Goal: Task Accomplishment & Management: Manage account settings

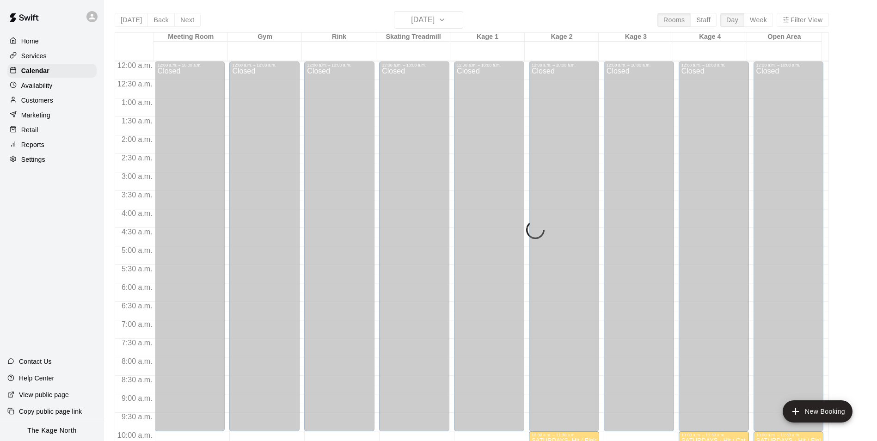
scroll to position [470, 0]
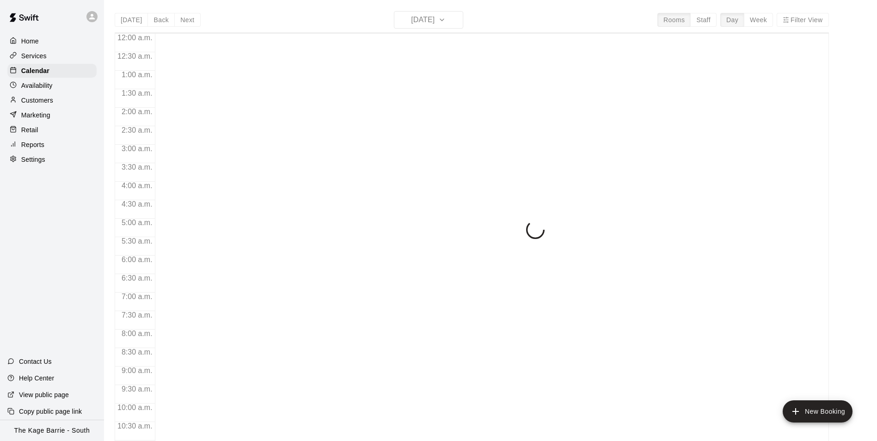
scroll to position [323, 0]
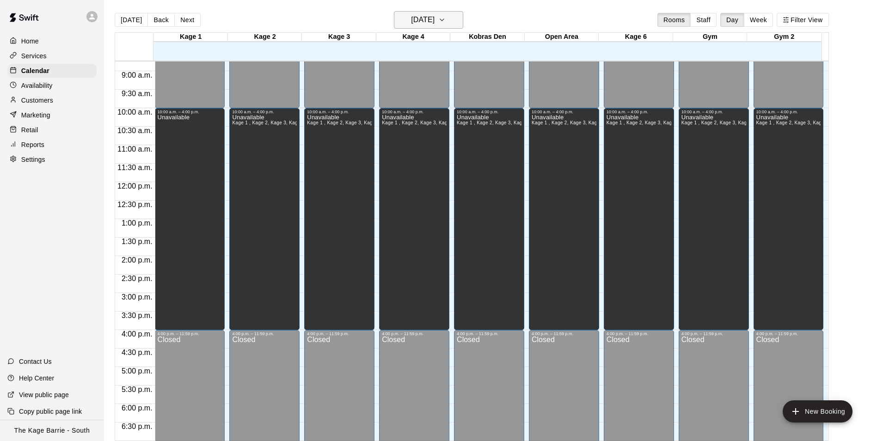
click at [434, 22] on h6 "[DATE]" at bounding box center [423, 19] width 24 height 13
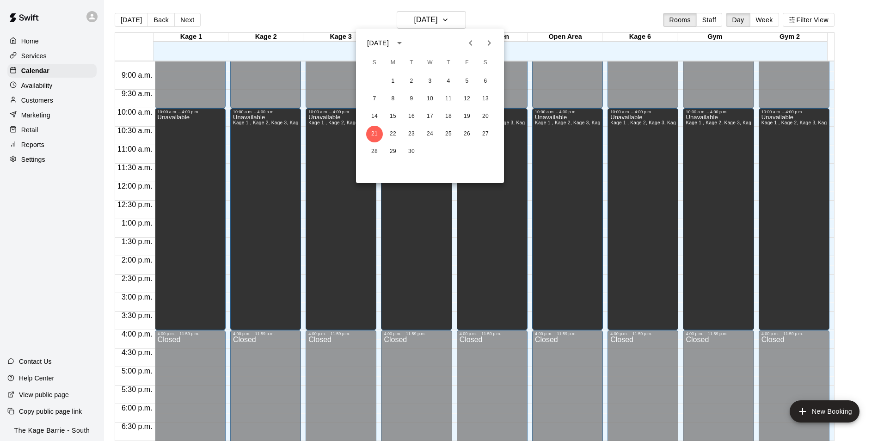
click at [73, 12] on div at bounding box center [442, 220] width 884 height 441
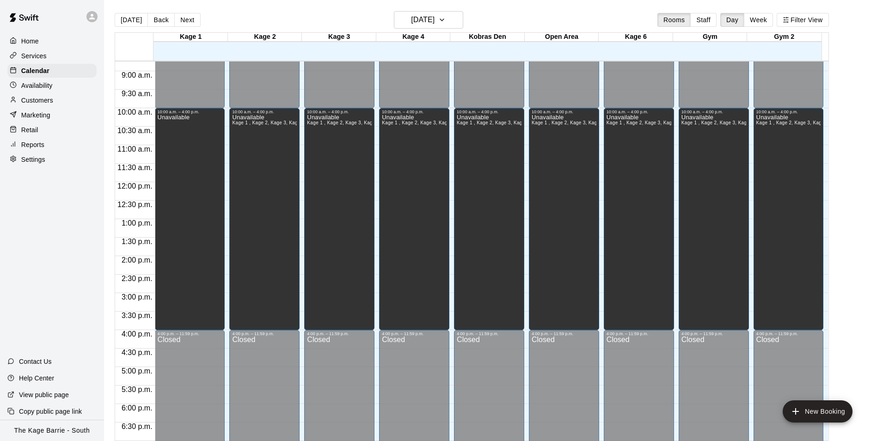
click at [88, 15] on icon at bounding box center [92, 16] width 8 height 8
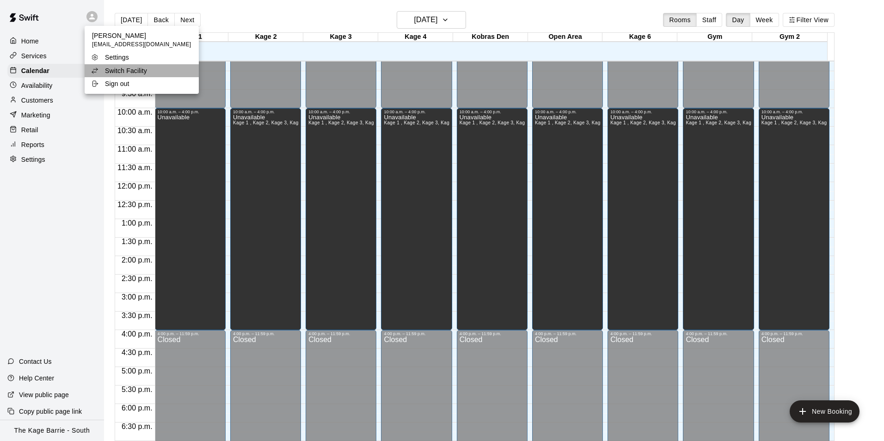
click at [152, 70] on li "Switch Facility" at bounding box center [142, 70] width 114 height 13
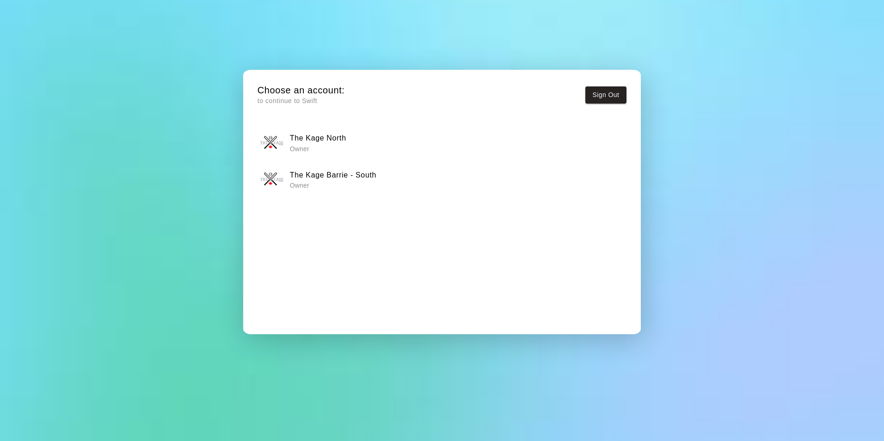
click at [366, 145] on div "The Kage North Owner" at bounding box center [441, 142] width 363 height 23
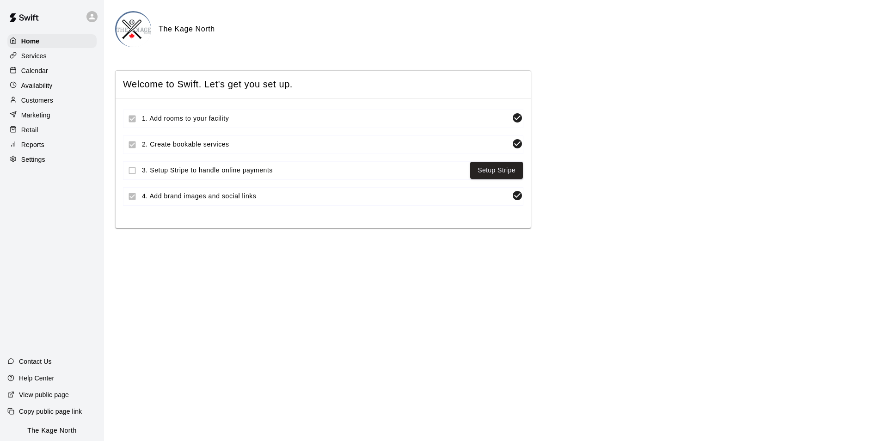
click at [53, 77] on div "Calendar" at bounding box center [51, 71] width 89 height 14
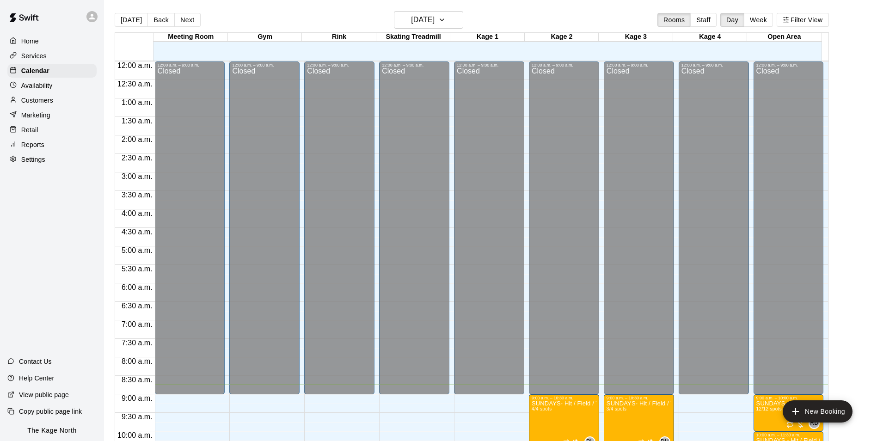
scroll to position [323, 0]
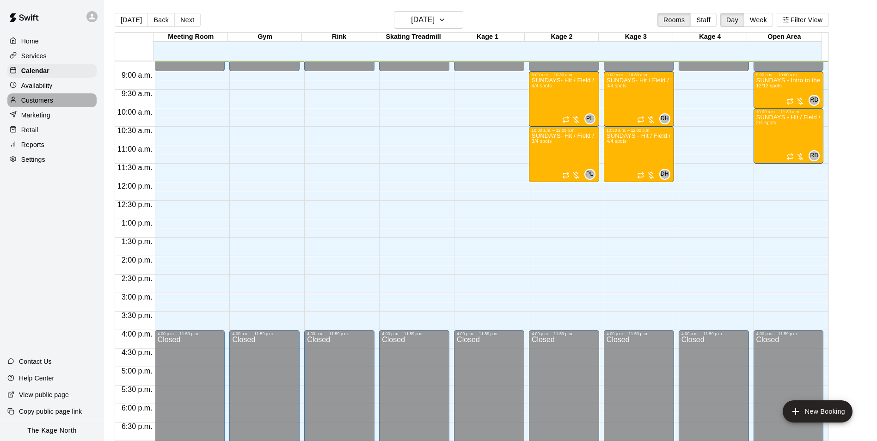
click at [44, 104] on p "Customers" at bounding box center [37, 100] width 32 height 9
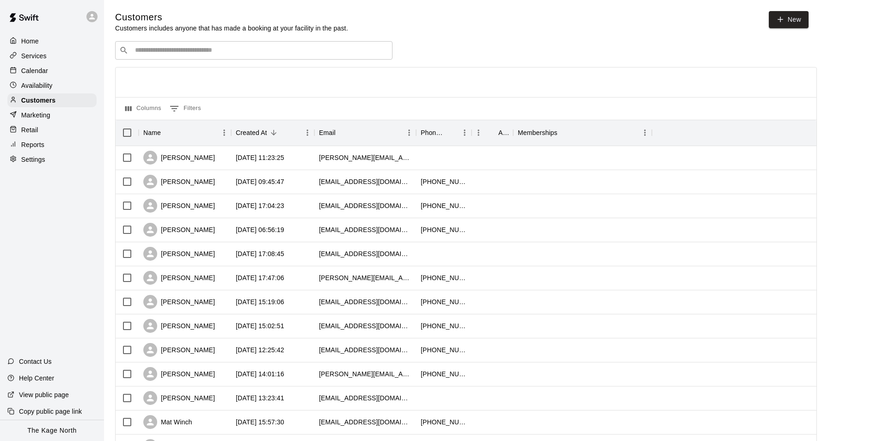
click at [45, 73] on p "Calendar" at bounding box center [34, 70] width 27 height 9
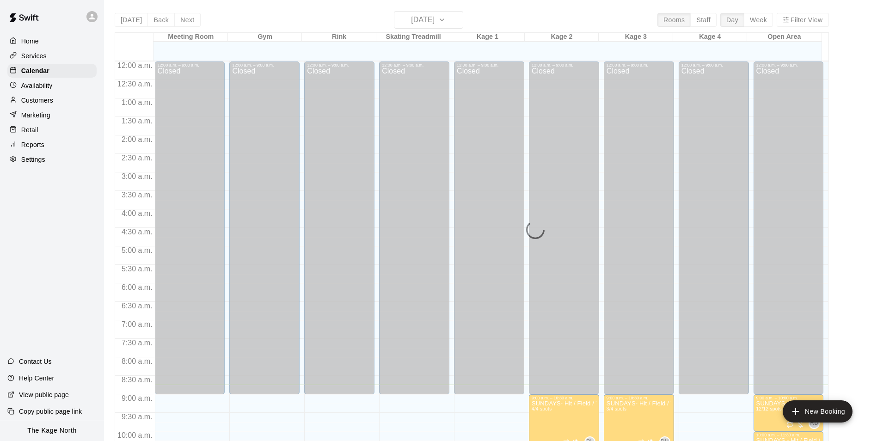
scroll to position [323, 0]
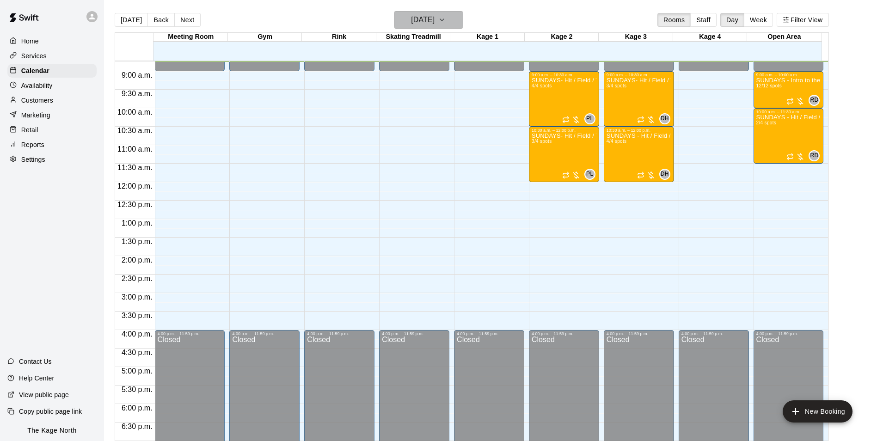
click at [451, 20] on button "[DATE]" at bounding box center [428, 20] width 69 height 18
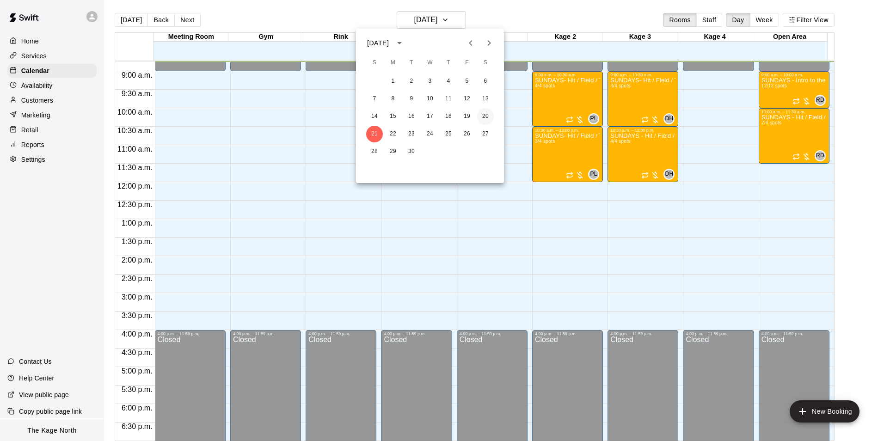
click at [484, 115] on button "20" at bounding box center [485, 116] width 17 height 17
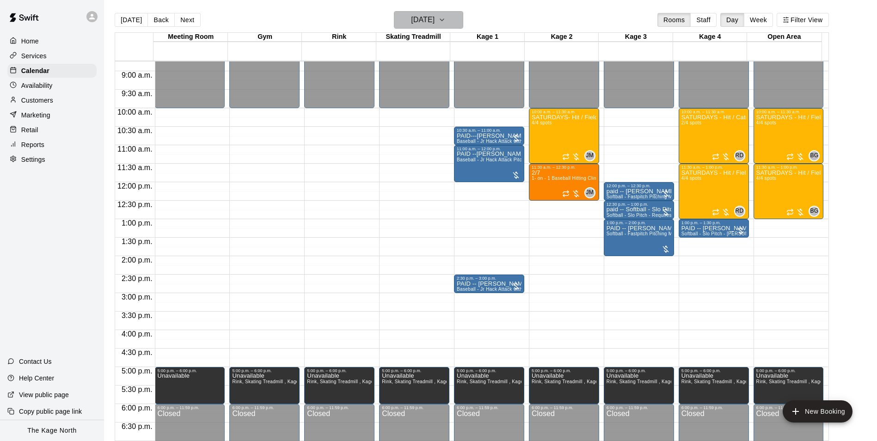
click at [434, 15] on h6 "[DATE]" at bounding box center [423, 19] width 24 height 13
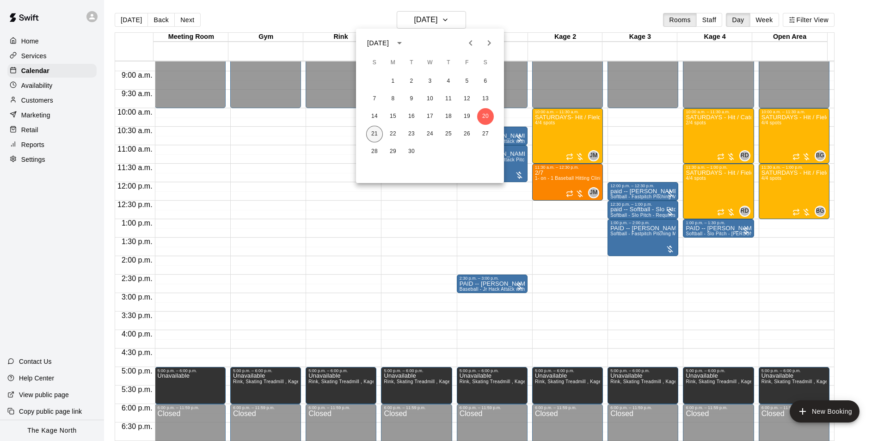
click at [370, 132] on button "21" at bounding box center [374, 134] width 17 height 17
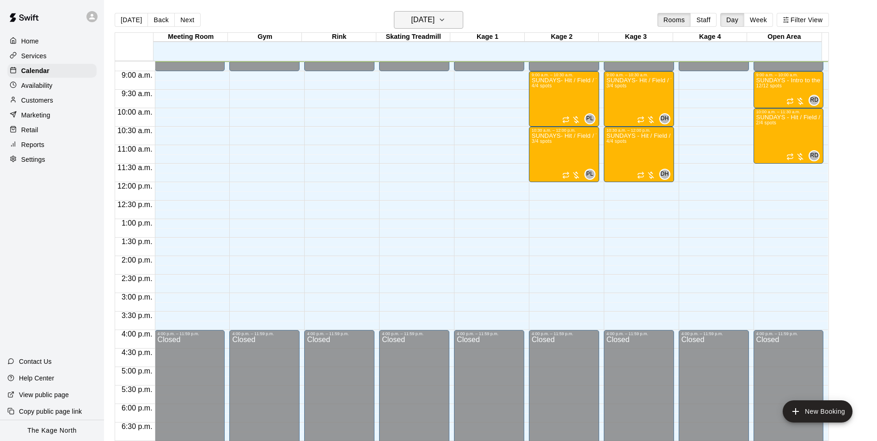
click at [434, 17] on h6 "[DATE]" at bounding box center [423, 19] width 24 height 13
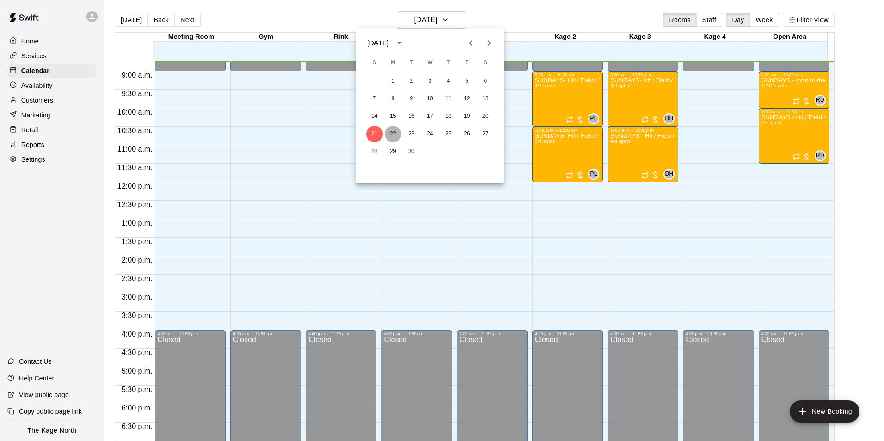
click at [391, 130] on button "22" at bounding box center [393, 134] width 17 height 17
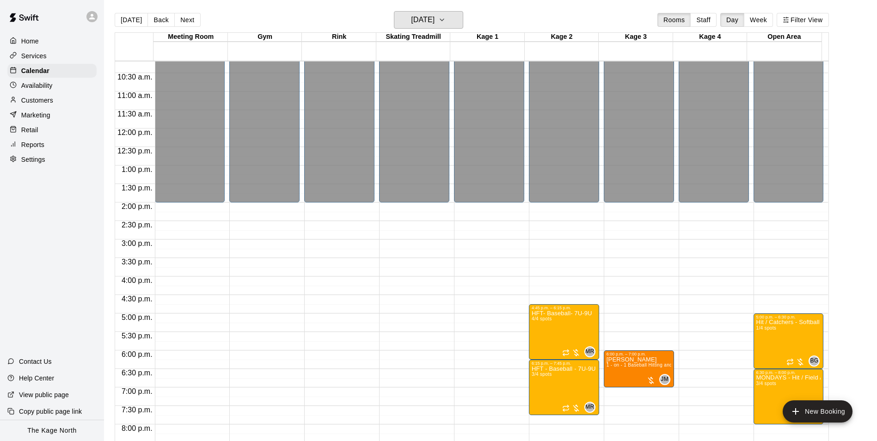
scroll to position [462, 0]
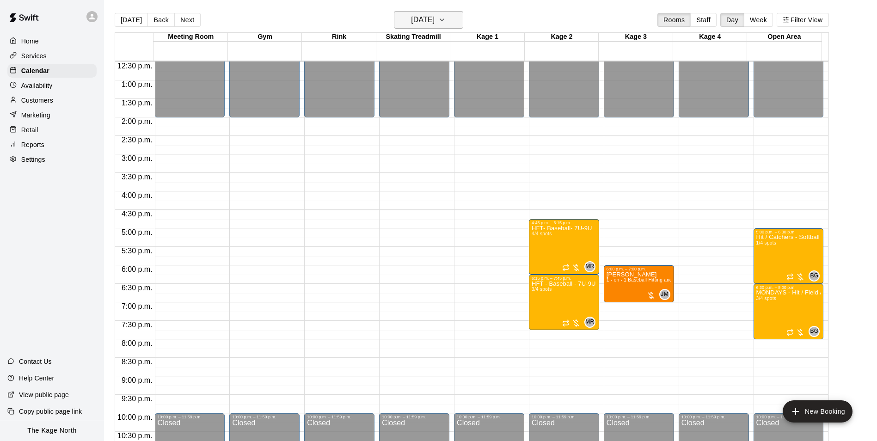
click at [422, 22] on h6 "[DATE]" at bounding box center [423, 19] width 24 height 13
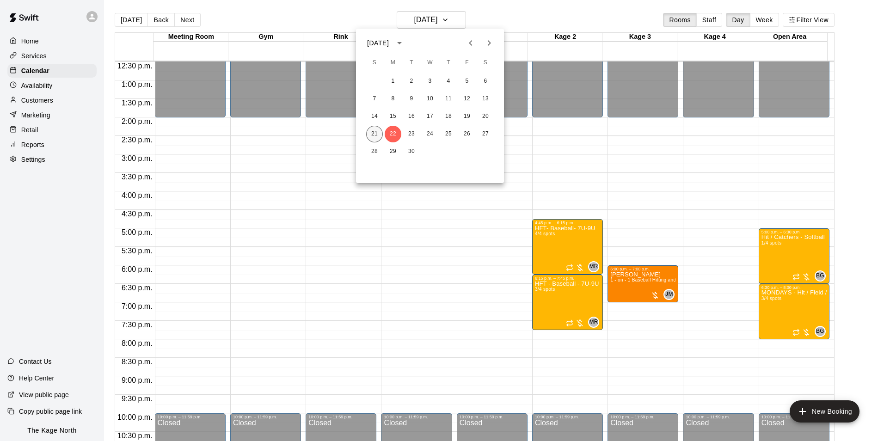
click at [372, 131] on button "21" at bounding box center [374, 134] width 17 height 17
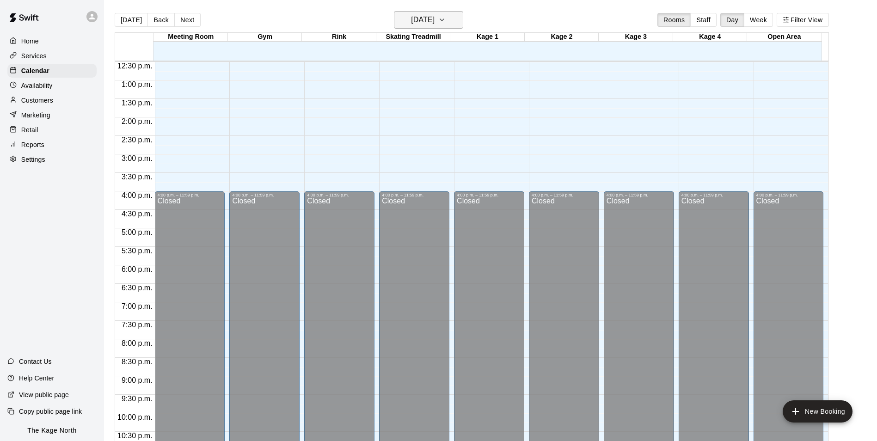
click at [434, 23] on h6 "[DATE]" at bounding box center [423, 19] width 24 height 13
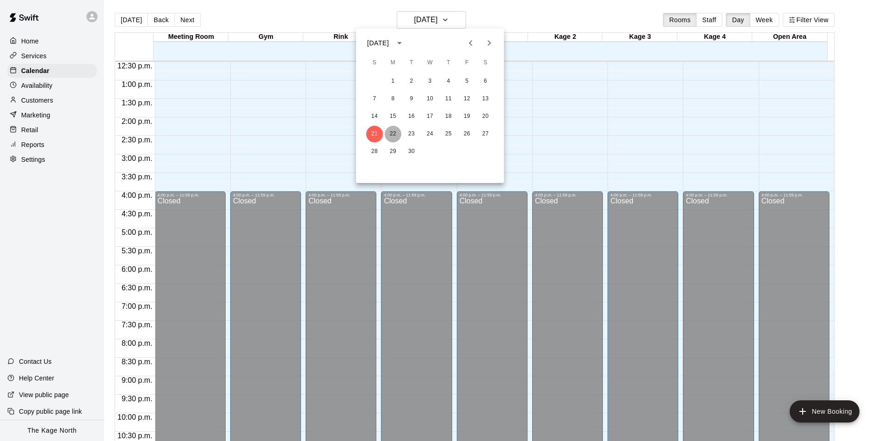
click at [395, 131] on button "22" at bounding box center [393, 134] width 17 height 17
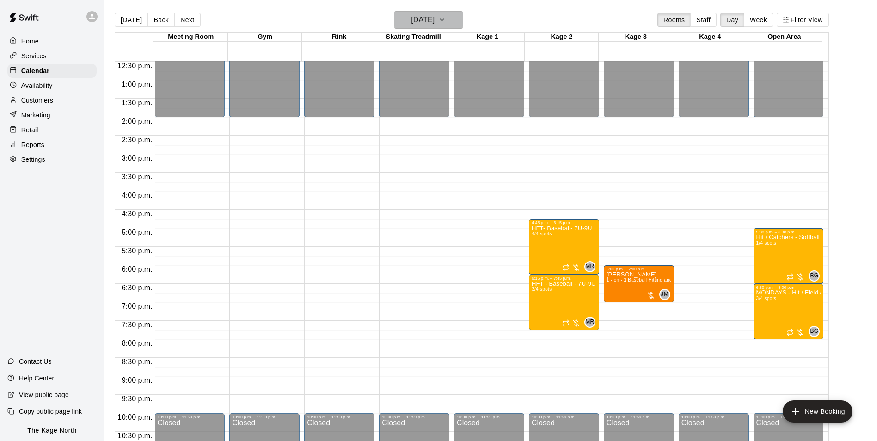
click at [434, 23] on h6 "[DATE]" at bounding box center [423, 19] width 24 height 13
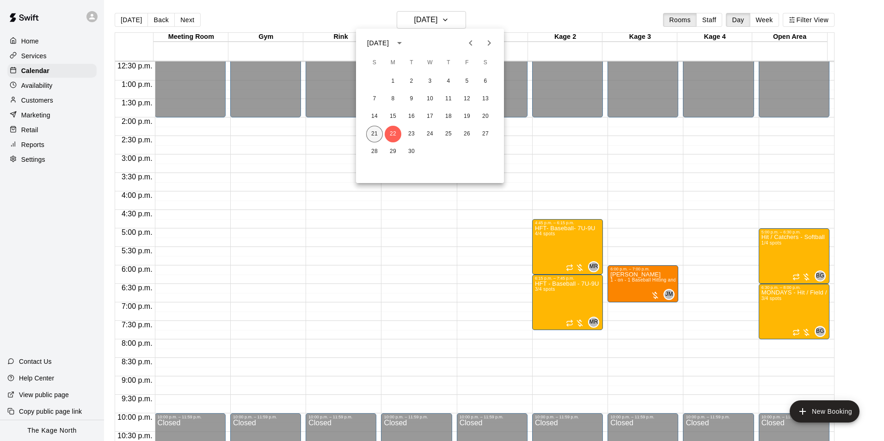
click at [379, 132] on button "21" at bounding box center [374, 134] width 17 height 17
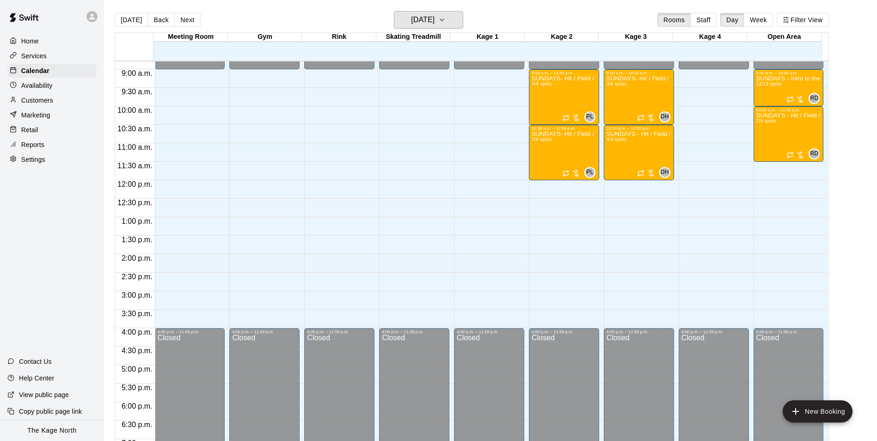
scroll to position [323, 0]
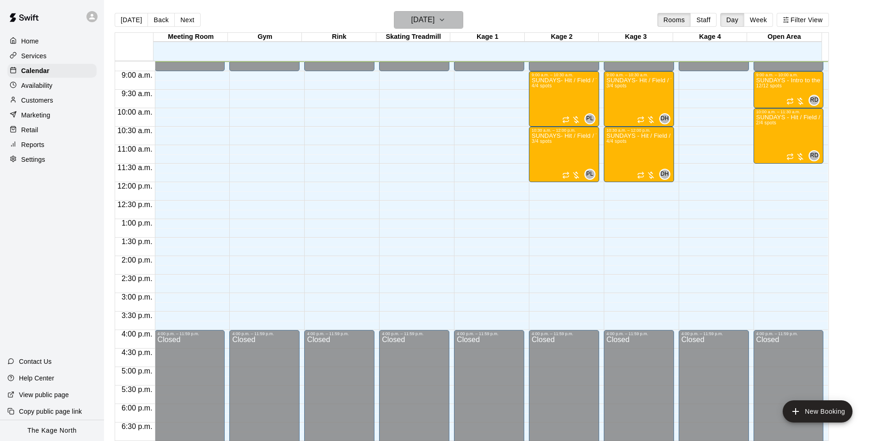
click at [434, 24] on h6 "[DATE]" at bounding box center [423, 19] width 24 height 13
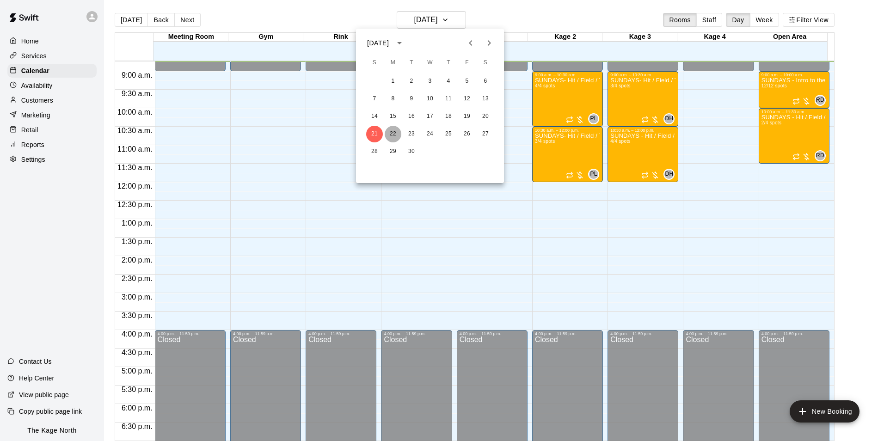
click at [396, 131] on button "22" at bounding box center [393, 134] width 17 height 17
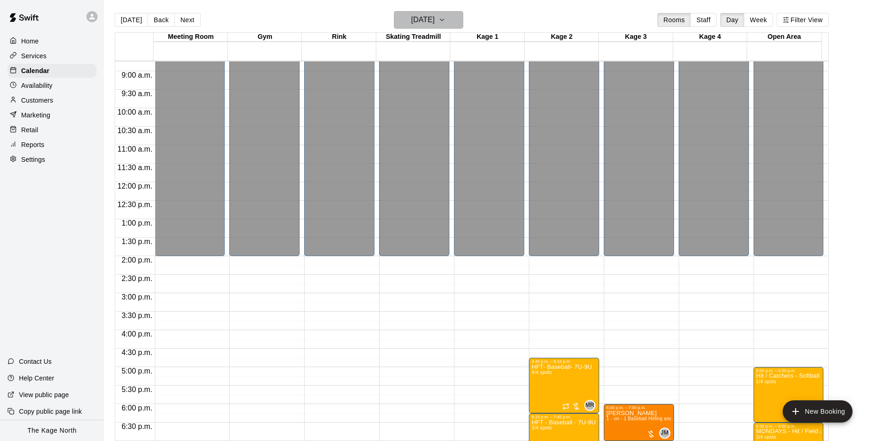
click at [434, 24] on h6 "[DATE]" at bounding box center [423, 19] width 24 height 13
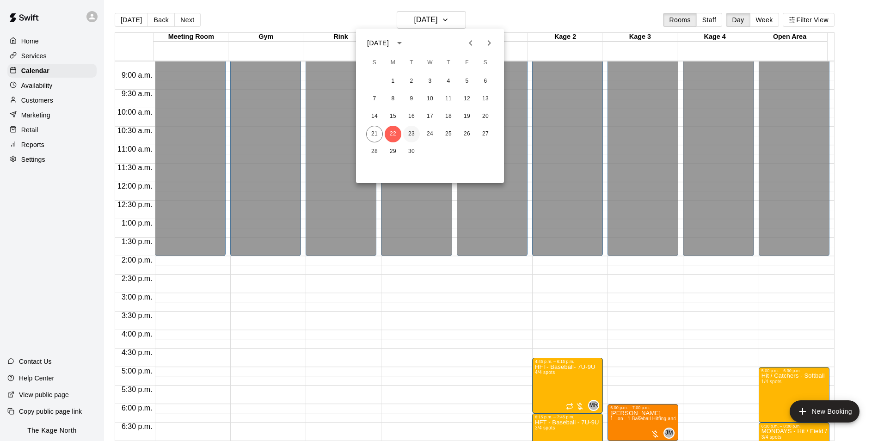
click at [409, 135] on button "23" at bounding box center [411, 134] width 17 height 17
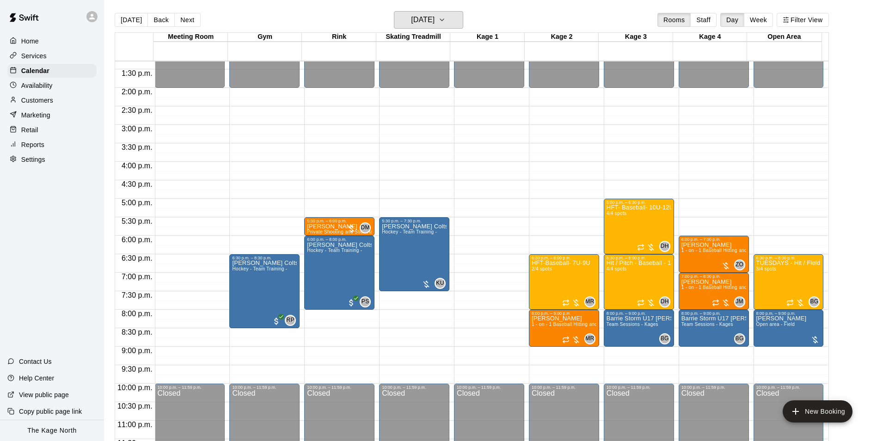
scroll to position [498, 0]
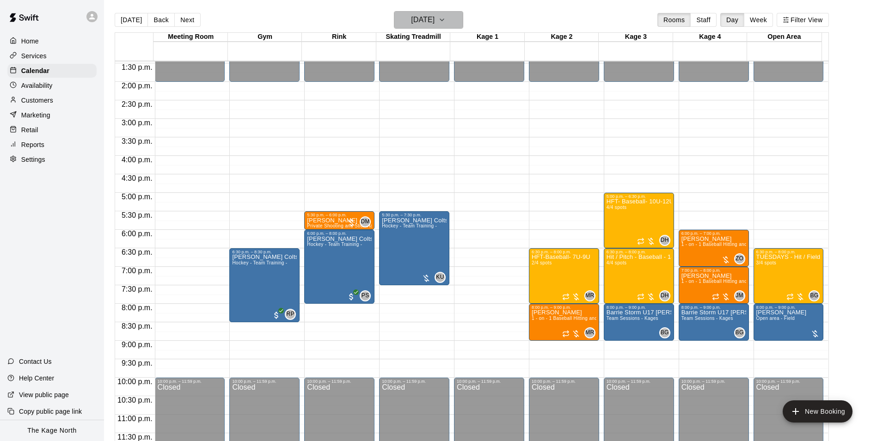
click at [434, 16] on h6 "[DATE]" at bounding box center [423, 19] width 24 height 13
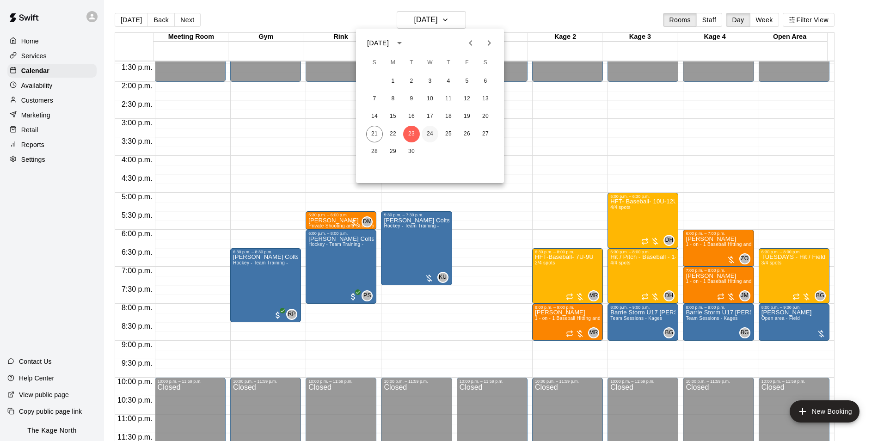
click at [433, 132] on button "24" at bounding box center [429, 134] width 17 height 17
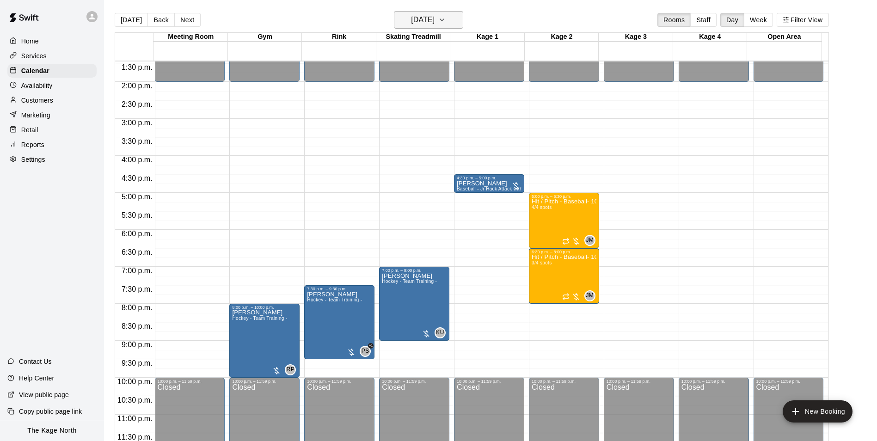
click at [434, 21] on h6 "[DATE]" at bounding box center [423, 19] width 24 height 13
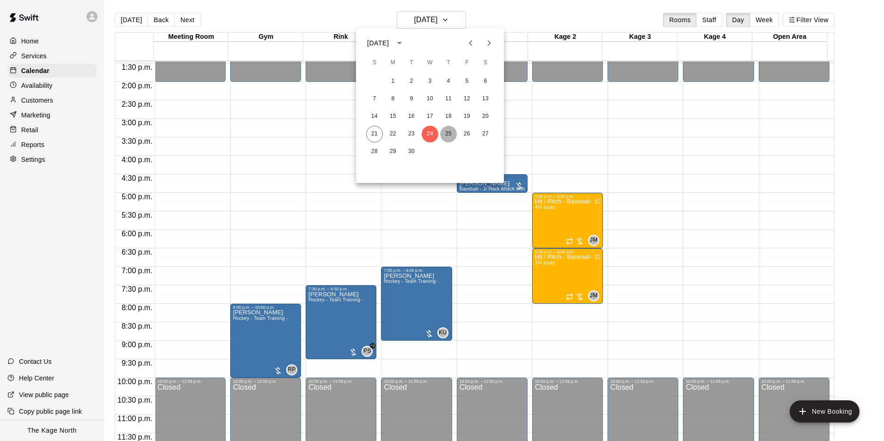
click at [449, 133] on button "25" at bounding box center [448, 134] width 17 height 17
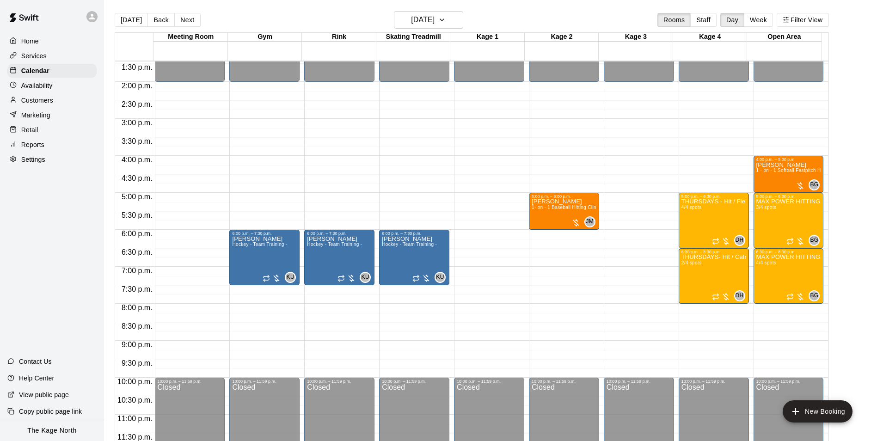
click at [498, 12] on div "[DATE] Back [DATE][DATE] Rooms Staff Day Week Filter View" at bounding box center [472, 21] width 714 height 21
click at [434, 18] on h6 "[DATE]" at bounding box center [423, 19] width 24 height 13
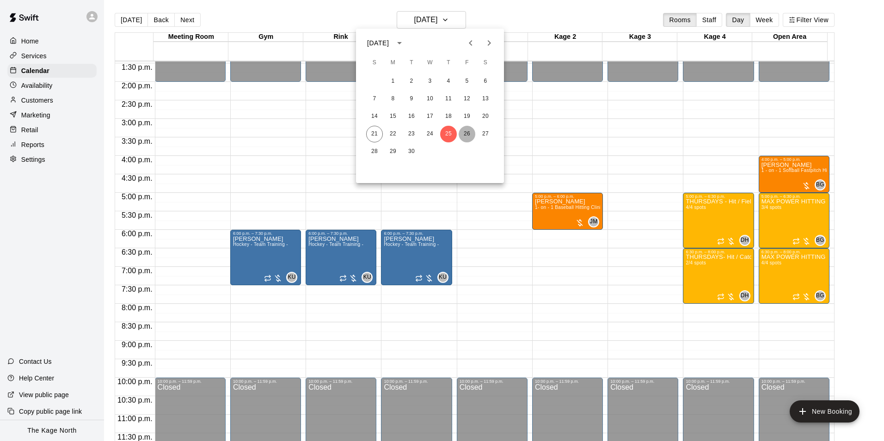
click at [460, 133] on button "26" at bounding box center [466, 134] width 17 height 17
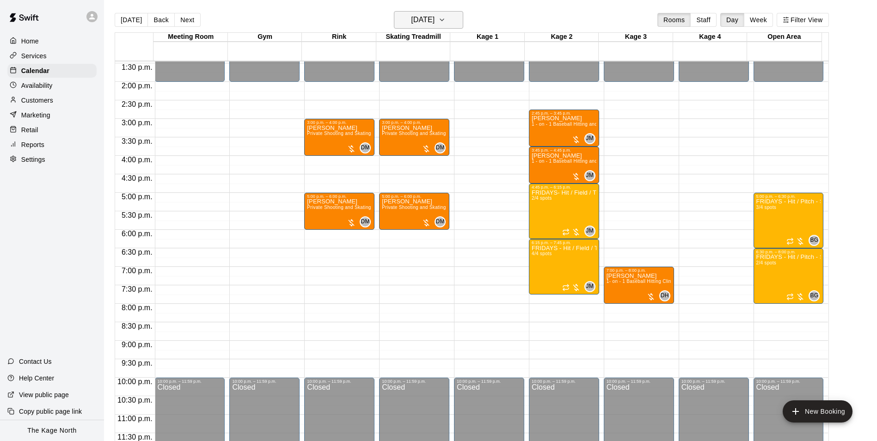
click at [434, 18] on h6 "[DATE]" at bounding box center [423, 19] width 24 height 13
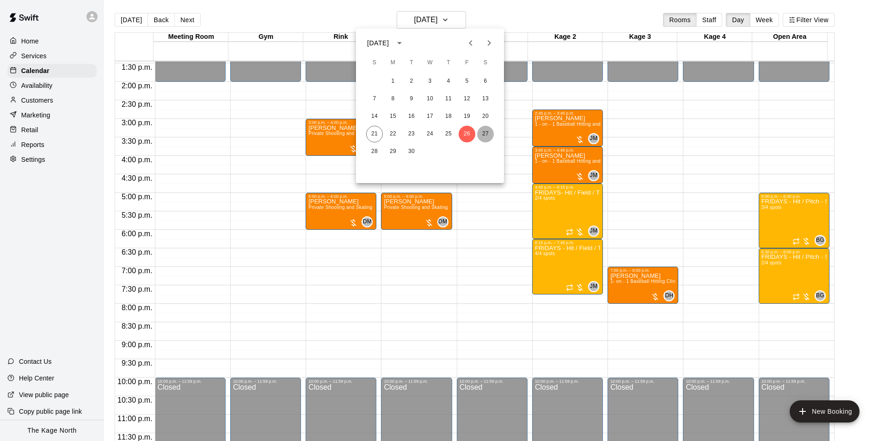
click at [484, 132] on button "27" at bounding box center [485, 134] width 17 height 17
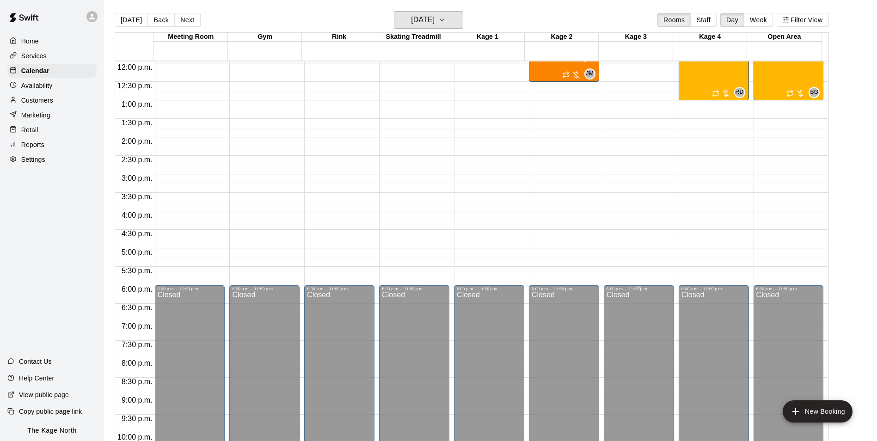
scroll to position [313, 0]
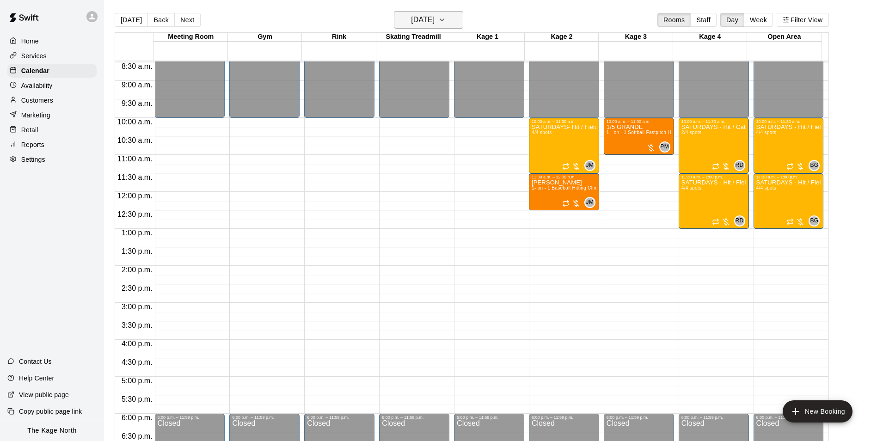
click at [434, 19] on h6 "[DATE]" at bounding box center [423, 19] width 24 height 13
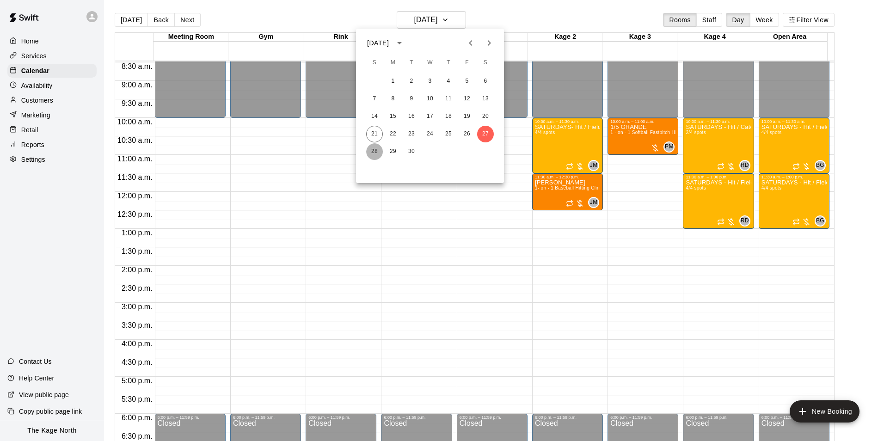
click at [372, 153] on button "28" at bounding box center [374, 151] width 17 height 17
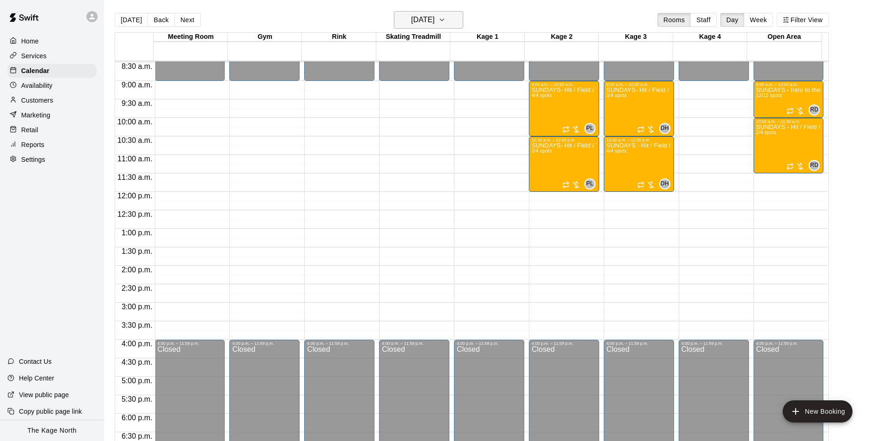
click at [450, 21] on button "[DATE]" at bounding box center [428, 20] width 69 height 18
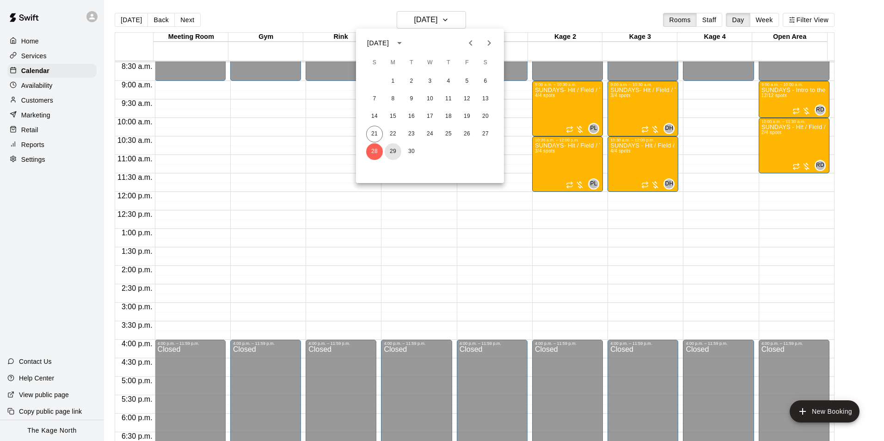
drag, startPoint x: 388, startPoint y: 150, endPoint x: 522, endPoint y: 217, distance: 149.8
click at [388, 150] on button "29" at bounding box center [393, 151] width 17 height 17
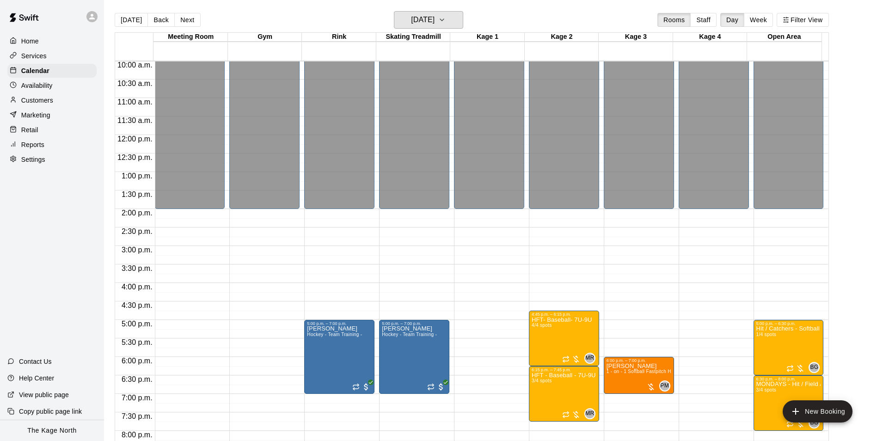
scroll to position [498, 0]
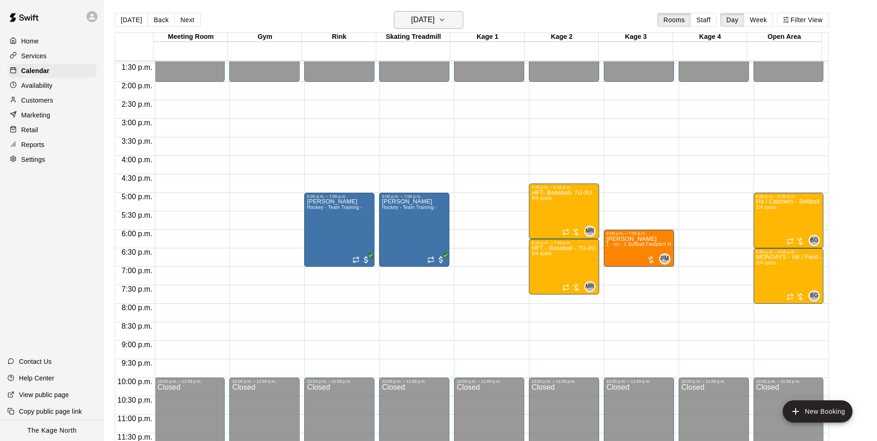
click at [452, 18] on button "[DATE]" at bounding box center [428, 20] width 69 height 18
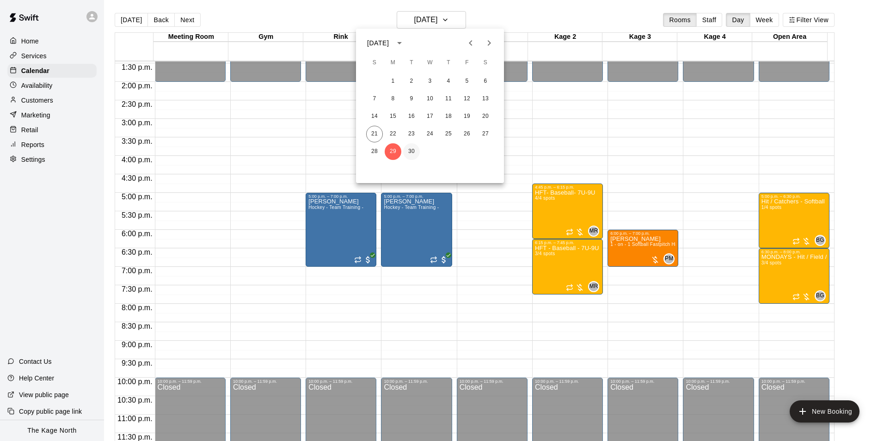
click at [410, 149] on button "30" at bounding box center [411, 151] width 17 height 17
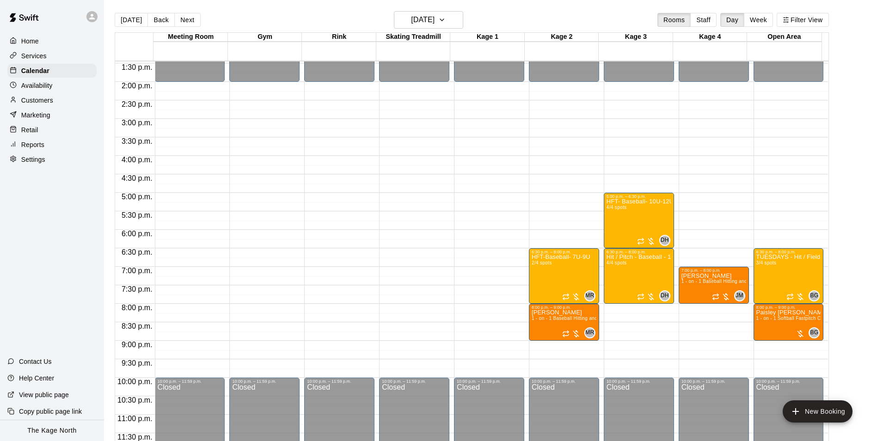
click at [41, 104] on p "Customers" at bounding box center [37, 100] width 32 height 9
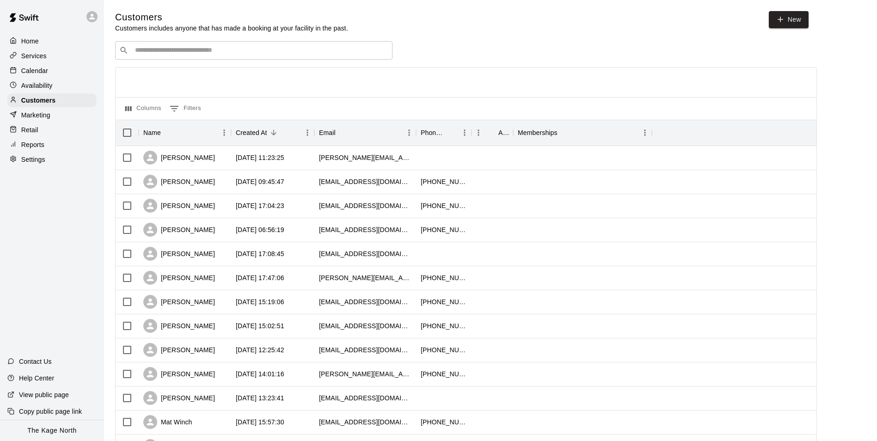
click at [501, 47] on div "​ ​" at bounding box center [466, 50] width 702 height 18
click at [49, 71] on div "Calendar" at bounding box center [51, 71] width 89 height 14
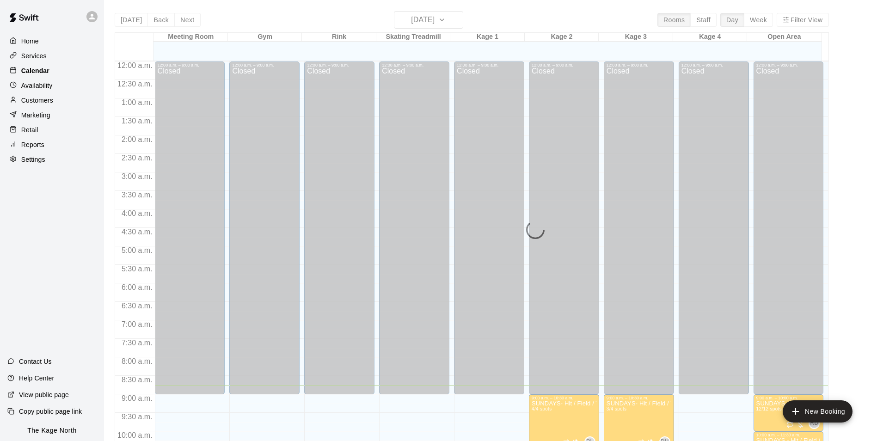
scroll to position [324, 0]
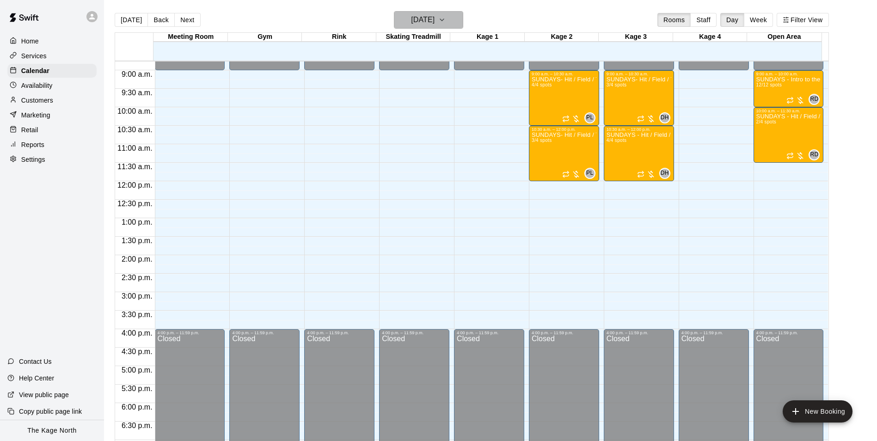
click at [434, 20] on h6 "[DATE]" at bounding box center [423, 19] width 24 height 13
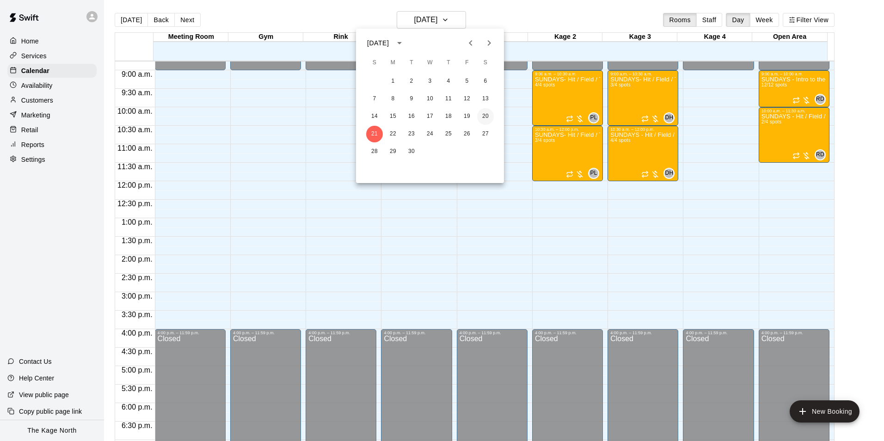
click at [484, 115] on button "20" at bounding box center [485, 116] width 17 height 17
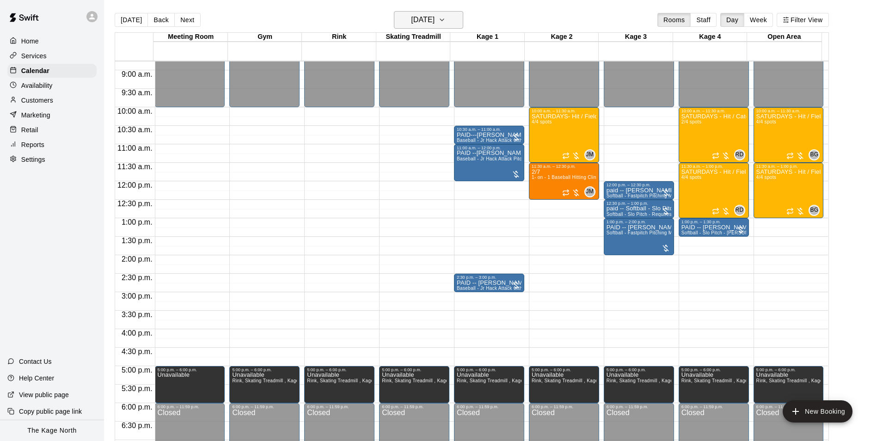
click at [442, 12] on button "[DATE]" at bounding box center [428, 20] width 69 height 18
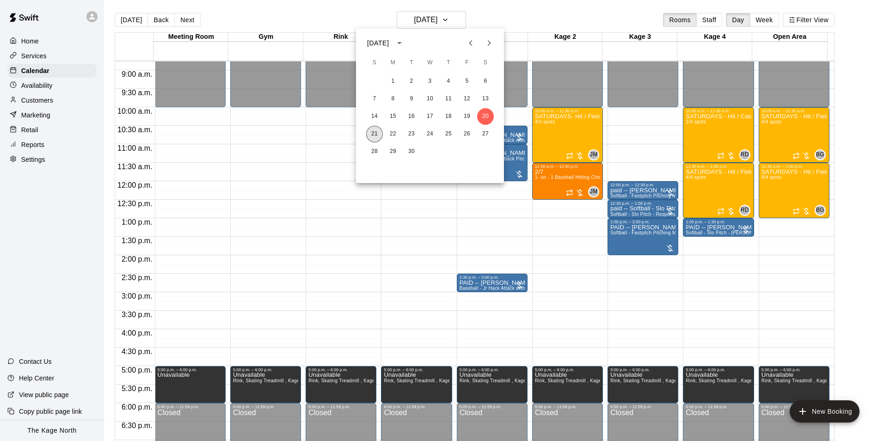
drag, startPoint x: 375, startPoint y: 133, endPoint x: 586, endPoint y: 250, distance: 241.6
click at [375, 133] on button "21" at bounding box center [374, 134] width 17 height 17
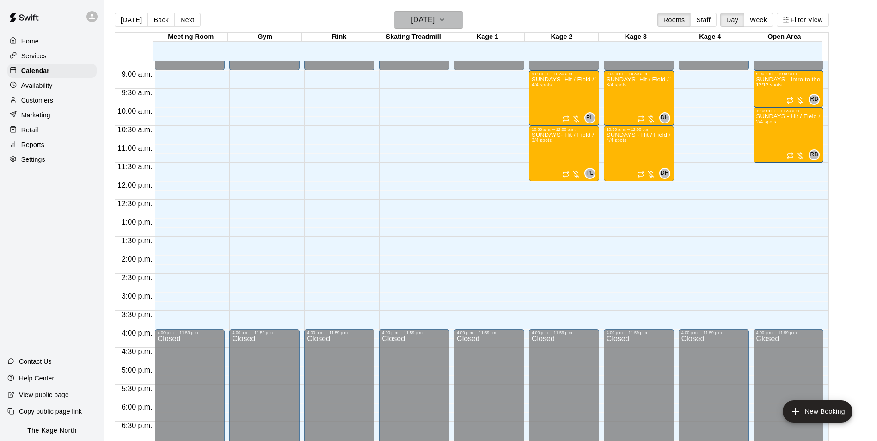
click at [434, 18] on h6 "[DATE]" at bounding box center [423, 19] width 24 height 13
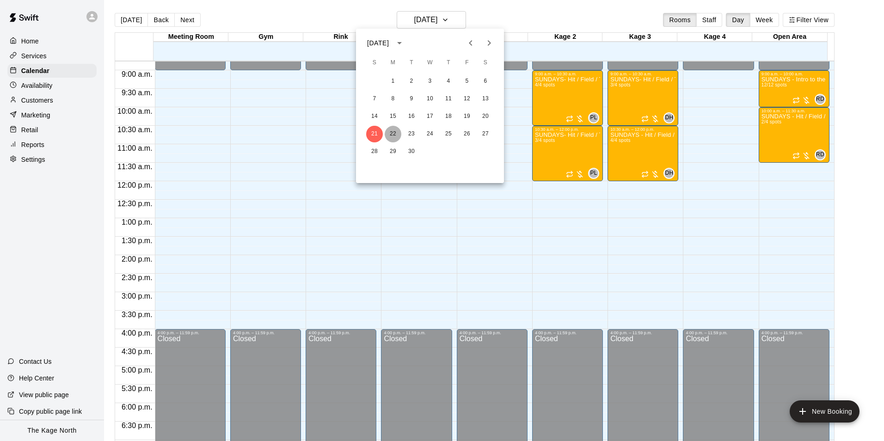
click at [392, 131] on button "22" at bounding box center [393, 134] width 17 height 17
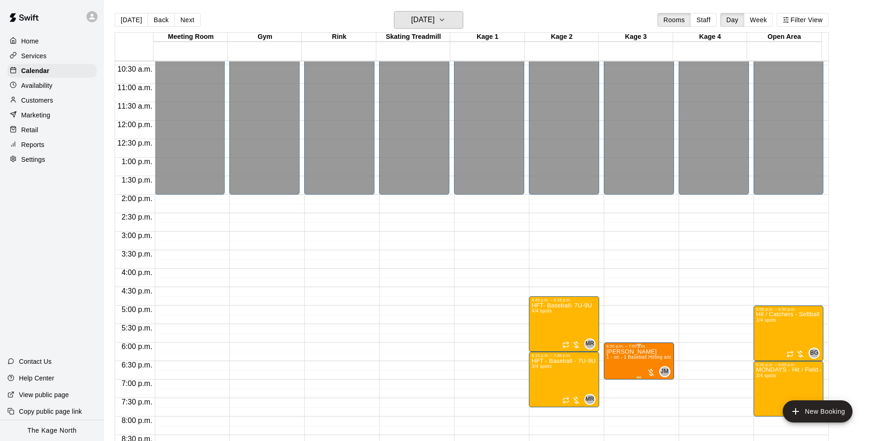
scroll to position [498, 0]
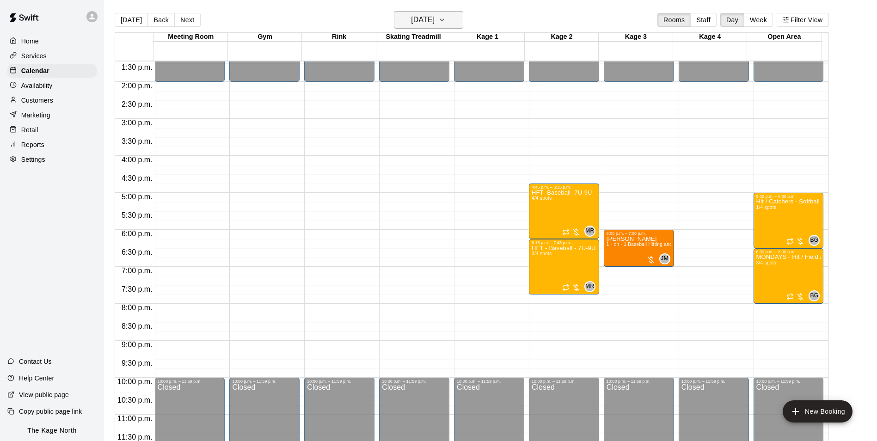
click at [434, 22] on h6 "[DATE]" at bounding box center [423, 19] width 24 height 13
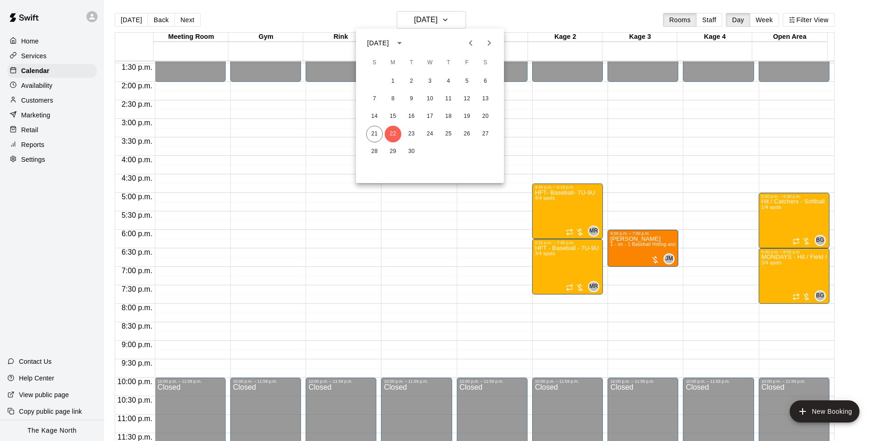
click at [420, 132] on div "21 22 23 24 25 26 27" at bounding box center [430, 134] width 148 height 17
click at [416, 133] on button "23" at bounding box center [411, 134] width 17 height 17
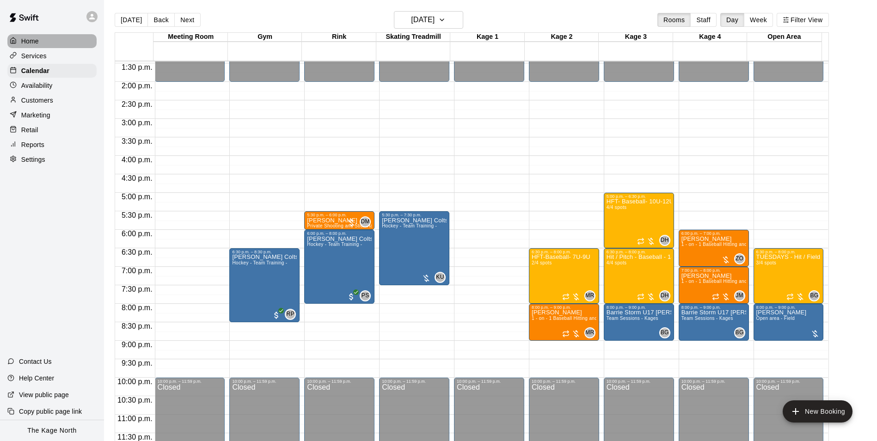
click at [35, 39] on p "Home" at bounding box center [30, 41] width 18 height 9
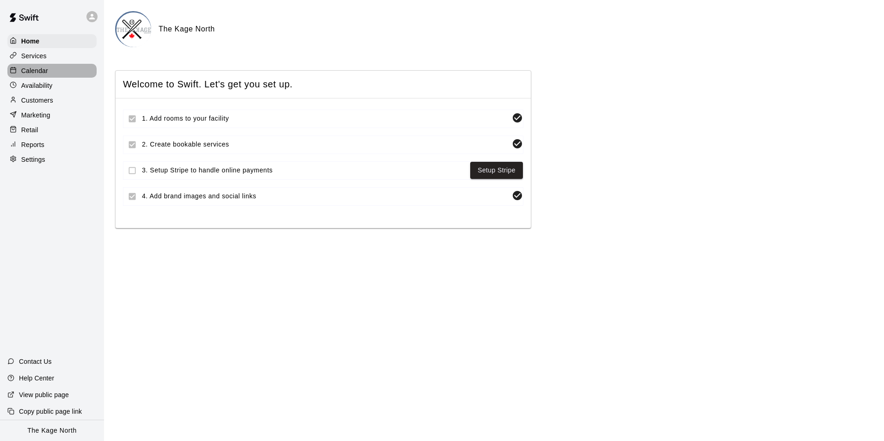
click at [43, 66] on div "Calendar" at bounding box center [51, 71] width 89 height 14
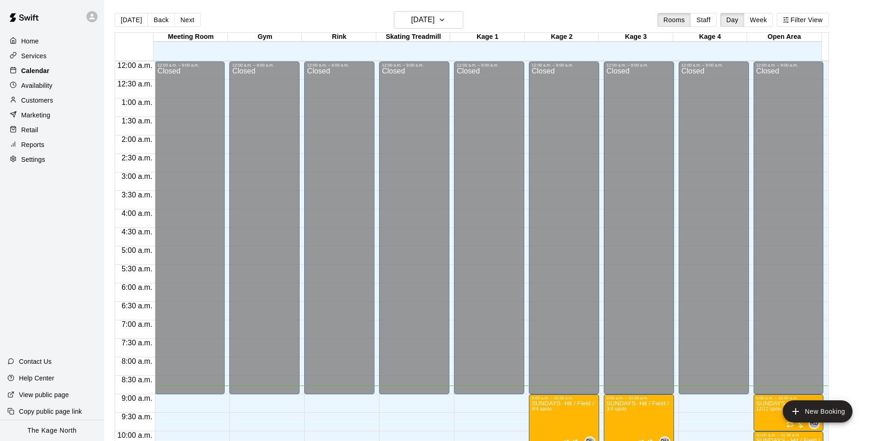
scroll to position [324, 0]
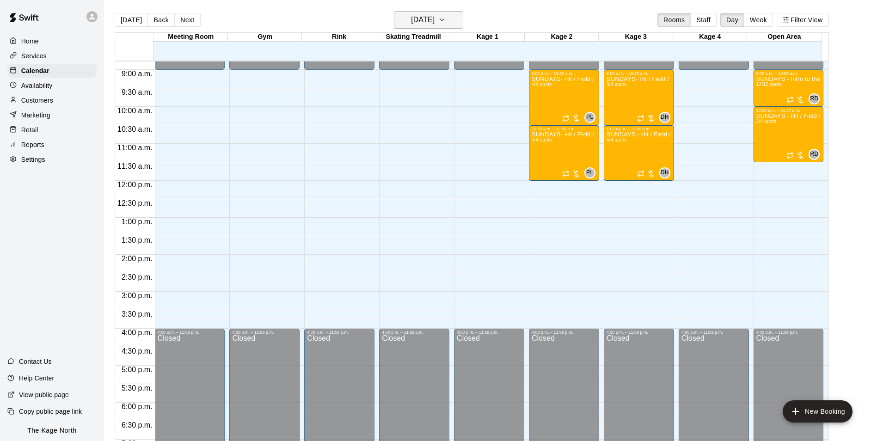
click at [434, 19] on h6 "[DATE]" at bounding box center [423, 19] width 24 height 13
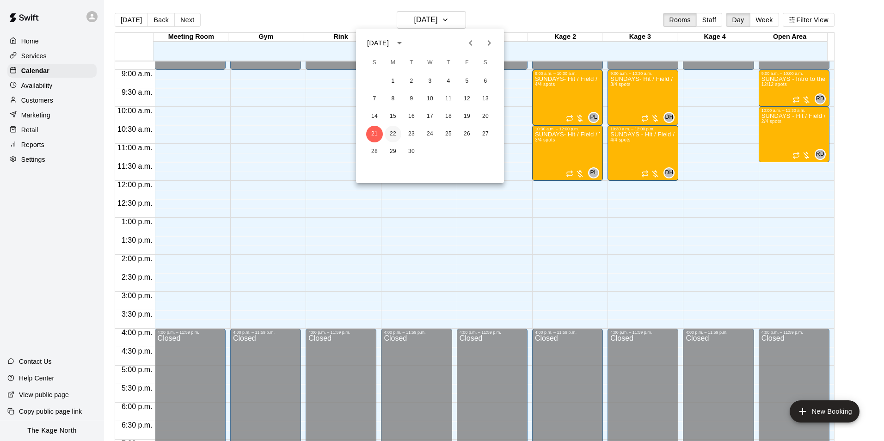
click at [392, 133] on button "22" at bounding box center [393, 134] width 17 height 17
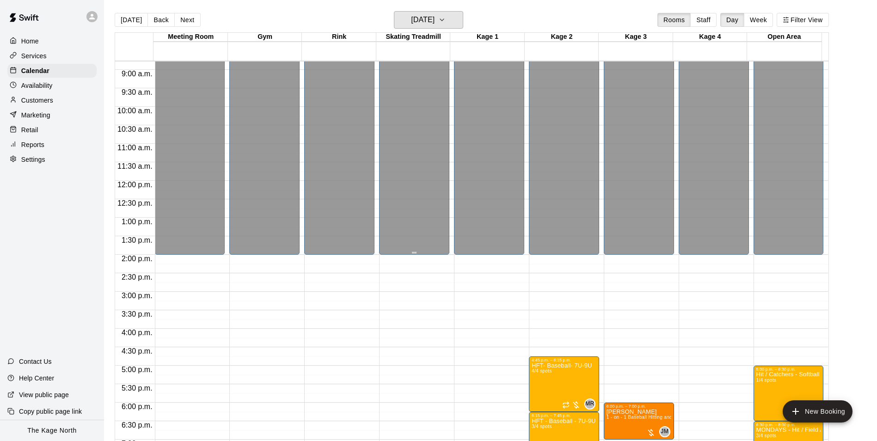
scroll to position [498, 0]
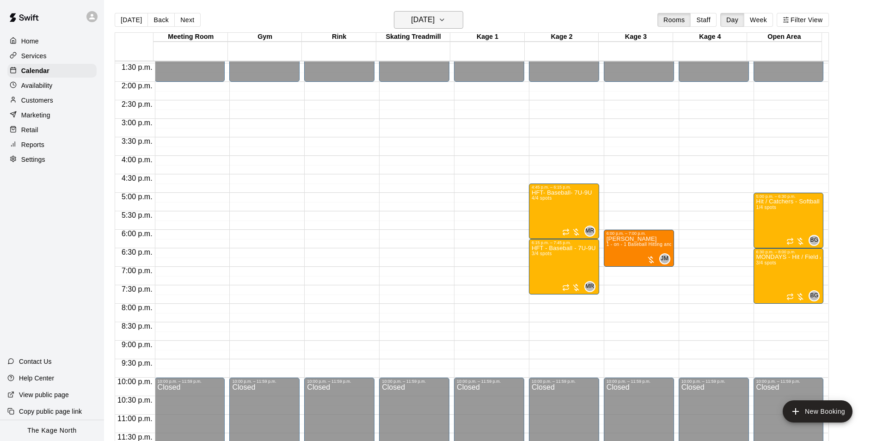
click at [434, 18] on h6 "[DATE]" at bounding box center [423, 19] width 24 height 13
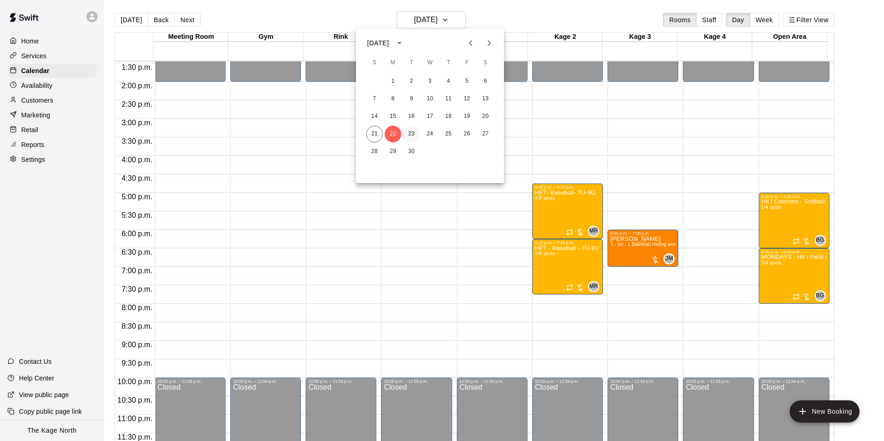
click at [412, 134] on button "23" at bounding box center [411, 134] width 17 height 17
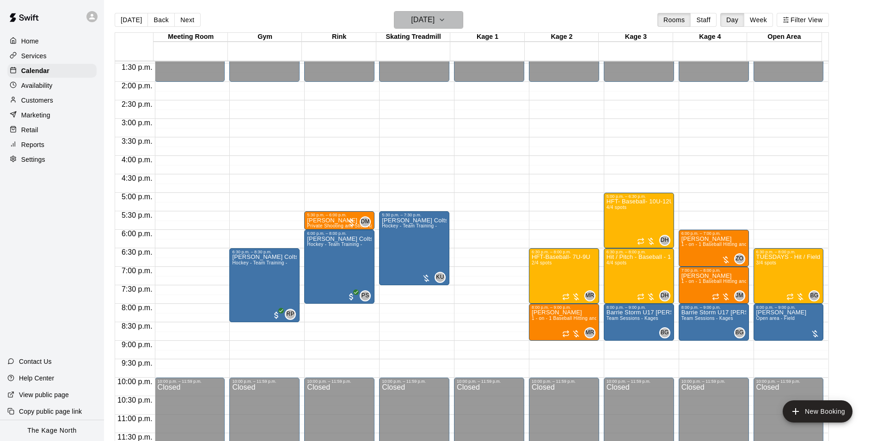
click at [453, 14] on button "[DATE]" at bounding box center [428, 20] width 69 height 18
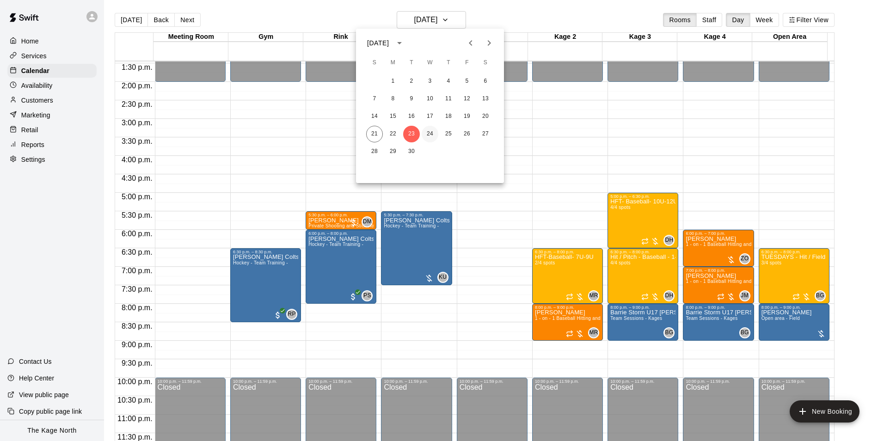
click at [427, 135] on button "24" at bounding box center [429, 134] width 17 height 17
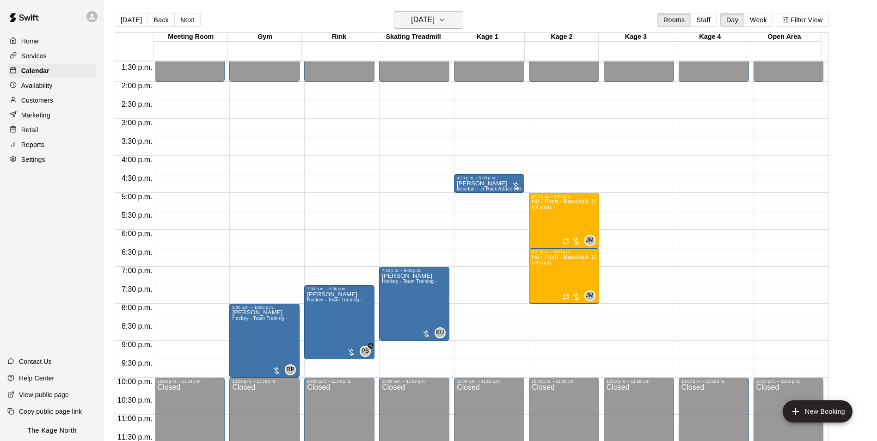
click at [433, 14] on h6 "[DATE]" at bounding box center [423, 19] width 24 height 13
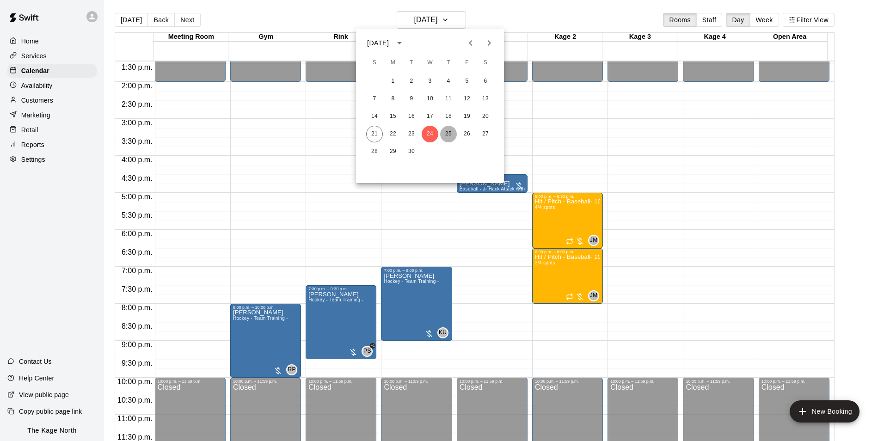
click at [450, 132] on button "25" at bounding box center [448, 134] width 17 height 17
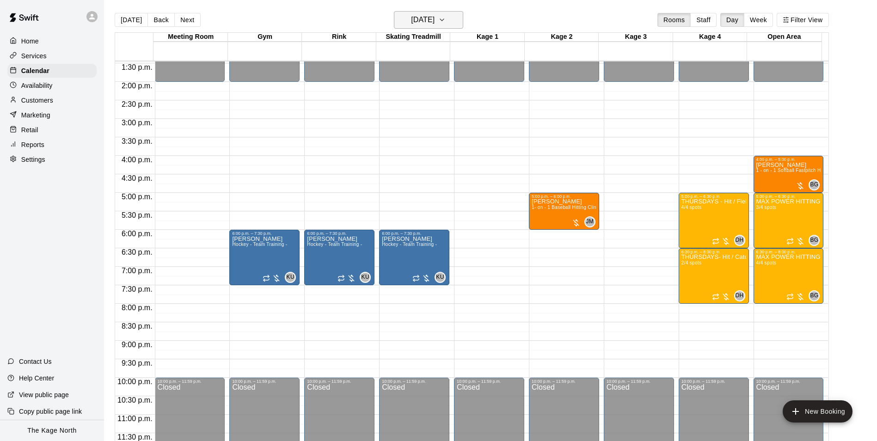
click at [434, 20] on h6 "[DATE]" at bounding box center [423, 19] width 24 height 13
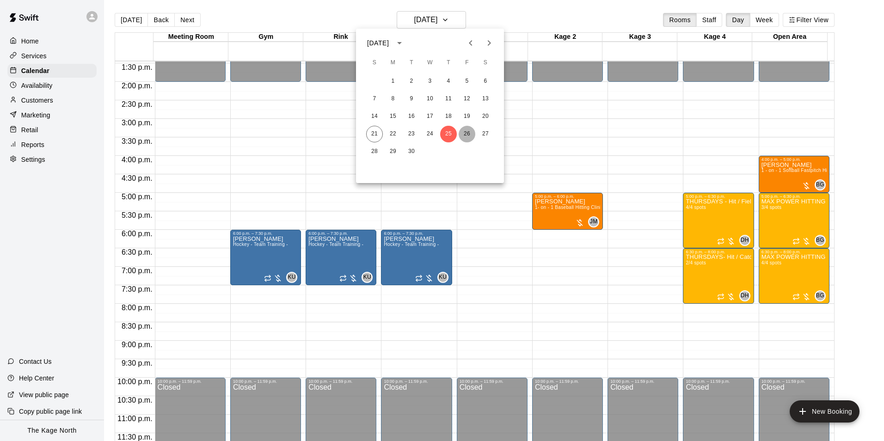
click at [465, 134] on button "26" at bounding box center [466, 134] width 17 height 17
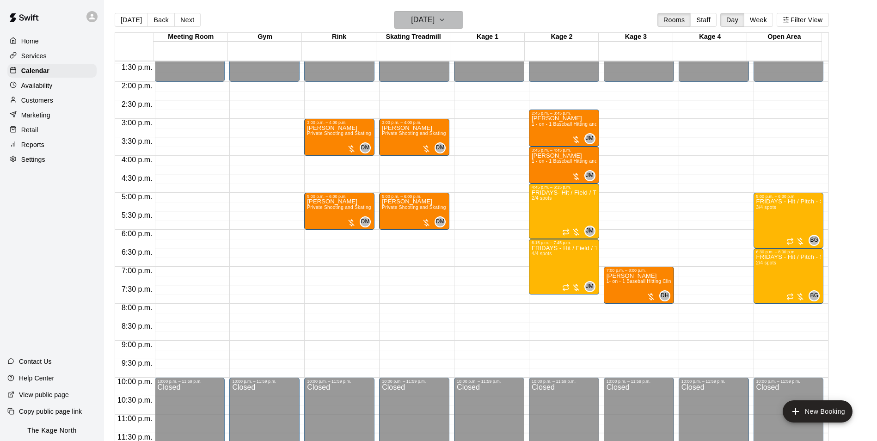
click at [434, 25] on h6 "[DATE]" at bounding box center [423, 19] width 24 height 13
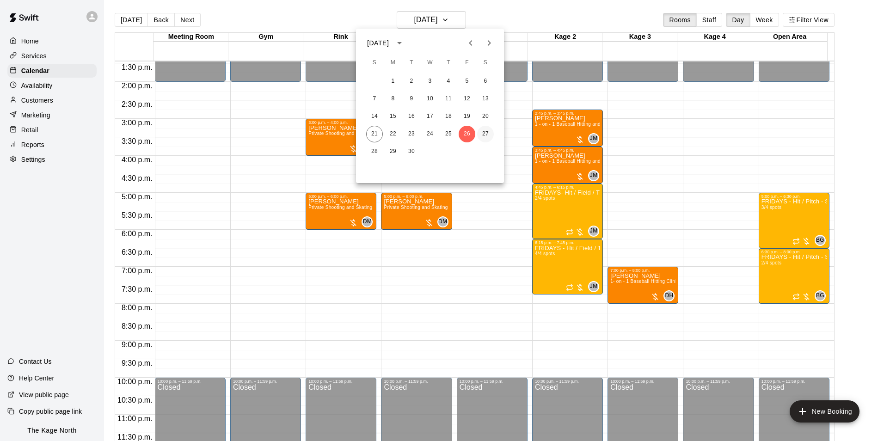
click at [489, 136] on button "27" at bounding box center [485, 134] width 17 height 17
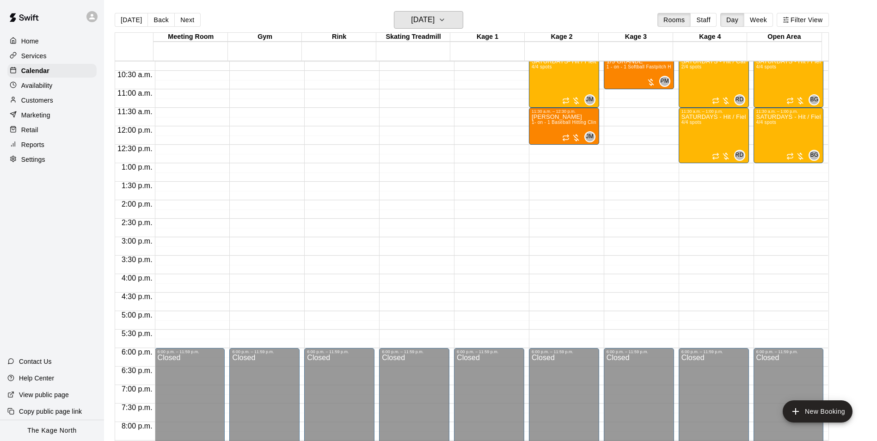
scroll to position [360, 0]
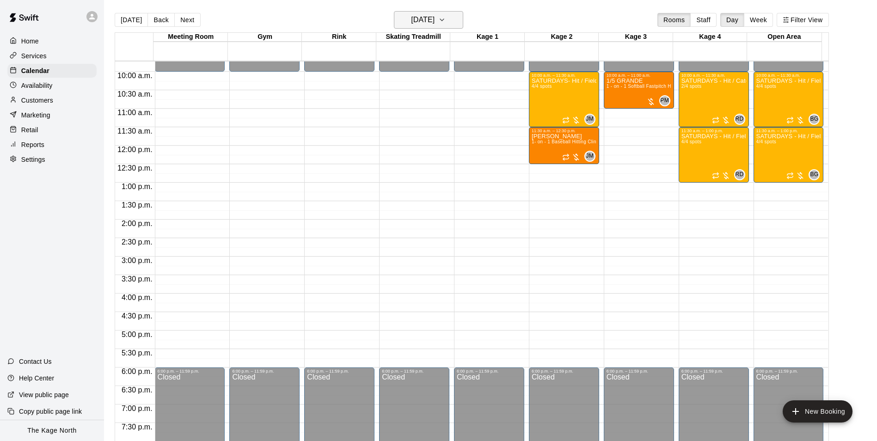
click at [434, 18] on h6 "[DATE]" at bounding box center [423, 19] width 24 height 13
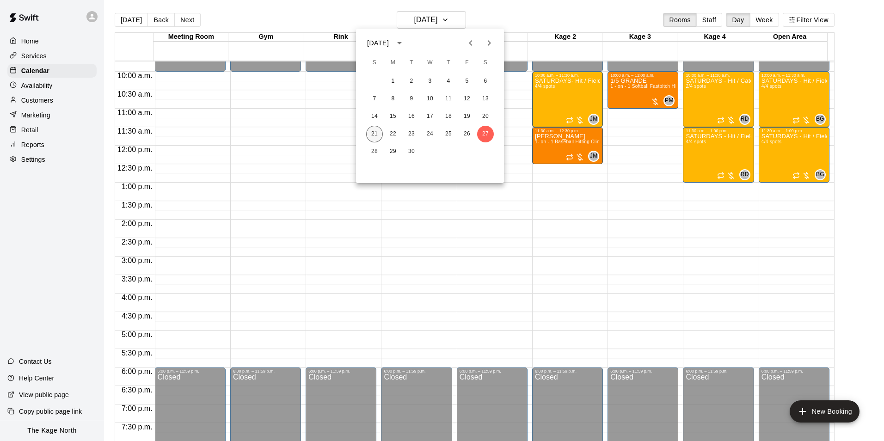
click at [376, 129] on button "21" at bounding box center [374, 134] width 17 height 17
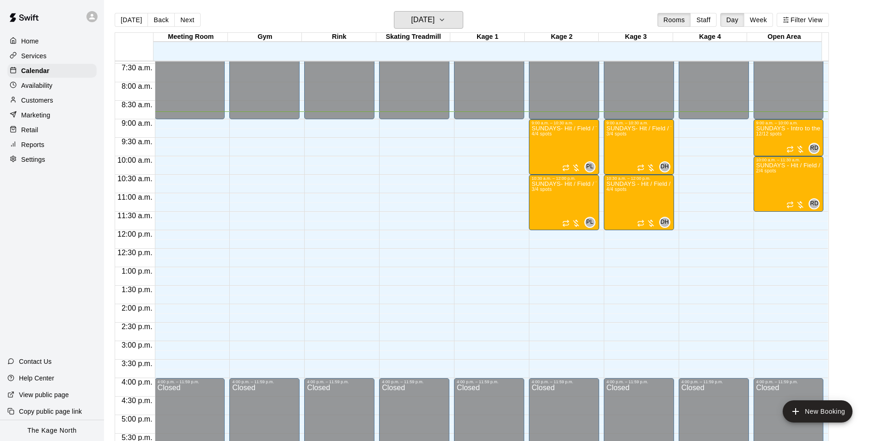
scroll to position [267, 0]
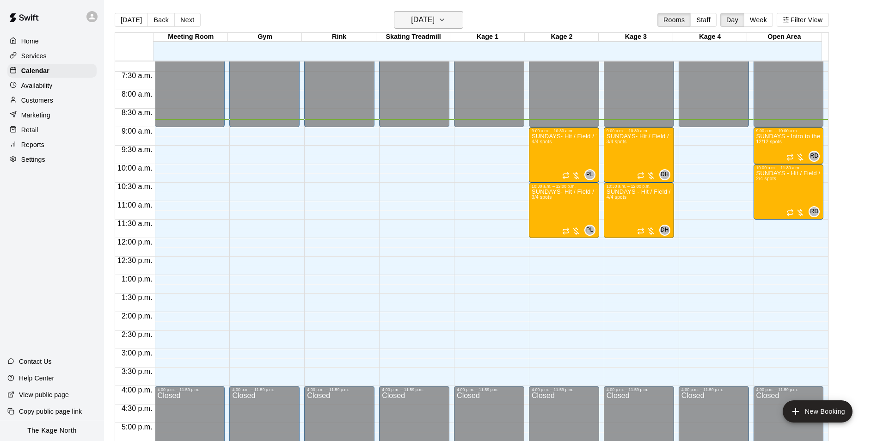
click at [434, 15] on h6 "[DATE]" at bounding box center [423, 19] width 24 height 13
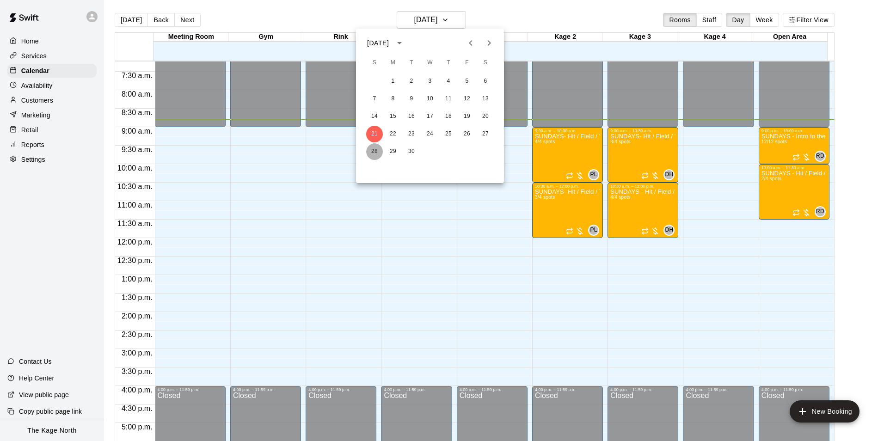
click at [379, 152] on button "28" at bounding box center [374, 151] width 17 height 17
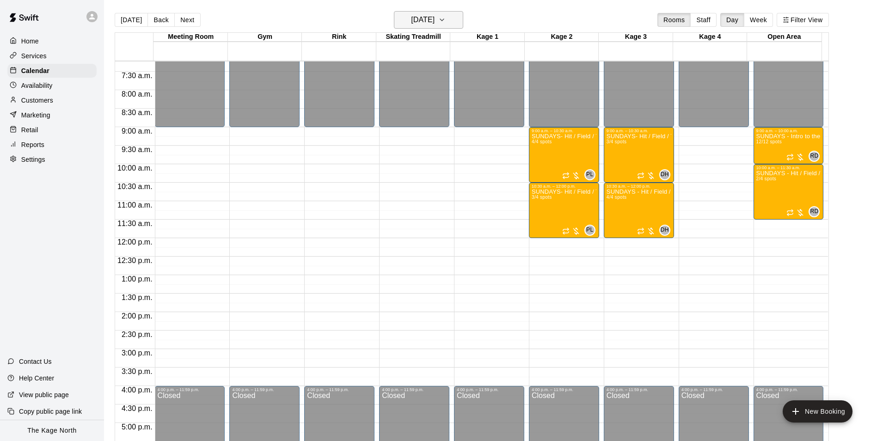
click at [441, 27] on button "[DATE]" at bounding box center [428, 20] width 69 height 18
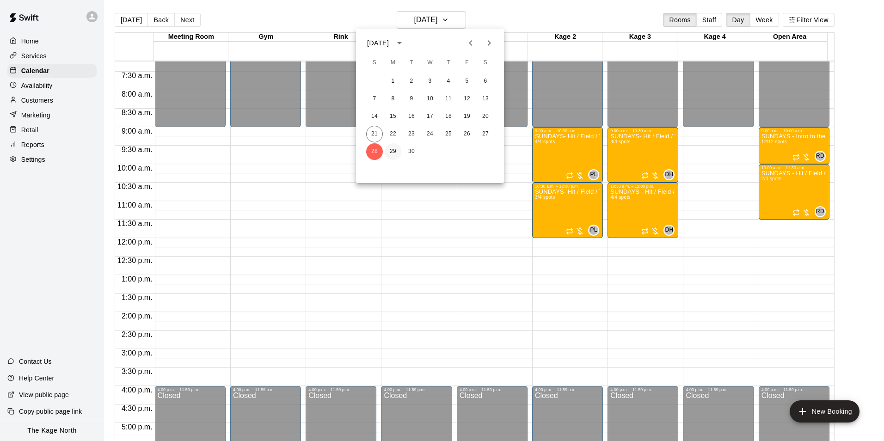
click at [395, 154] on button "29" at bounding box center [393, 151] width 17 height 17
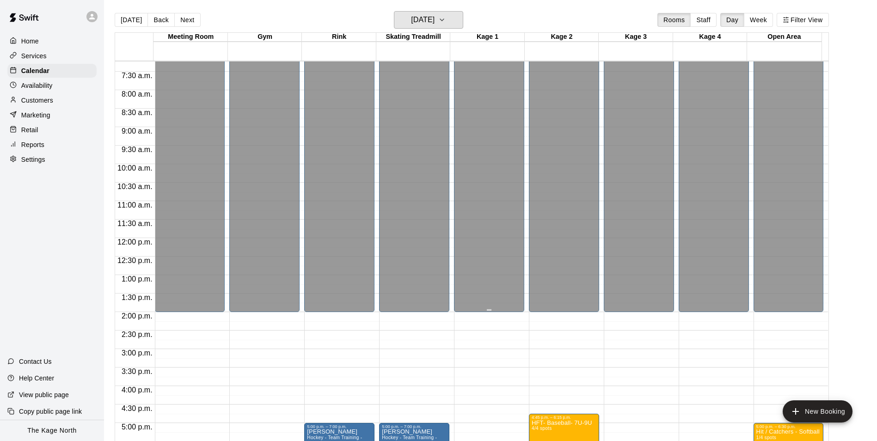
scroll to position [498, 0]
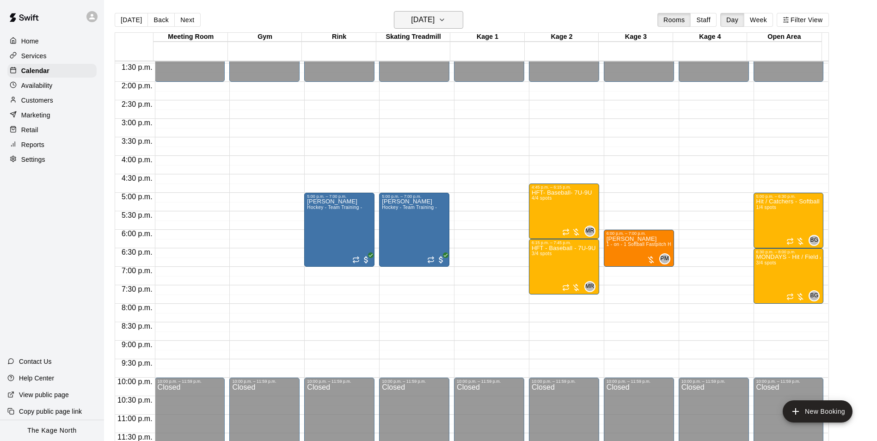
click at [434, 17] on h6 "[DATE]" at bounding box center [423, 19] width 24 height 13
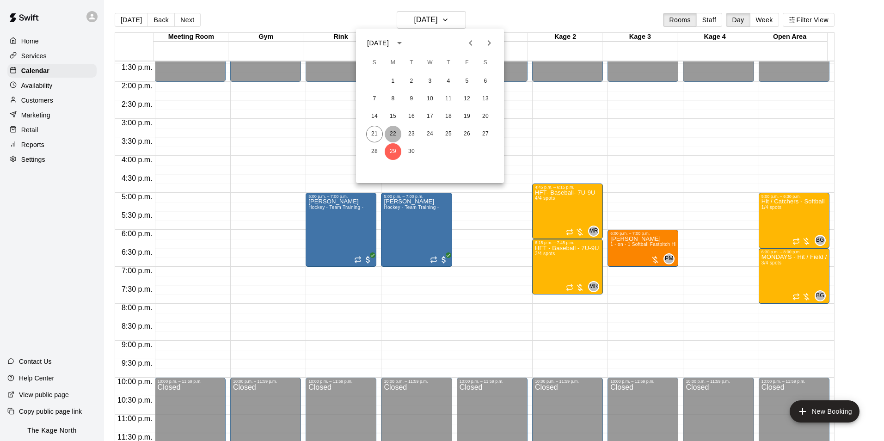
click at [392, 135] on button "22" at bounding box center [393, 134] width 17 height 17
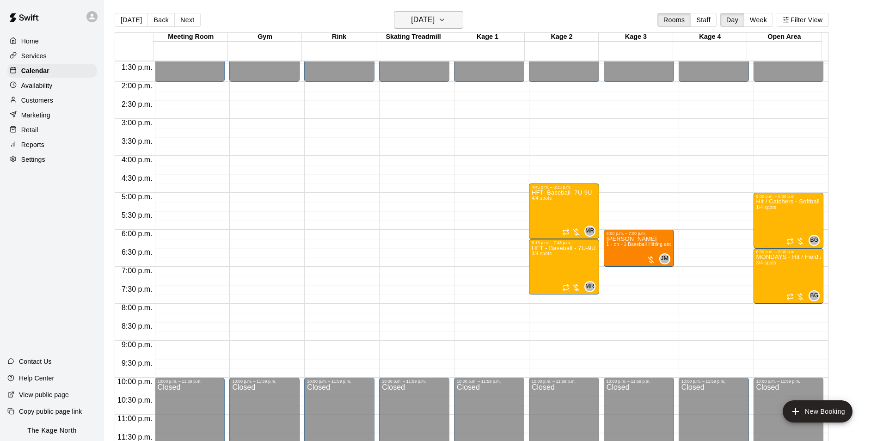
click at [434, 18] on h6 "[DATE]" at bounding box center [423, 19] width 24 height 13
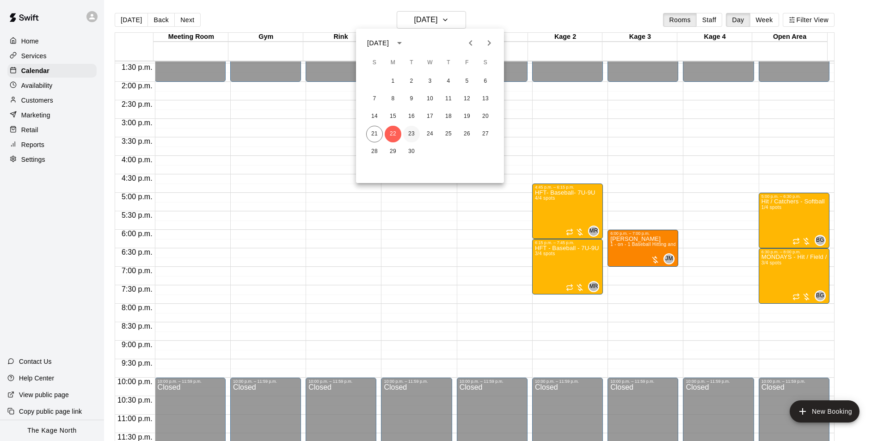
click at [410, 129] on button "23" at bounding box center [411, 134] width 17 height 17
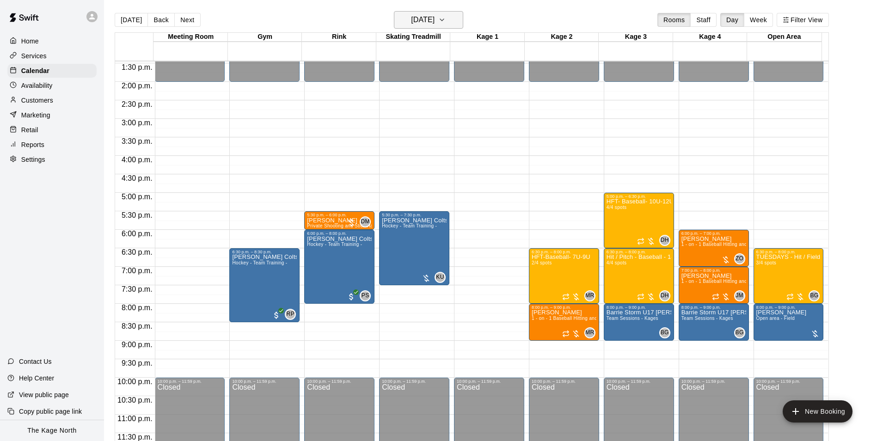
click at [434, 18] on h6 "[DATE]" at bounding box center [423, 19] width 24 height 13
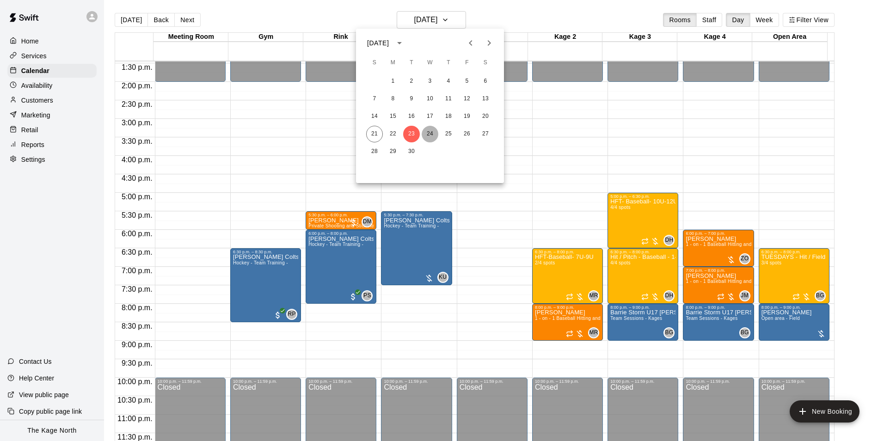
click at [427, 133] on button "24" at bounding box center [429, 134] width 17 height 17
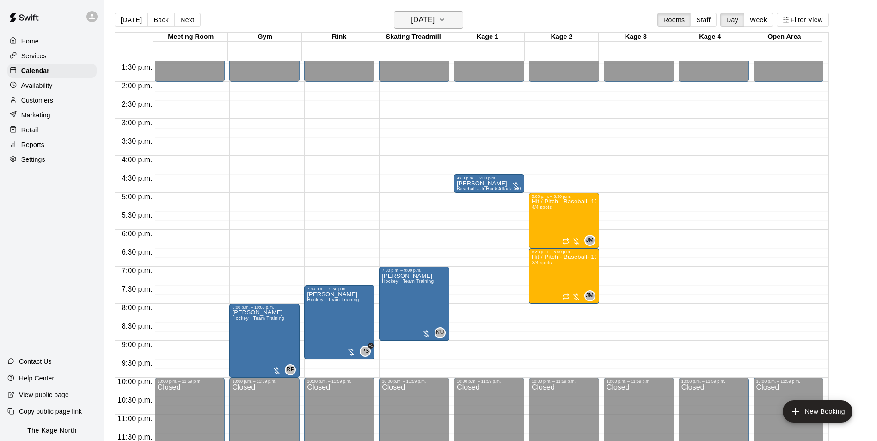
click at [434, 23] on h6 "[DATE]" at bounding box center [423, 19] width 24 height 13
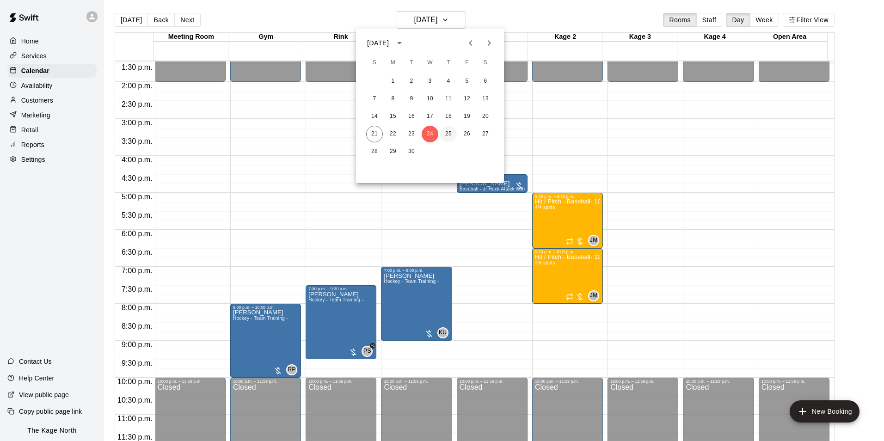
click at [446, 131] on button "25" at bounding box center [448, 134] width 17 height 17
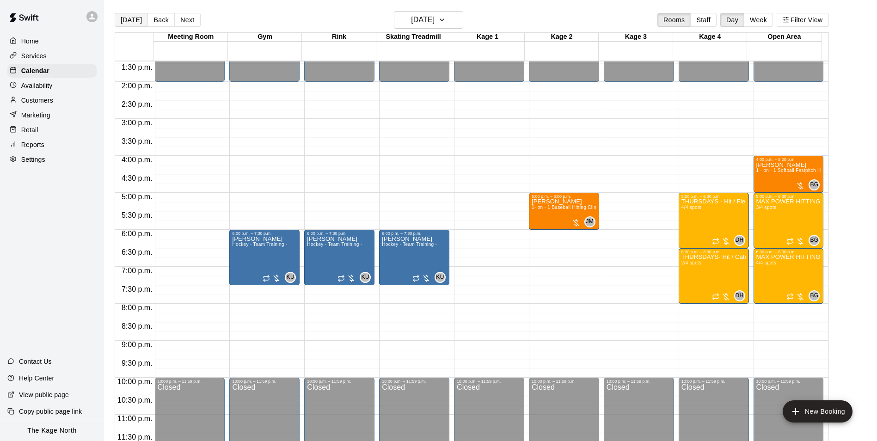
click at [136, 23] on button "[DATE]" at bounding box center [131, 20] width 33 height 14
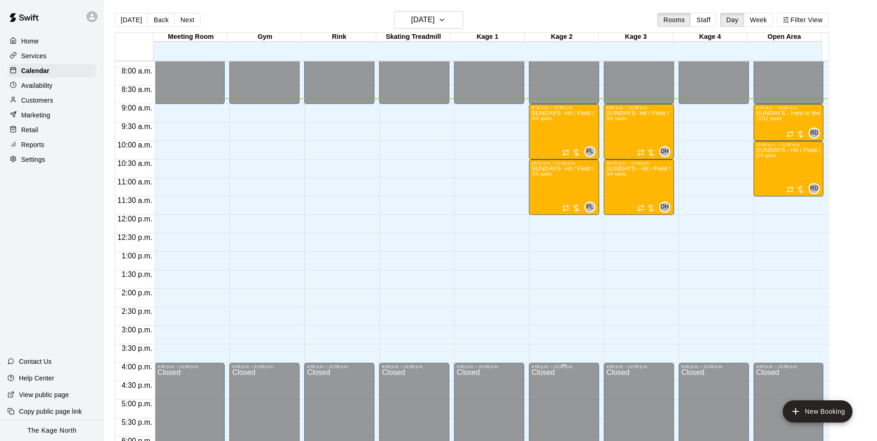
scroll to position [267, 0]
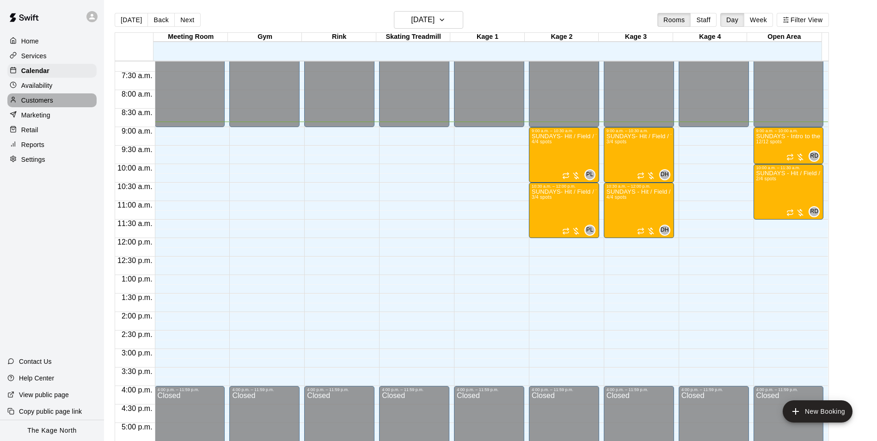
click at [45, 102] on p "Customers" at bounding box center [37, 100] width 32 height 9
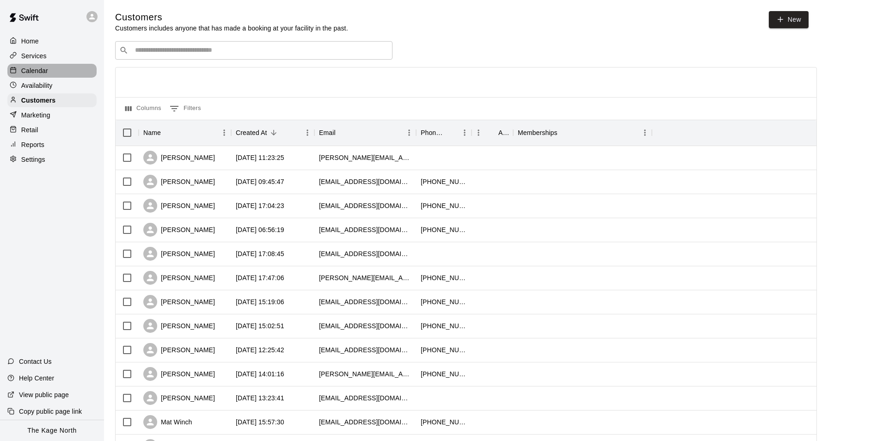
click at [42, 75] on p "Calendar" at bounding box center [34, 70] width 27 height 9
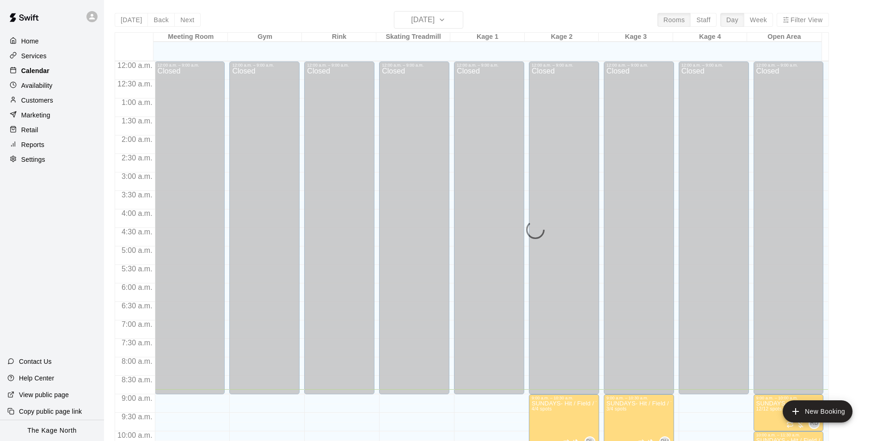
scroll to position [328, 0]
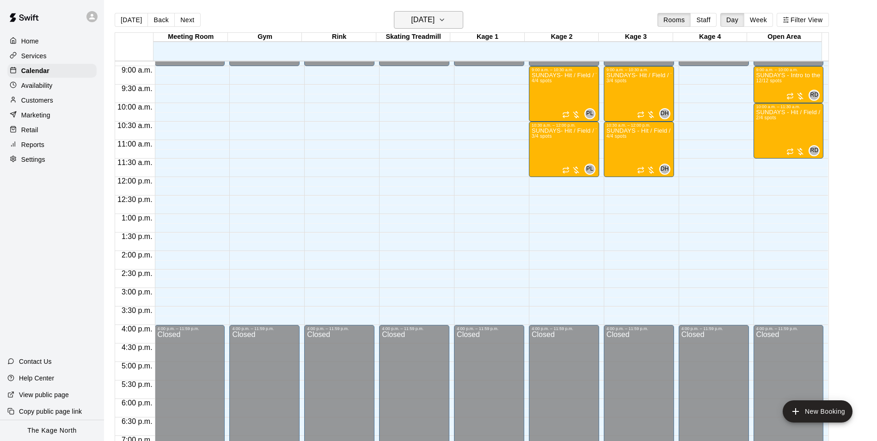
click at [428, 16] on h6 "[DATE]" at bounding box center [423, 19] width 24 height 13
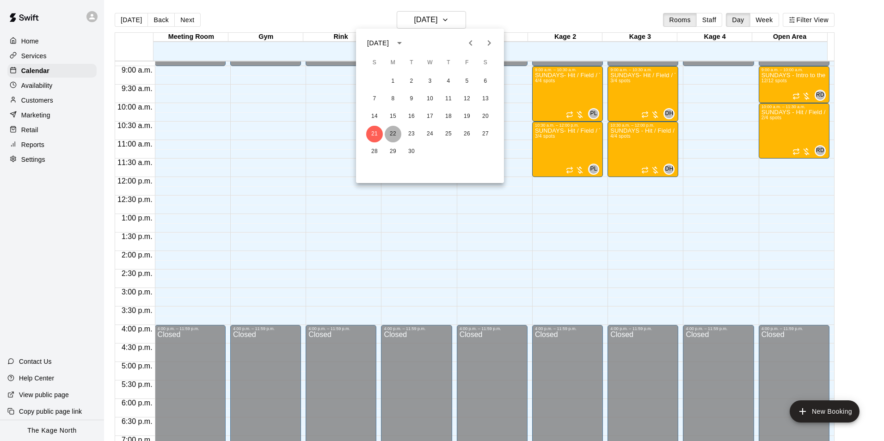
click at [391, 133] on button "22" at bounding box center [393, 134] width 17 height 17
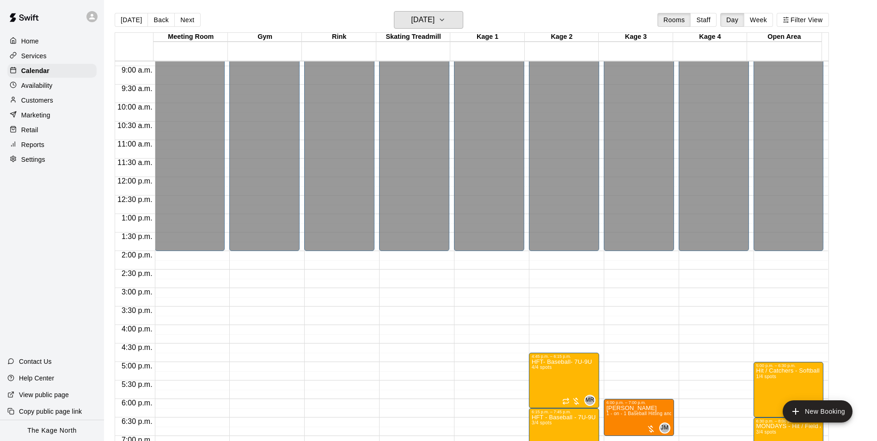
scroll to position [498, 0]
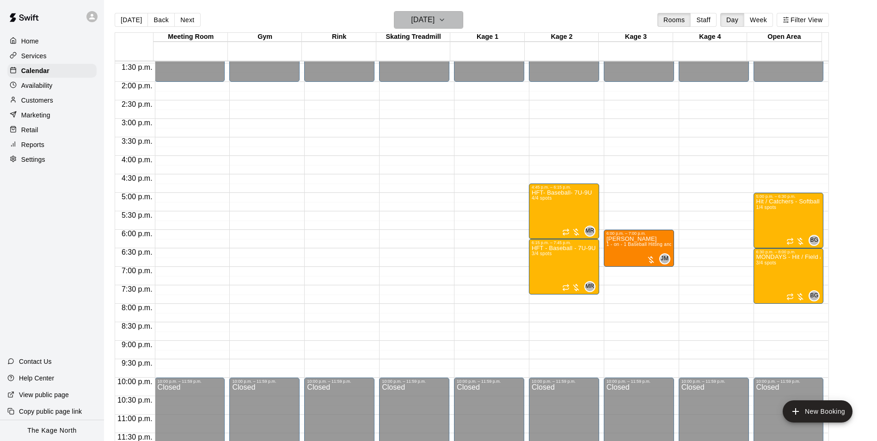
click at [433, 17] on h6 "[DATE]" at bounding box center [423, 19] width 24 height 13
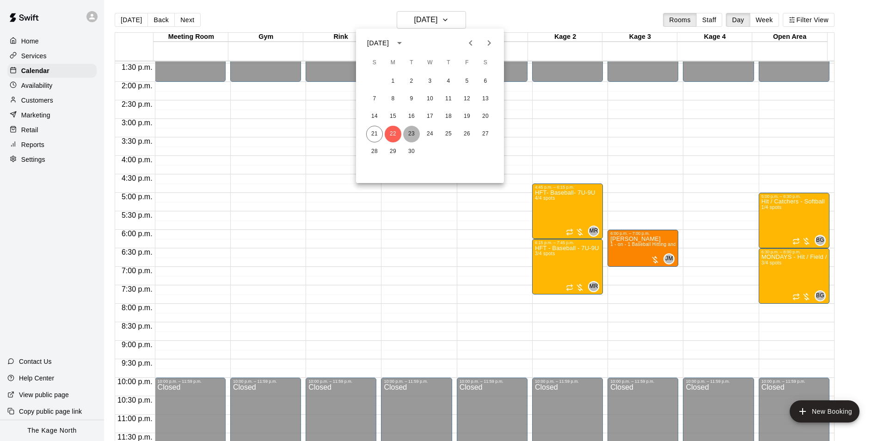
click at [409, 134] on button "23" at bounding box center [411, 134] width 17 height 17
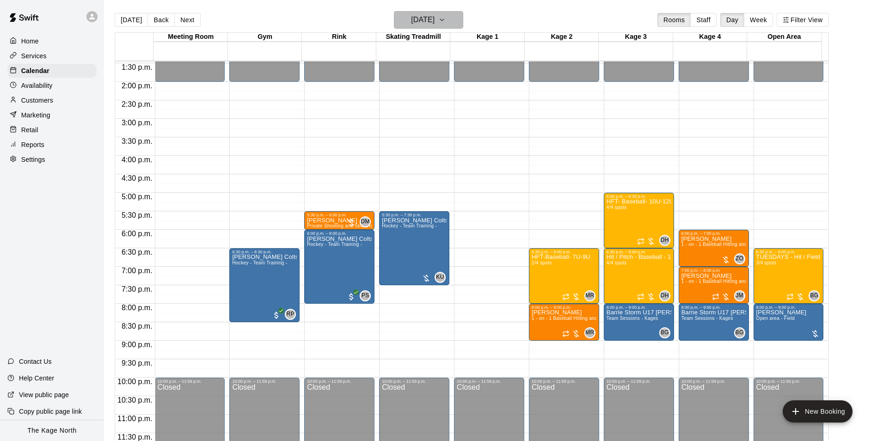
click at [434, 24] on h6 "[DATE]" at bounding box center [423, 19] width 24 height 13
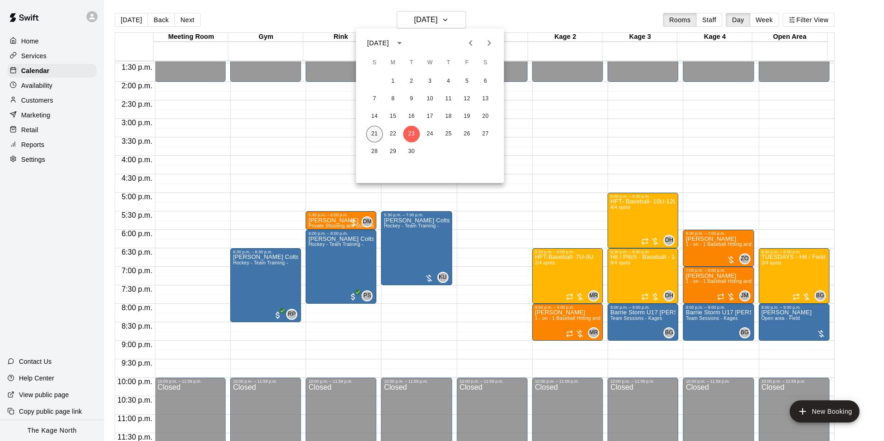
click at [370, 136] on button "21" at bounding box center [374, 134] width 17 height 17
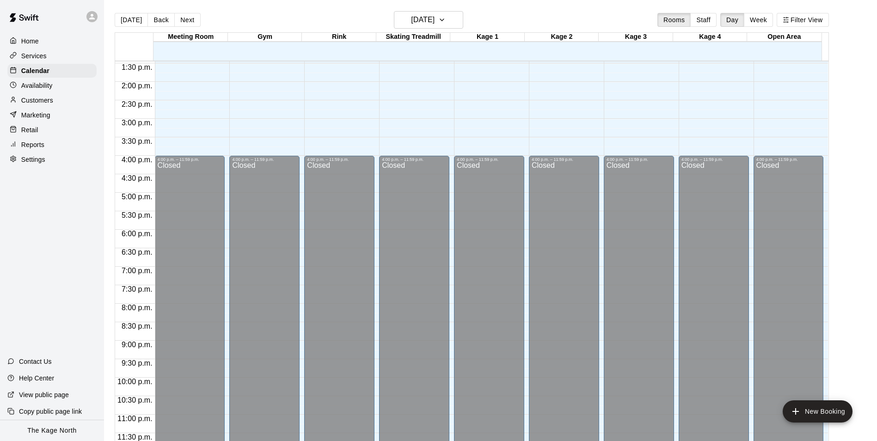
click at [331, 15] on div "[DATE] Back [DATE][DATE] Rooms Staff Day Week Filter View" at bounding box center [472, 21] width 714 height 21
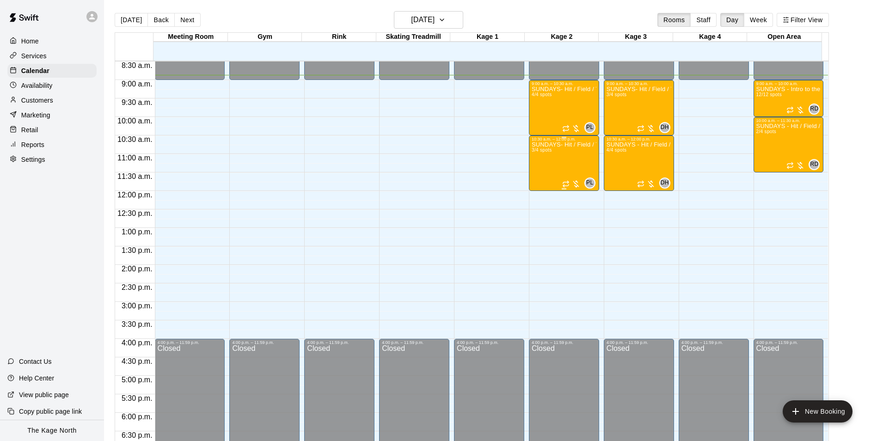
scroll to position [313, 0]
click at [434, 15] on h6 "[DATE]" at bounding box center [423, 19] width 24 height 13
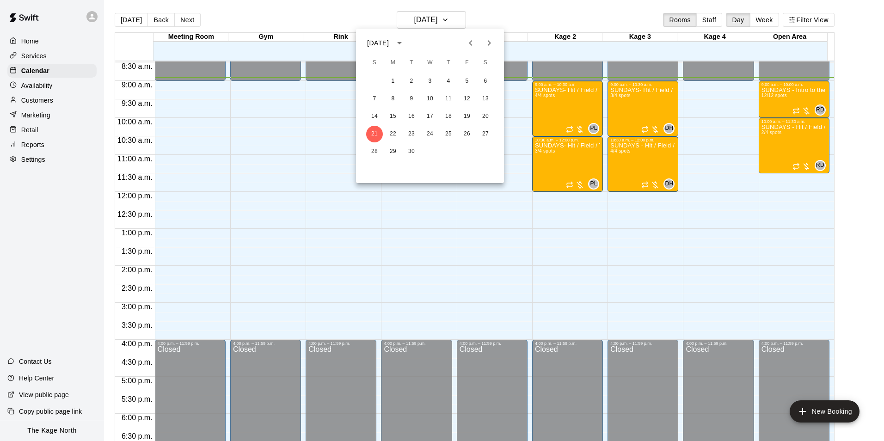
click at [520, 24] on div at bounding box center [442, 220] width 884 height 441
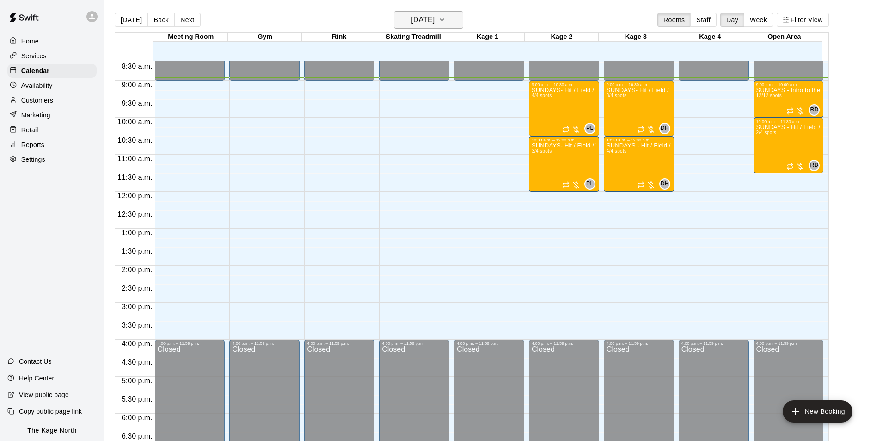
click at [422, 20] on h6 "[DATE]" at bounding box center [423, 19] width 24 height 13
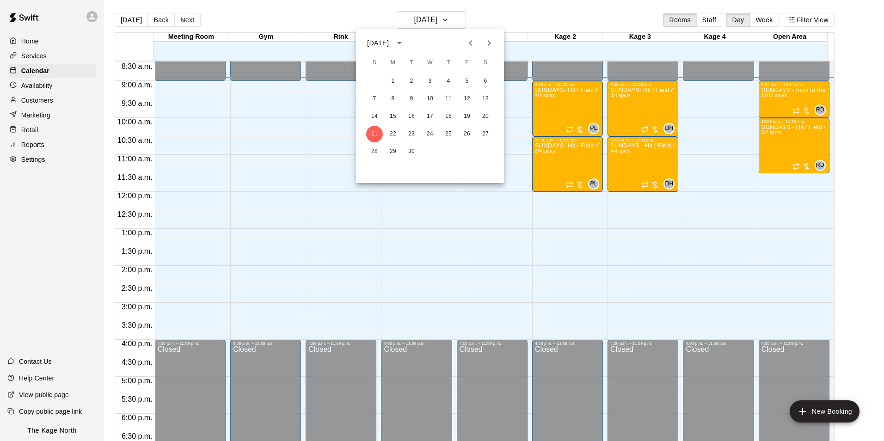
click at [490, 12] on div at bounding box center [442, 220] width 884 height 441
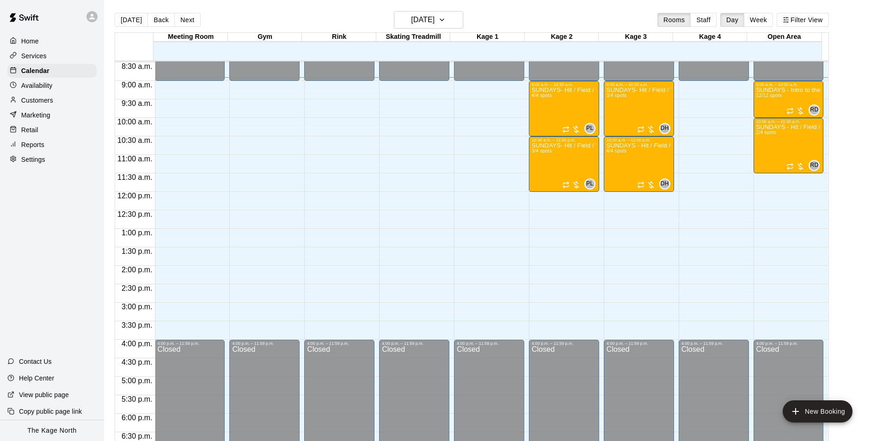
click at [544, 30] on div "[DATE] Back [DATE][DATE] Rooms Staff Day Week Filter View" at bounding box center [472, 21] width 714 height 21
click at [534, 21] on div "[DATE] Back [DATE][DATE] Rooms Staff Day Week Filter View" at bounding box center [472, 21] width 714 height 21
click at [50, 100] on p "Customers" at bounding box center [37, 100] width 32 height 9
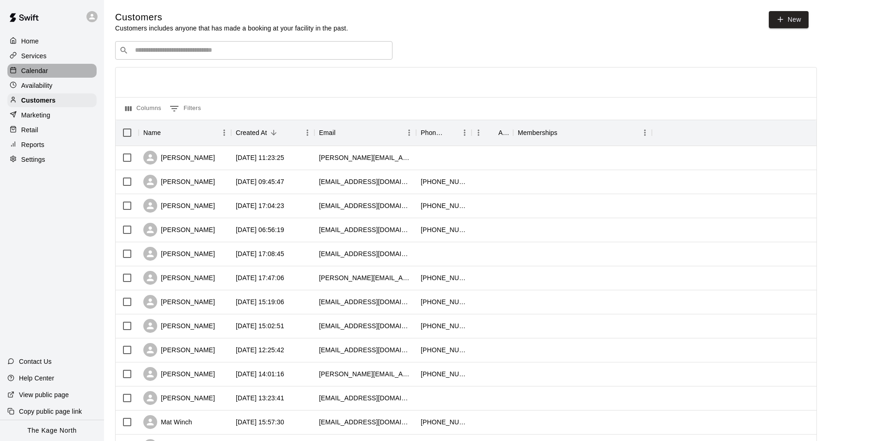
click at [39, 73] on p "Calendar" at bounding box center [34, 70] width 27 height 9
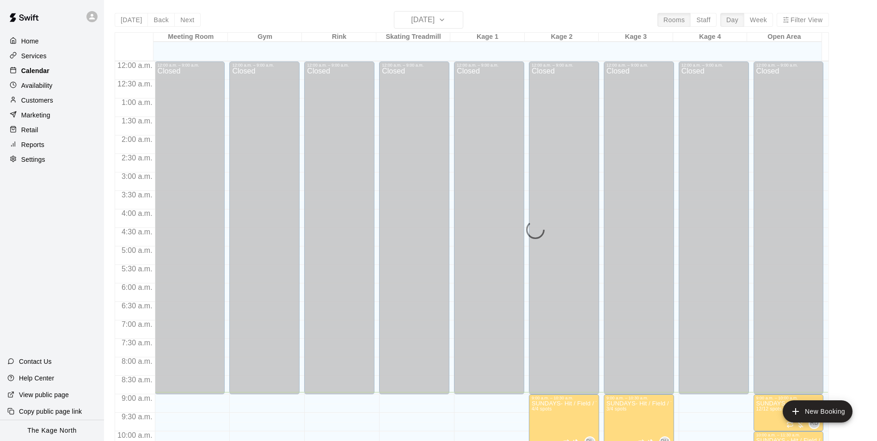
scroll to position [331, 0]
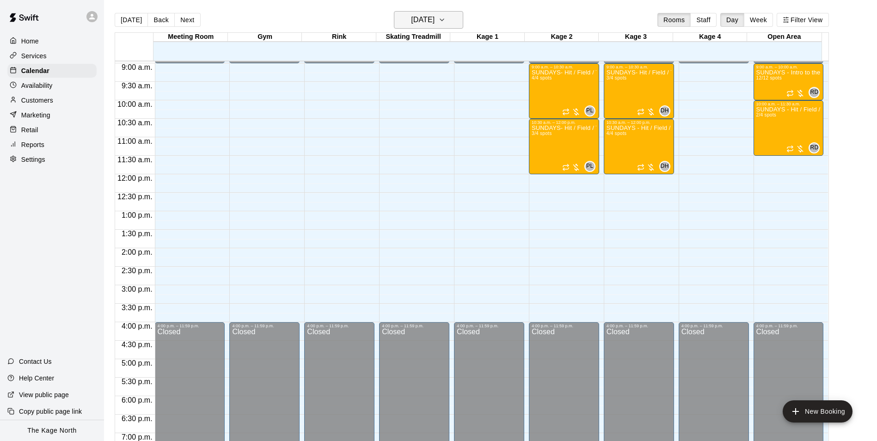
click at [434, 18] on h6 "[DATE]" at bounding box center [423, 19] width 24 height 13
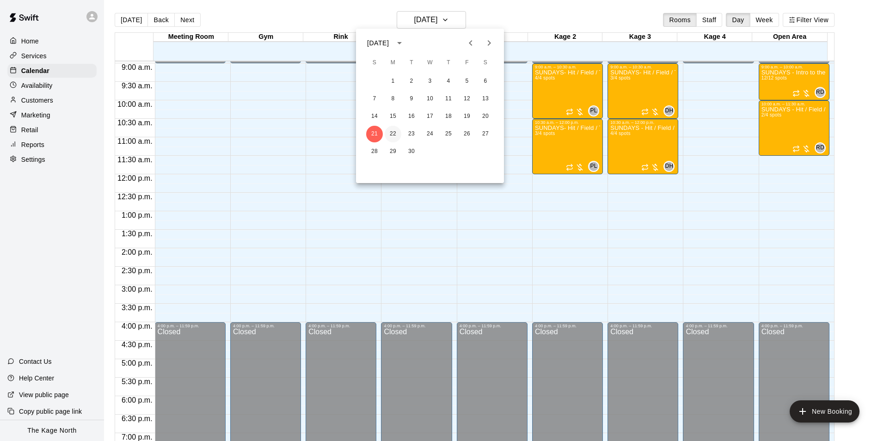
click at [394, 133] on button "22" at bounding box center [393, 134] width 17 height 17
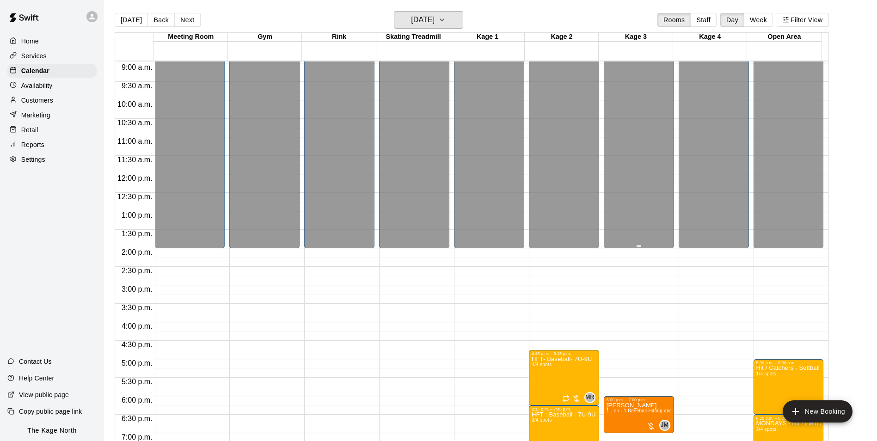
scroll to position [470, 0]
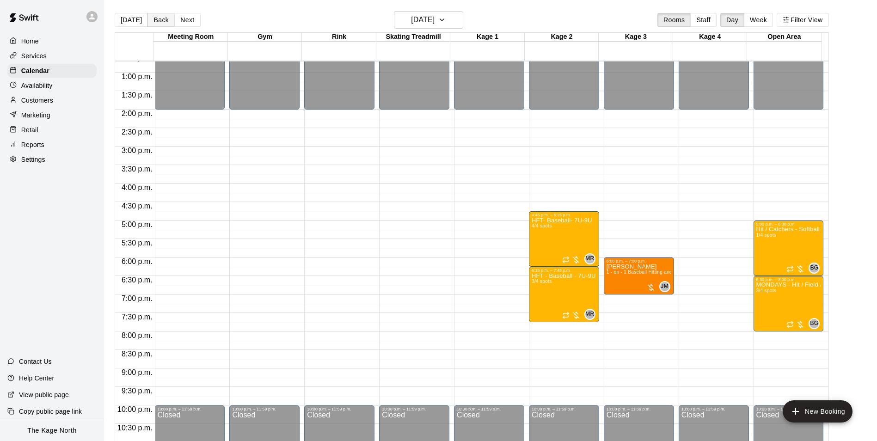
click at [159, 19] on button "Back" at bounding box center [160, 20] width 27 height 14
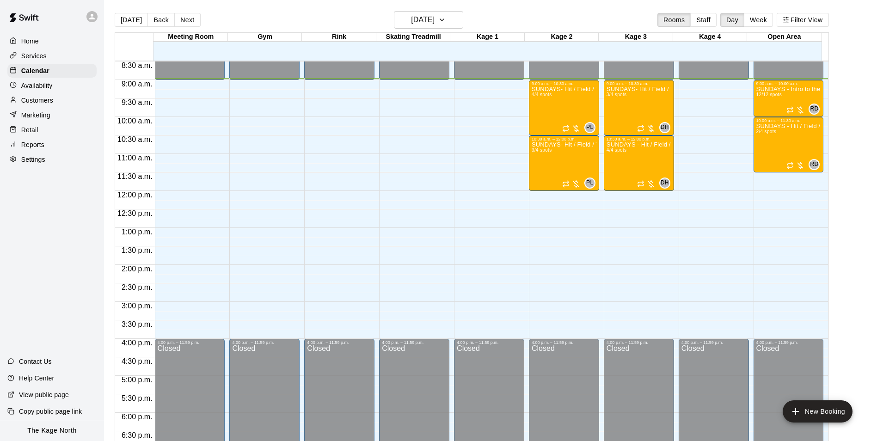
scroll to position [285, 0]
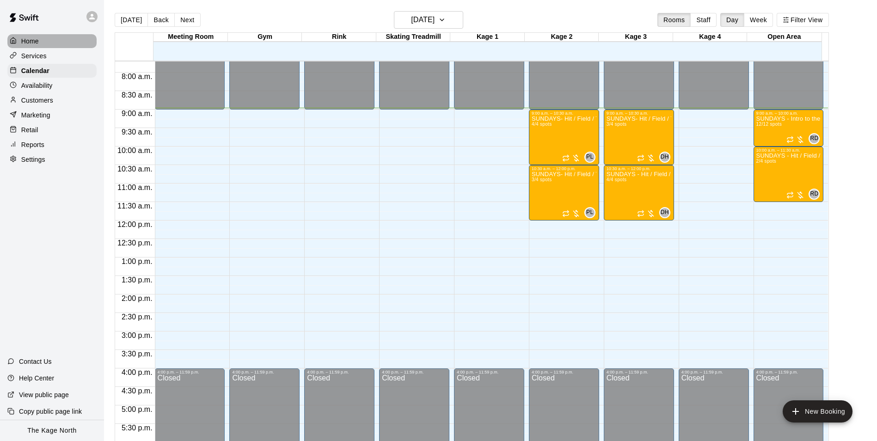
click at [29, 34] on div "Home" at bounding box center [51, 41] width 89 height 14
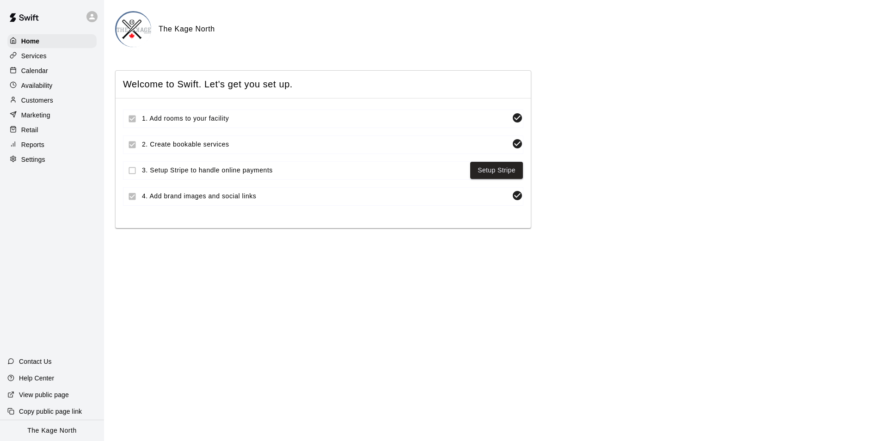
click at [48, 75] on div "Calendar" at bounding box center [51, 71] width 89 height 14
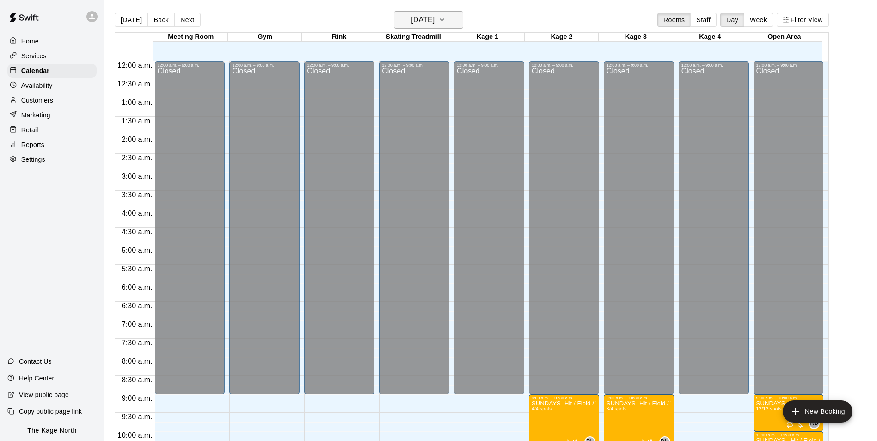
scroll to position [332, 0]
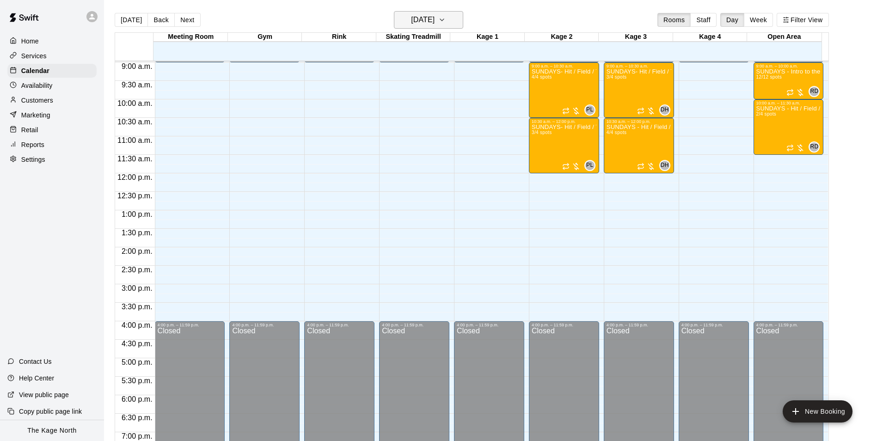
click at [450, 19] on button "[DATE]" at bounding box center [428, 20] width 69 height 18
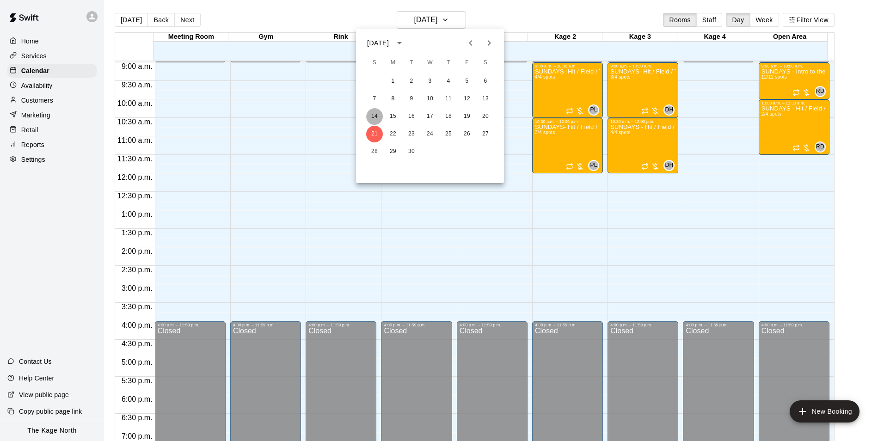
click at [374, 110] on button "14" at bounding box center [374, 116] width 17 height 17
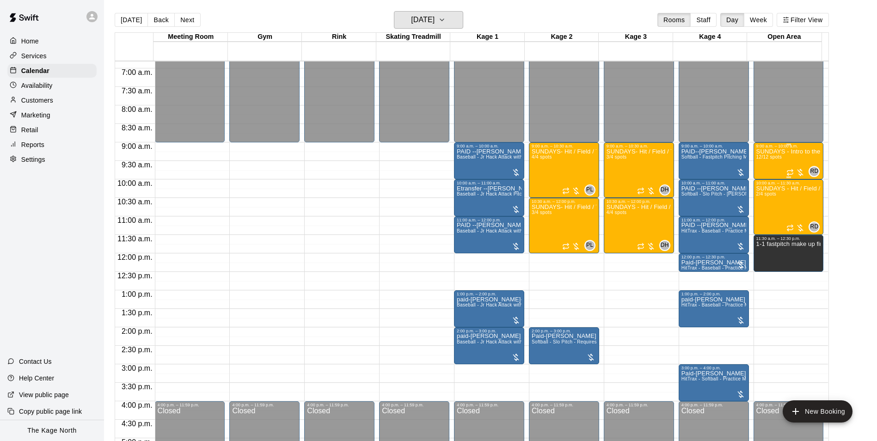
scroll to position [239, 0]
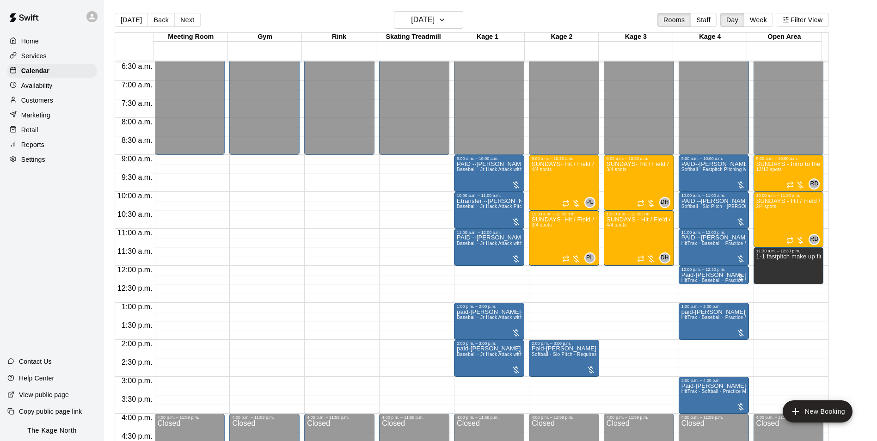
click at [37, 35] on div "Home" at bounding box center [51, 41] width 89 height 14
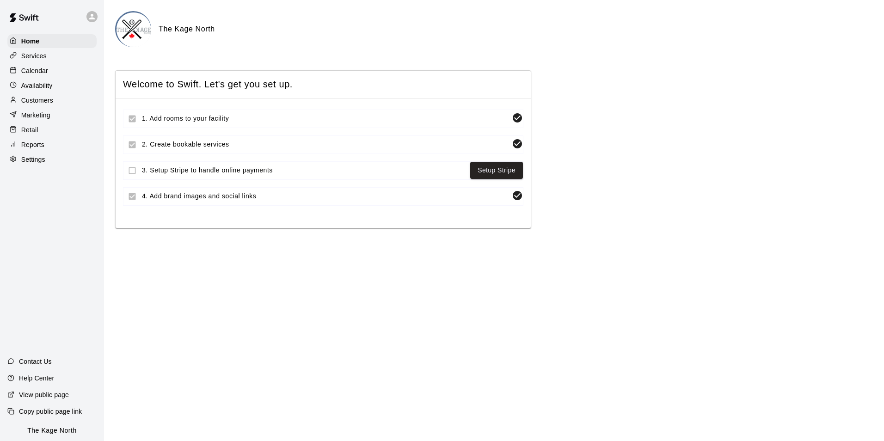
click at [42, 74] on p "Calendar" at bounding box center [34, 70] width 27 height 9
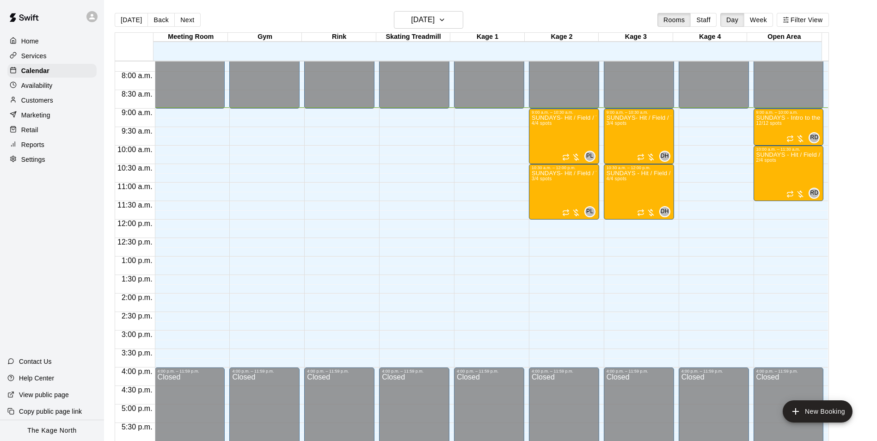
scroll to position [239, 0]
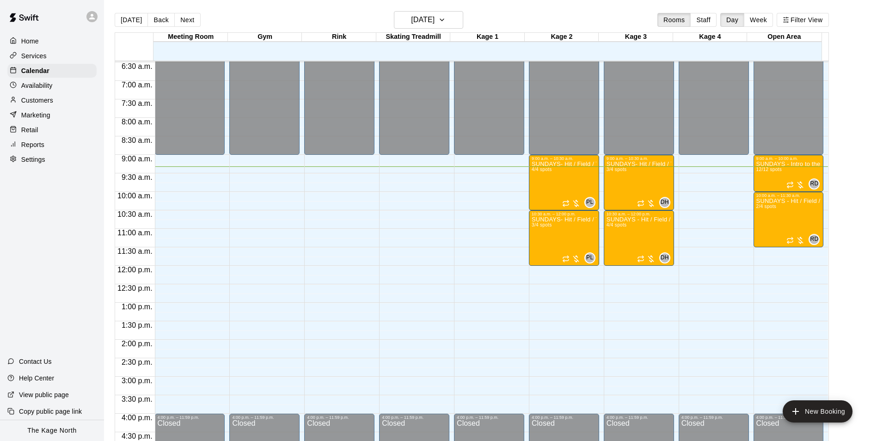
click at [44, 102] on p "Customers" at bounding box center [37, 100] width 32 height 9
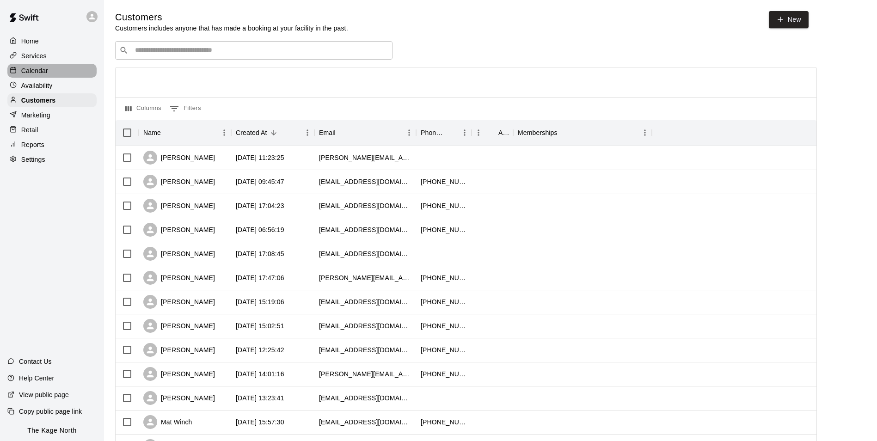
click at [32, 71] on p "Calendar" at bounding box center [34, 70] width 27 height 9
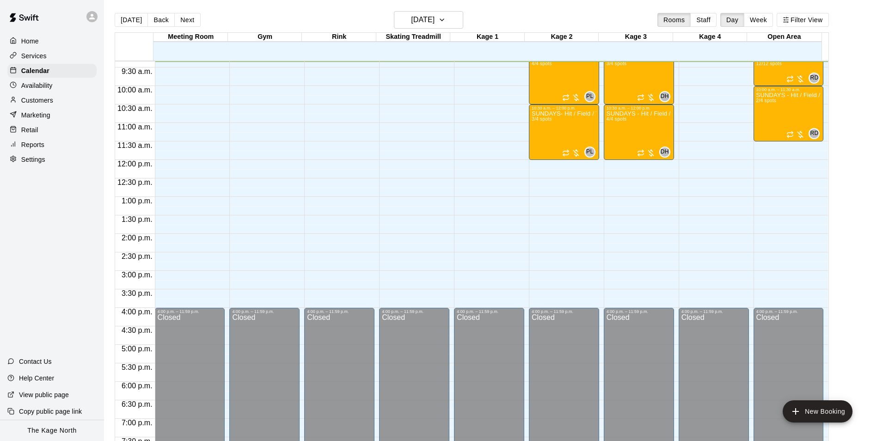
scroll to position [299, 0]
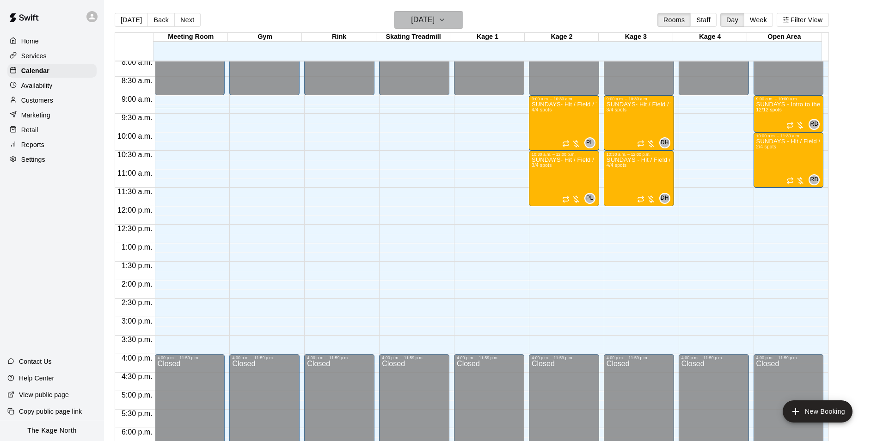
click at [446, 17] on icon "button" at bounding box center [441, 19] width 7 height 11
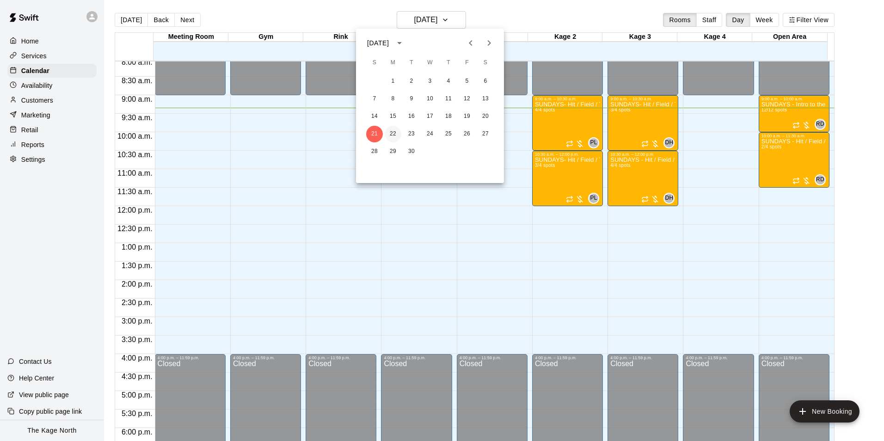
click at [393, 131] on button "22" at bounding box center [393, 134] width 17 height 17
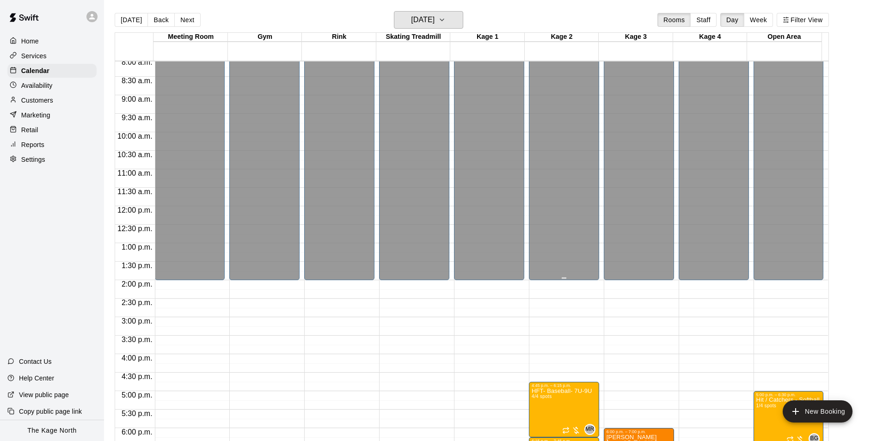
scroll to position [484, 0]
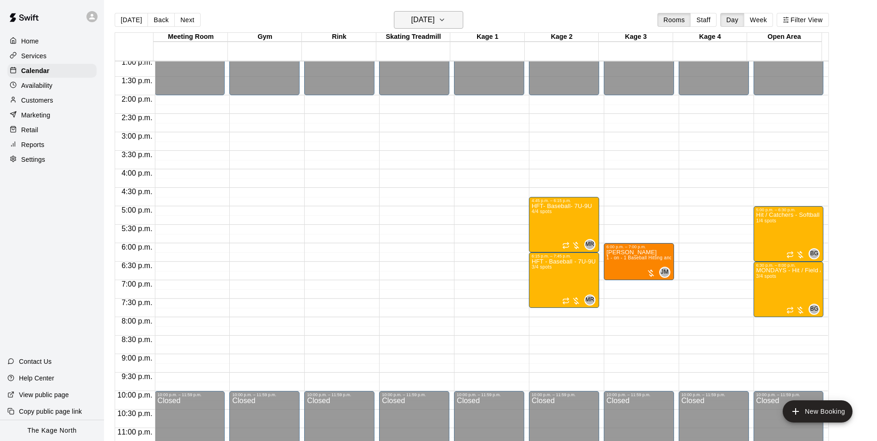
click at [434, 20] on h6 "[DATE]" at bounding box center [423, 19] width 24 height 13
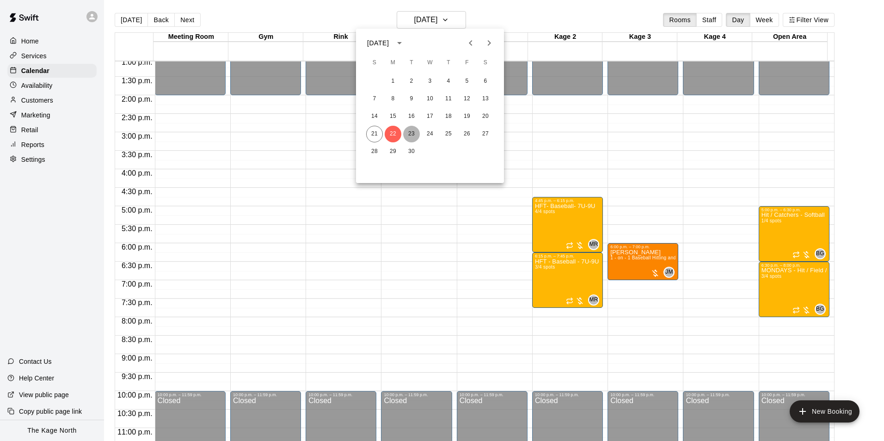
click at [414, 132] on button "23" at bounding box center [411, 134] width 17 height 17
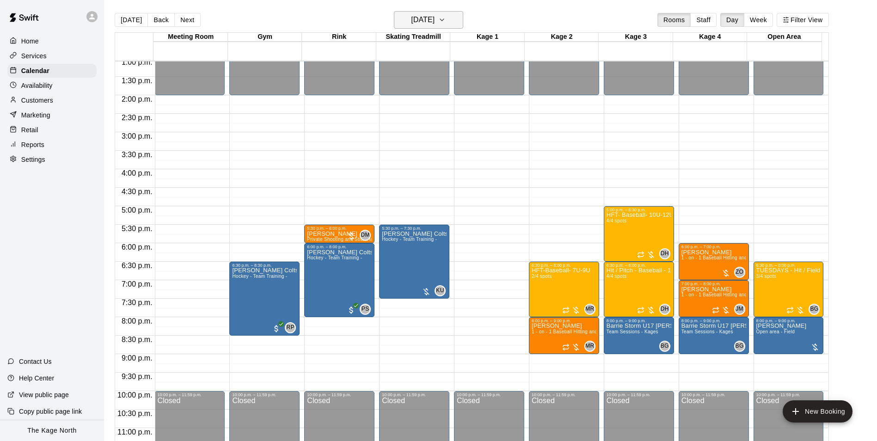
click at [434, 23] on h6 "[DATE]" at bounding box center [423, 19] width 24 height 13
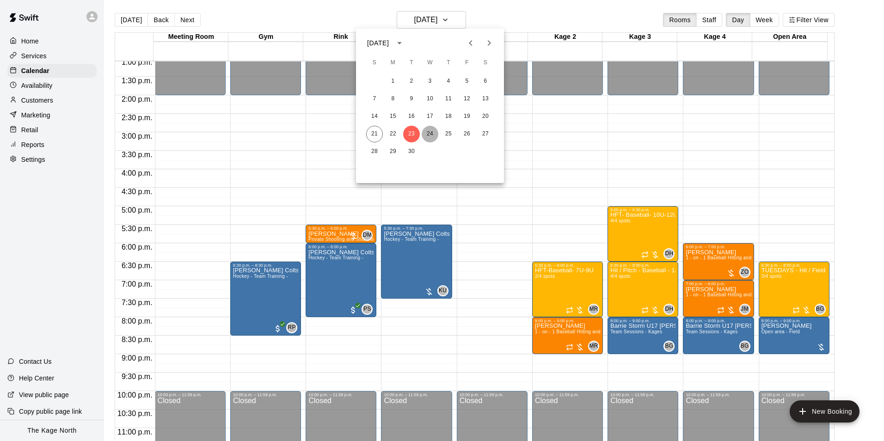
click at [432, 136] on button "24" at bounding box center [429, 134] width 17 height 17
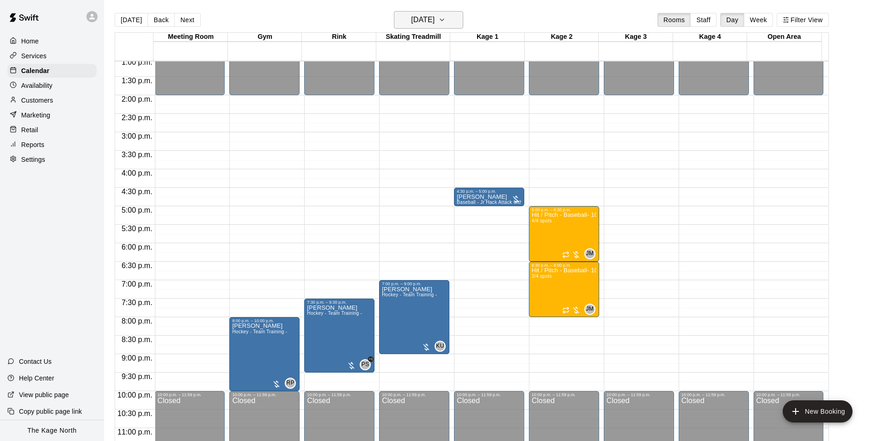
click at [434, 16] on h6 "[DATE]" at bounding box center [423, 19] width 24 height 13
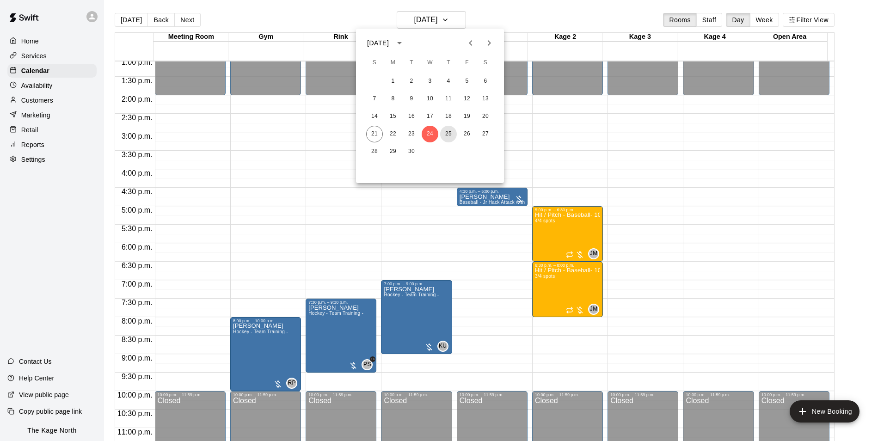
drag, startPoint x: 451, startPoint y: 137, endPoint x: 512, endPoint y: 160, distance: 65.0
click at [451, 137] on button "25" at bounding box center [448, 134] width 17 height 17
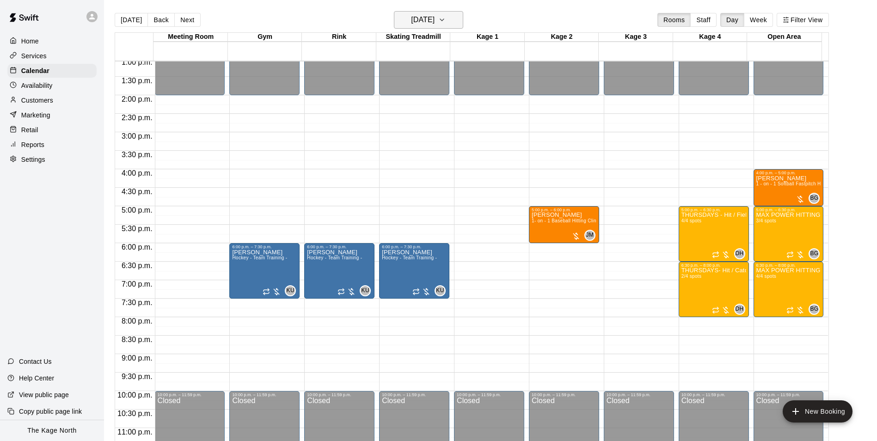
click at [434, 23] on h6 "[DATE]" at bounding box center [423, 19] width 24 height 13
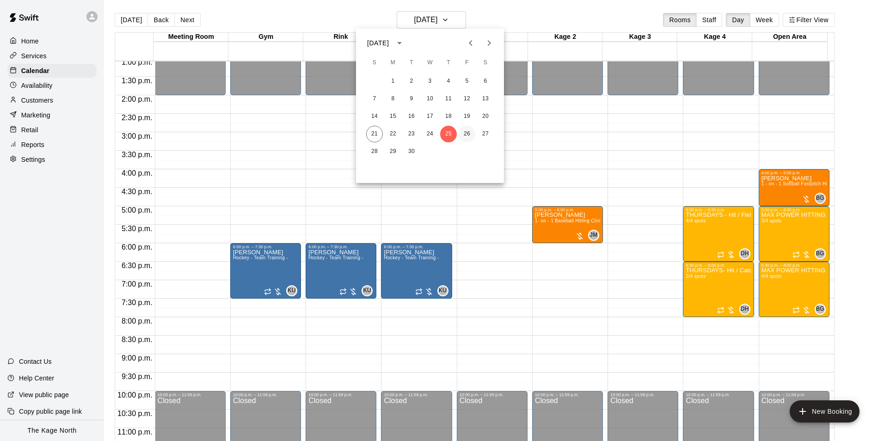
click at [466, 131] on button "26" at bounding box center [466, 134] width 17 height 17
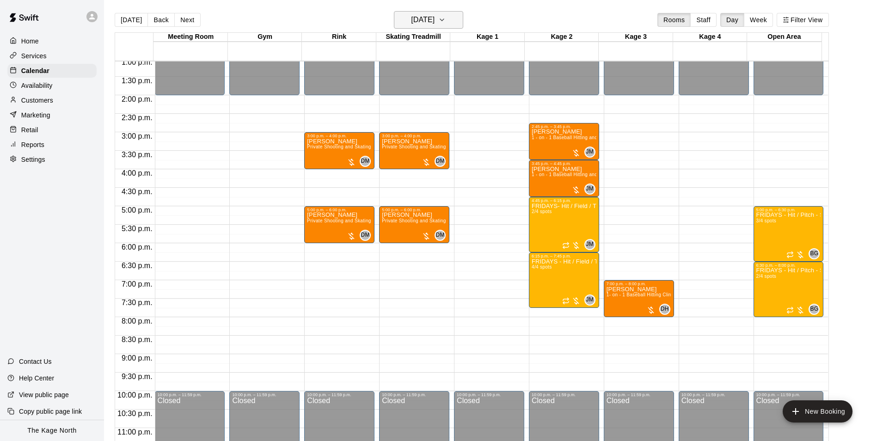
click at [434, 22] on h6 "[DATE]" at bounding box center [423, 19] width 24 height 13
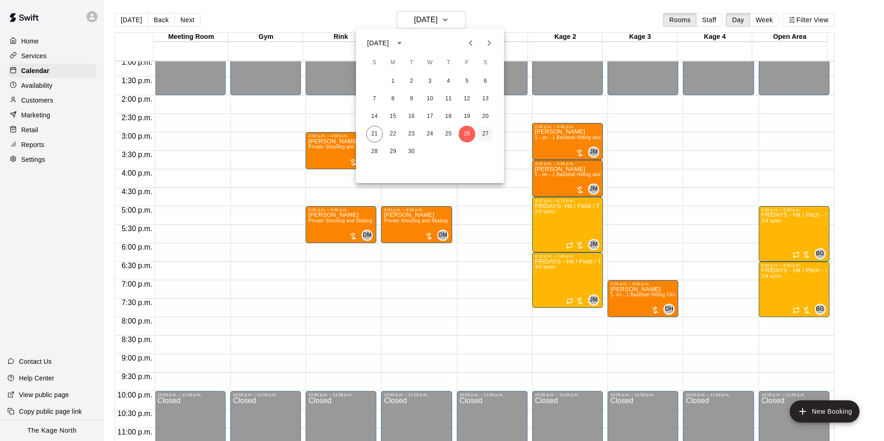
click at [487, 134] on button "27" at bounding box center [485, 134] width 17 height 17
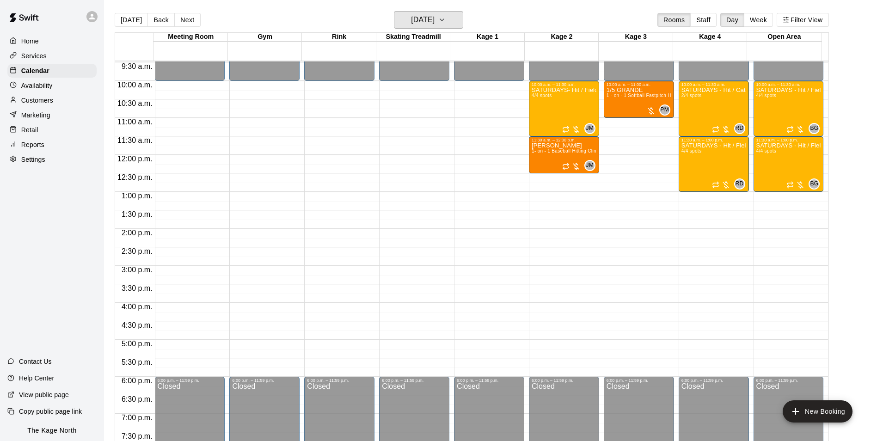
scroll to position [345, 0]
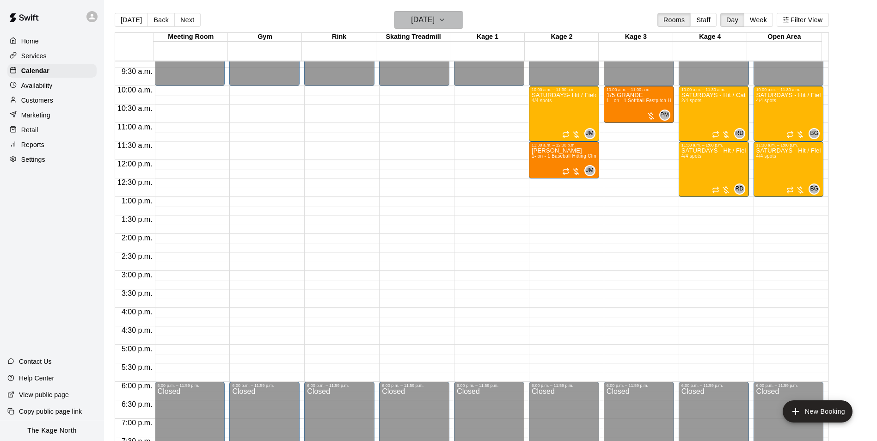
click at [453, 24] on button "[DATE]" at bounding box center [428, 20] width 69 height 18
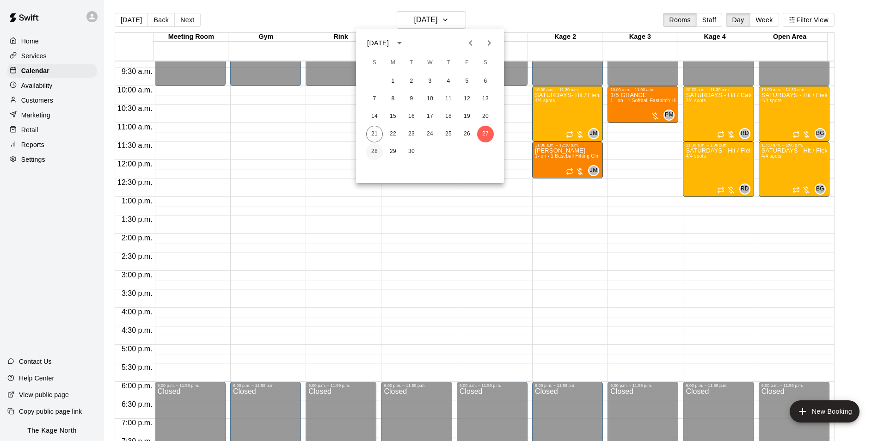
click at [374, 150] on button "28" at bounding box center [374, 151] width 17 height 17
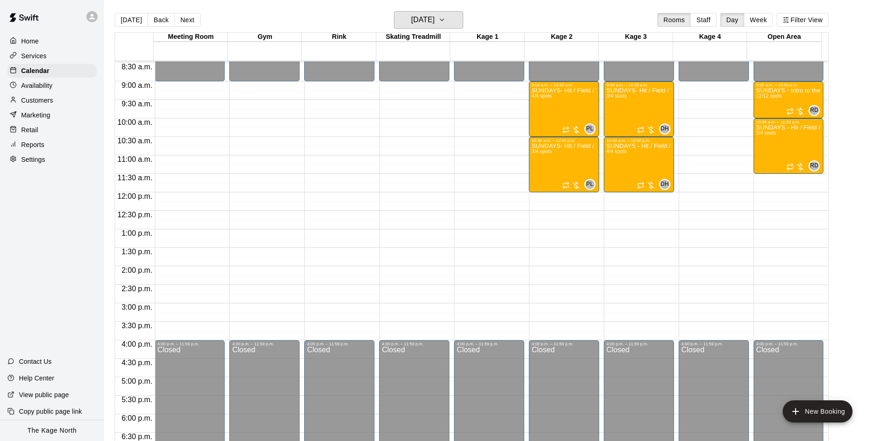
scroll to position [299, 0]
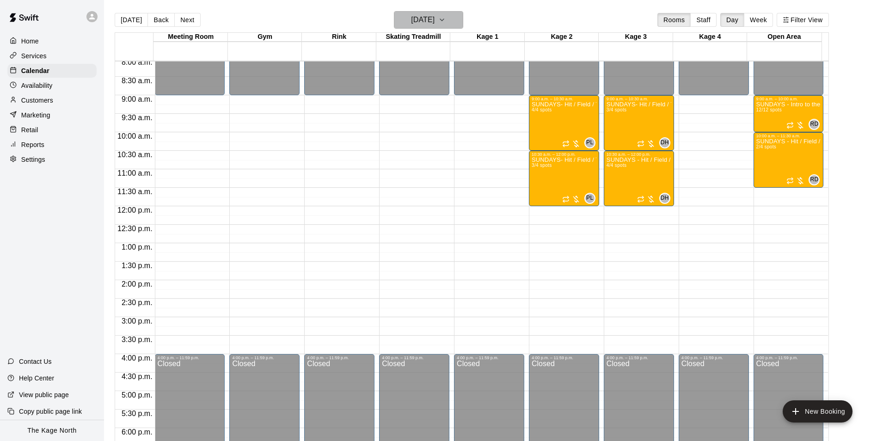
click at [434, 21] on h6 "[DATE]" at bounding box center [423, 19] width 24 height 13
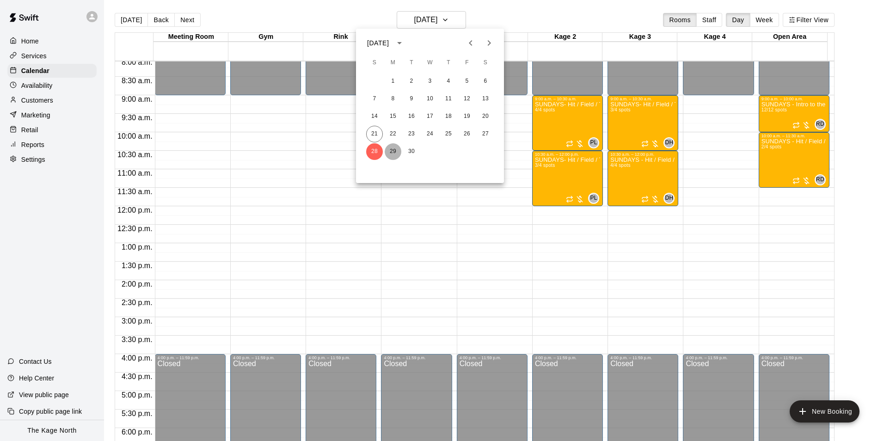
click at [393, 152] on button "29" at bounding box center [393, 151] width 17 height 17
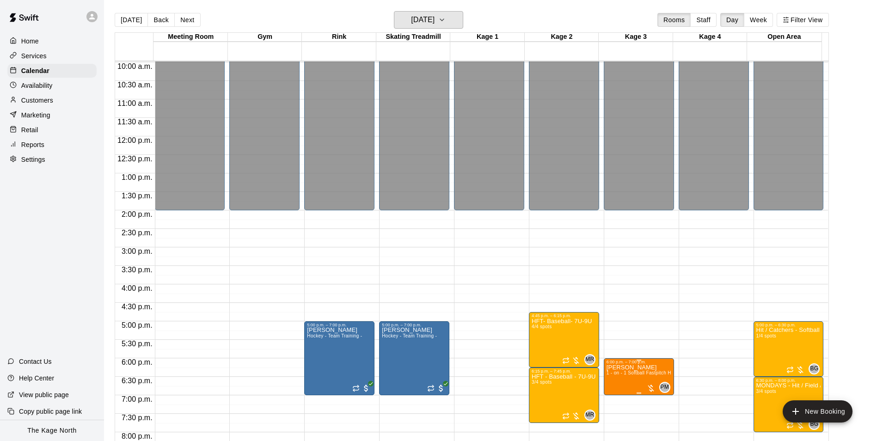
scroll to position [484, 0]
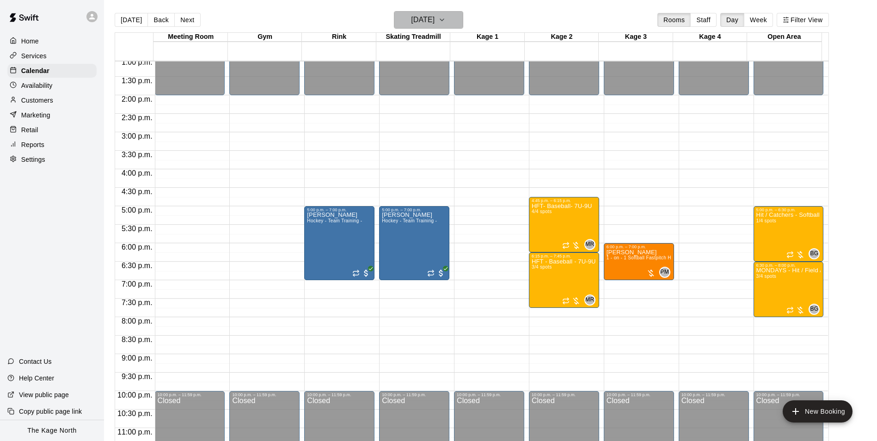
click at [434, 17] on h6 "[DATE]" at bounding box center [423, 19] width 24 height 13
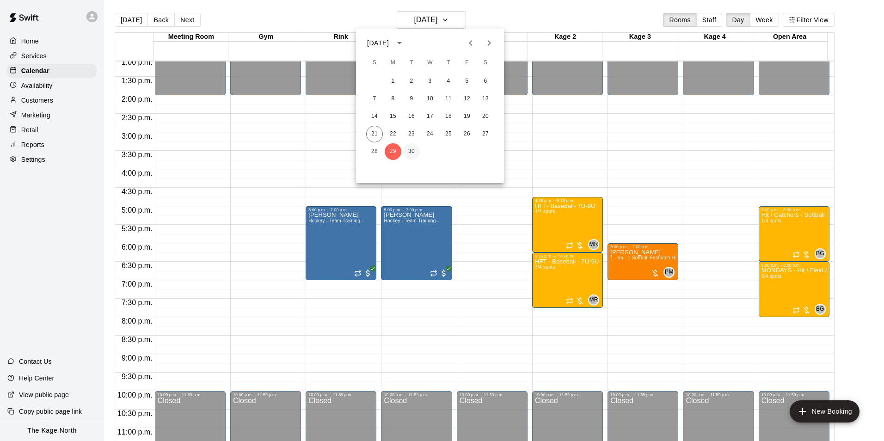
click at [412, 150] on button "30" at bounding box center [411, 151] width 17 height 17
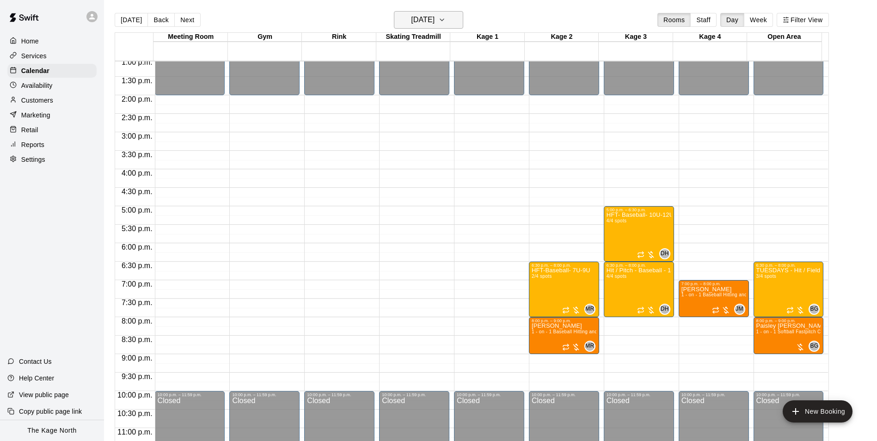
click at [434, 24] on h6 "[DATE]" at bounding box center [423, 19] width 24 height 13
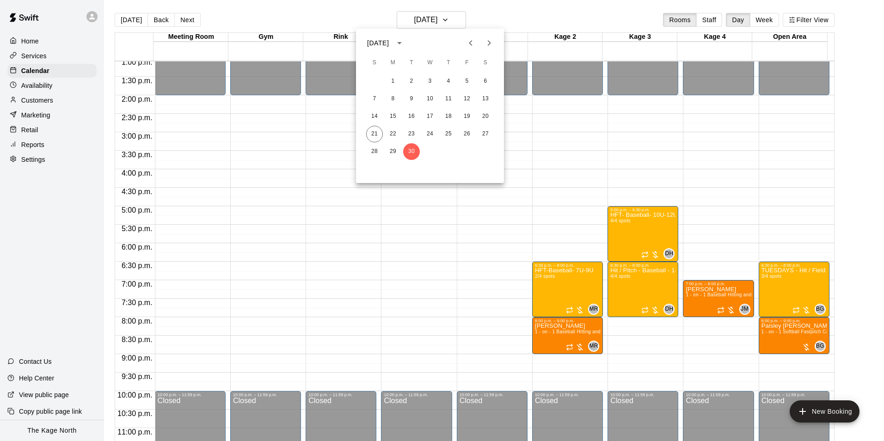
click at [488, 43] on icon "Next month" at bounding box center [488, 42] width 11 height 11
click at [431, 81] on button "1" at bounding box center [429, 81] width 17 height 17
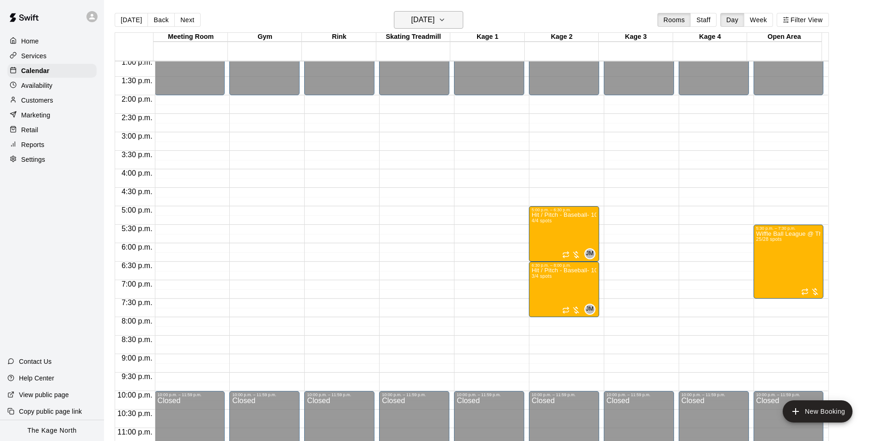
click at [434, 23] on h6 "[DATE]" at bounding box center [423, 19] width 24 height 13
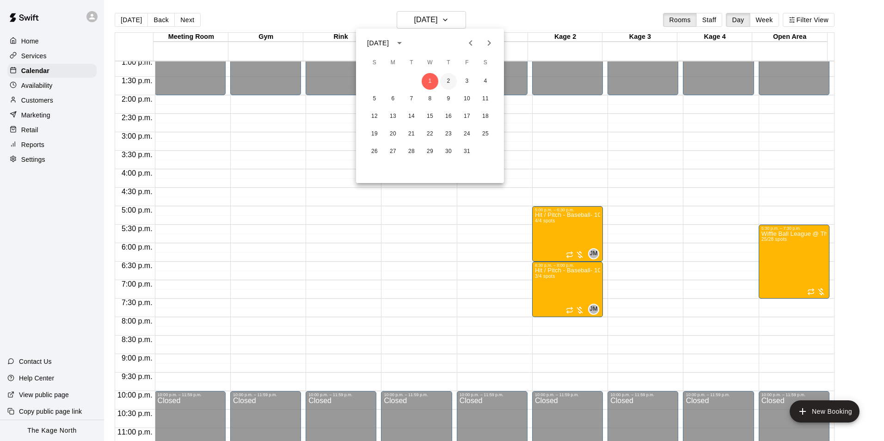
click at [445, 79] on button "2" at bounding box center [448, 81] width 17 height 17
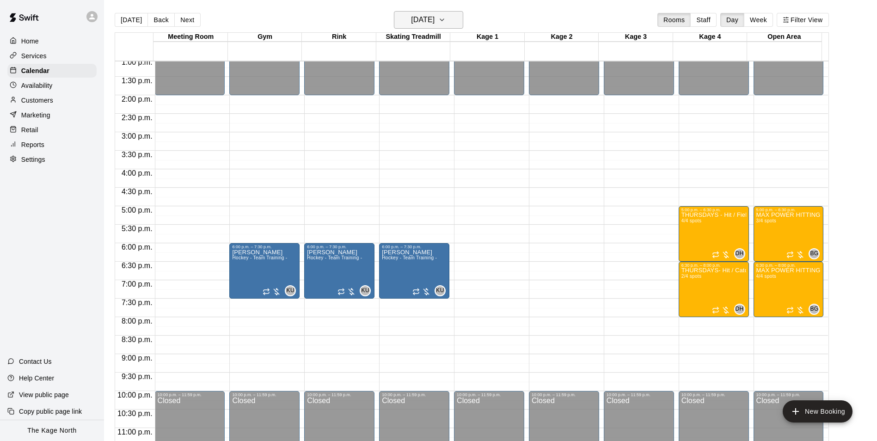
click at [434, 23] on h6 "[DATE]" at bounding box center [423, 19] width 24 height 13
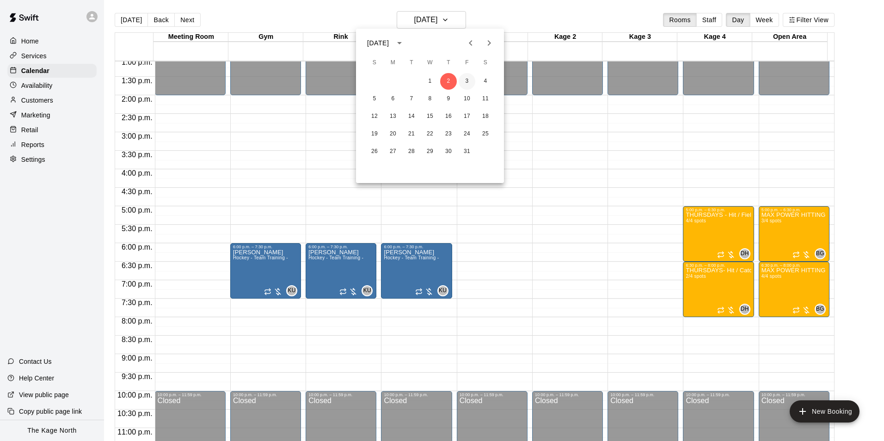
click at [464, 79] on button "3" at bounding box center [466, 81] width 17 height 17
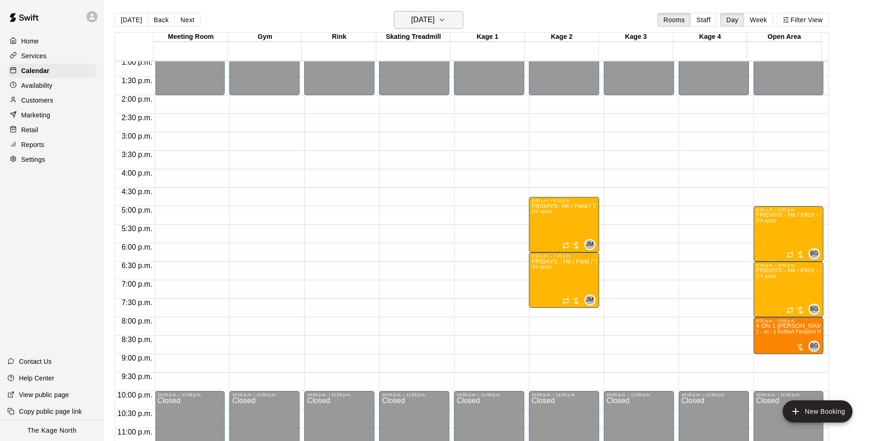
click at [434, 19] on h6 "[DATE]" at bounding box center [423, 19] width 24 height 13
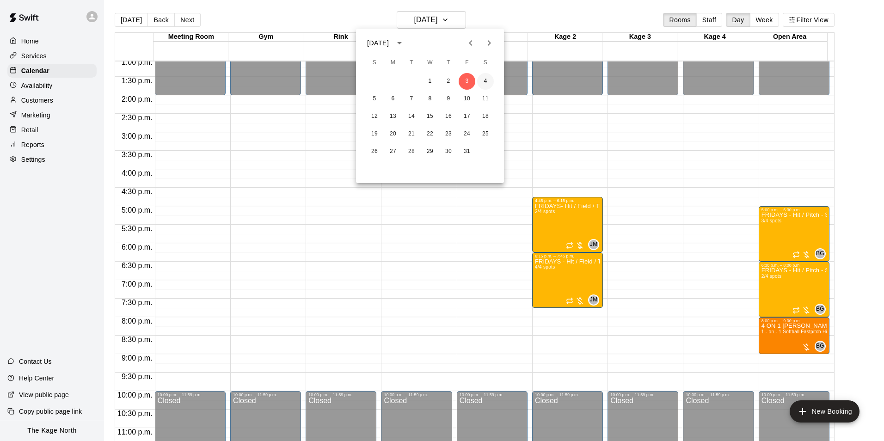
click at [483, 83] on button "4" at bounding box center [485, 81] width 17 height 17
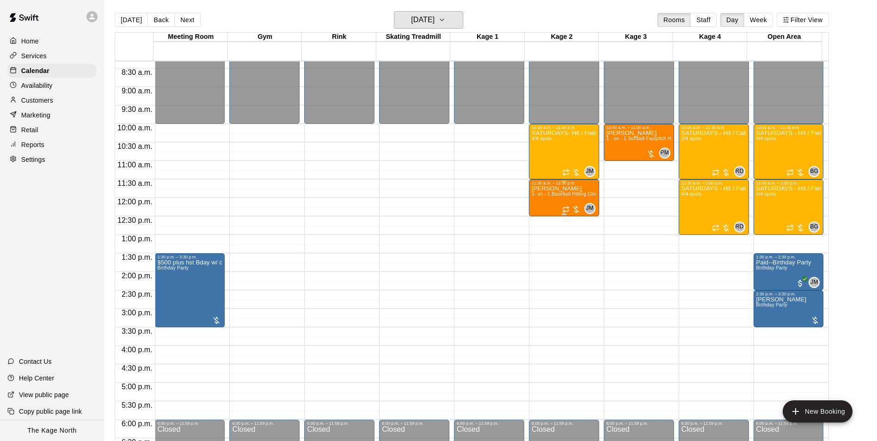
scroll to position [299, 0]
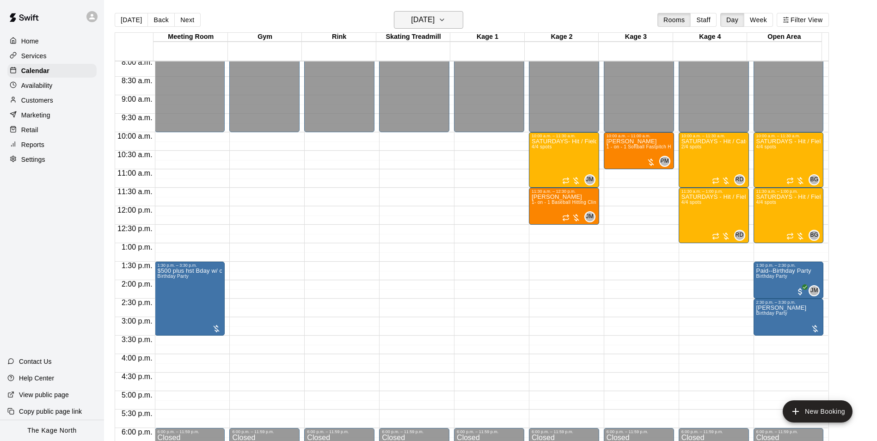
click at [434, 15] on h6 "[DATE]" at bounding box center [423, 19] width 24 height 13
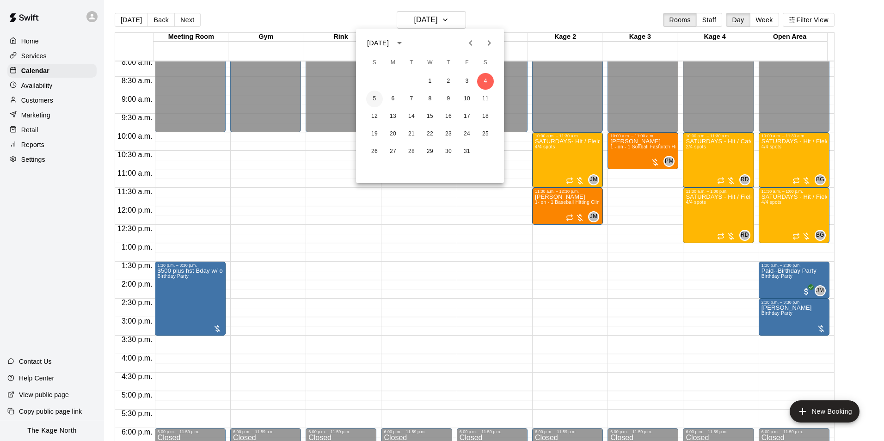
click at [372, 100] on button "5" at bounding box center [374, 99] width 17 height 17
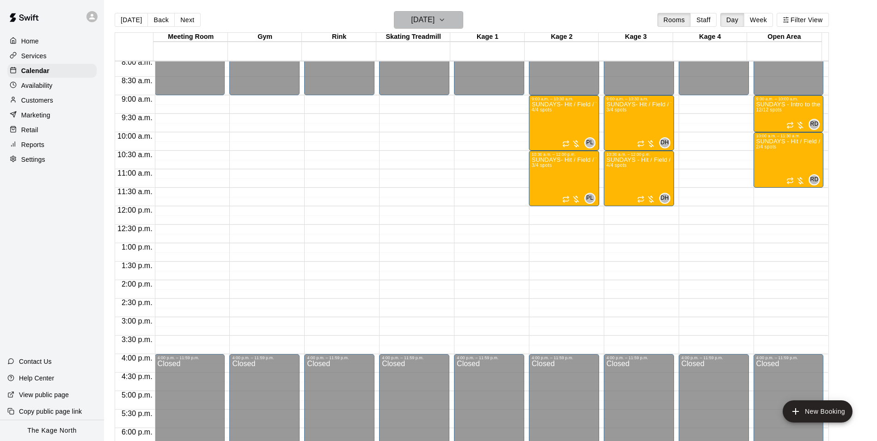
click at [450, 21] on button "[DATE]" at bounding box center [428, 20] width 69 height 18
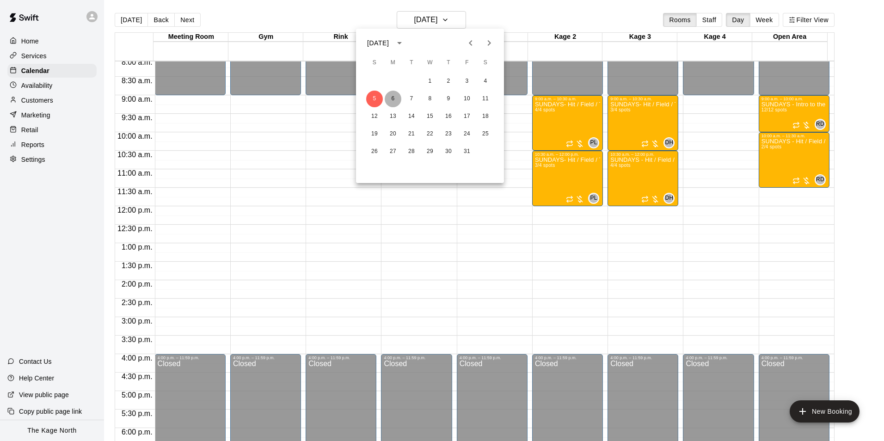
click at [391, 98] on button "6" at bounding box center [393, 99] width 17 height 17
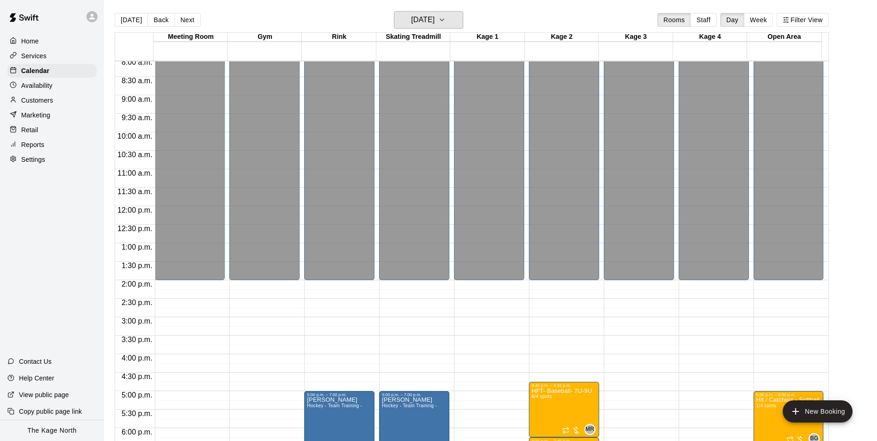
scroll to position [438, 0]
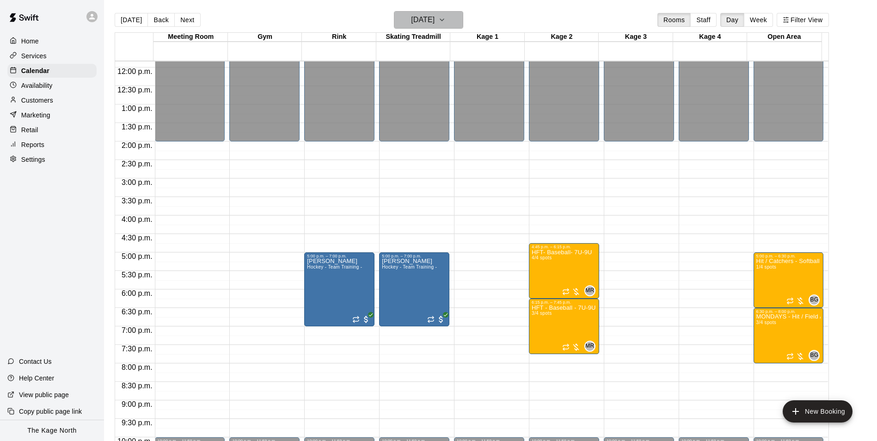
click at [434, 17] on h6 "[DATE]" at bounding box center [423, 19] width 24 height 13
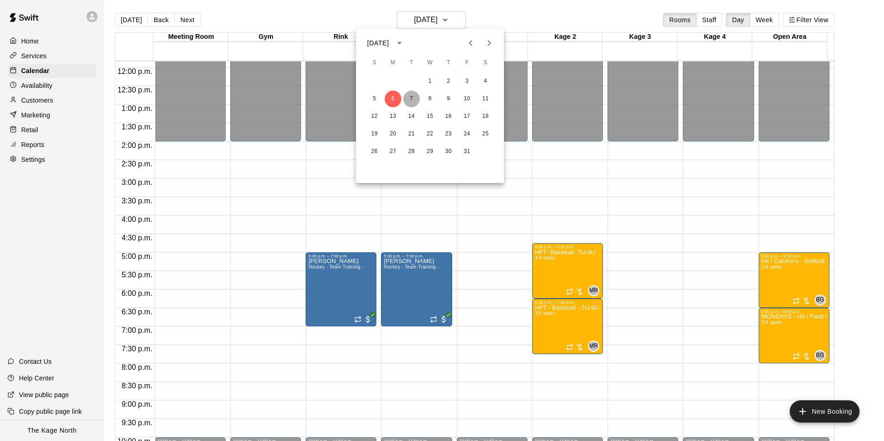
click at [410, 98] on button "7" at bounding box center [411, 99] width 17 height 17
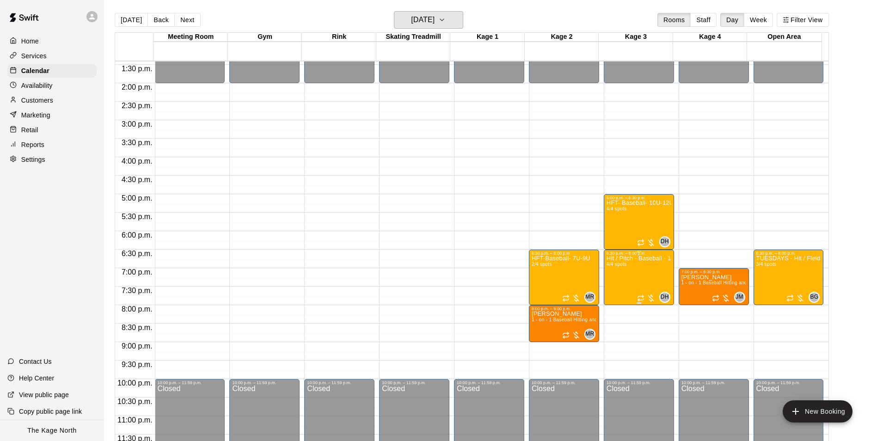
scroll to position [498, 0]
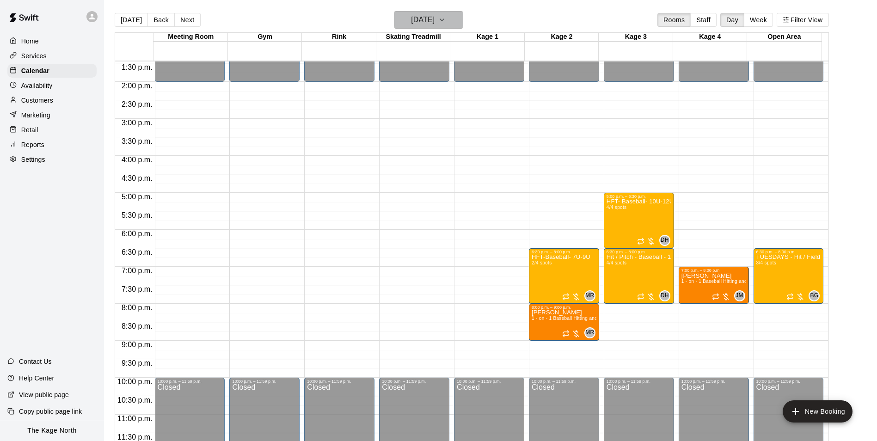
click at [434, 18] on h6 "[DATE]" at bounding box center [423, 19] width 24 height 13
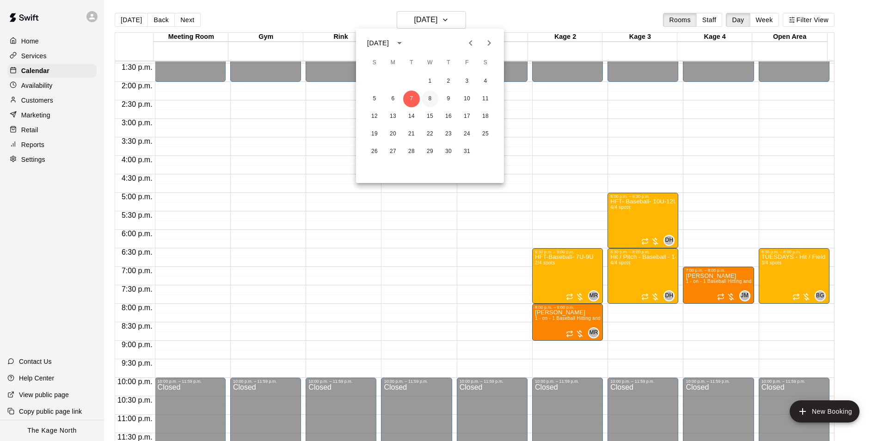
click at [429, 98] on button "8" at bounding box center [429, 99] width 17 height 17
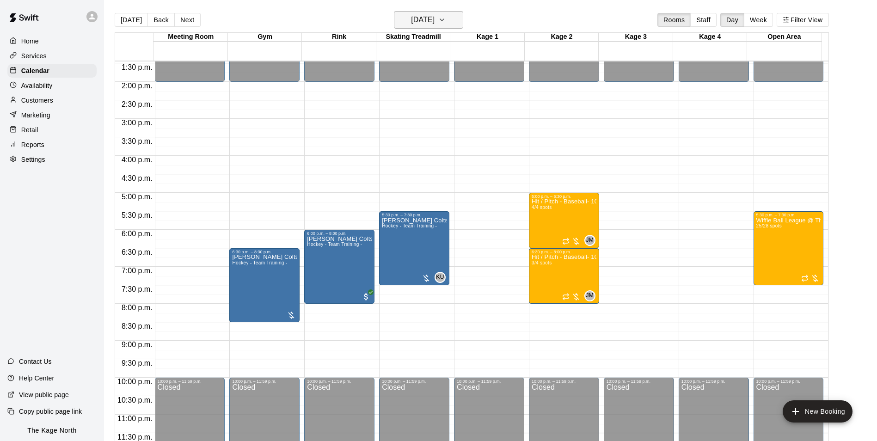
click at [434, 22] on h6 "[DATE]" at bounding box center [423, 19] width 24 height 13
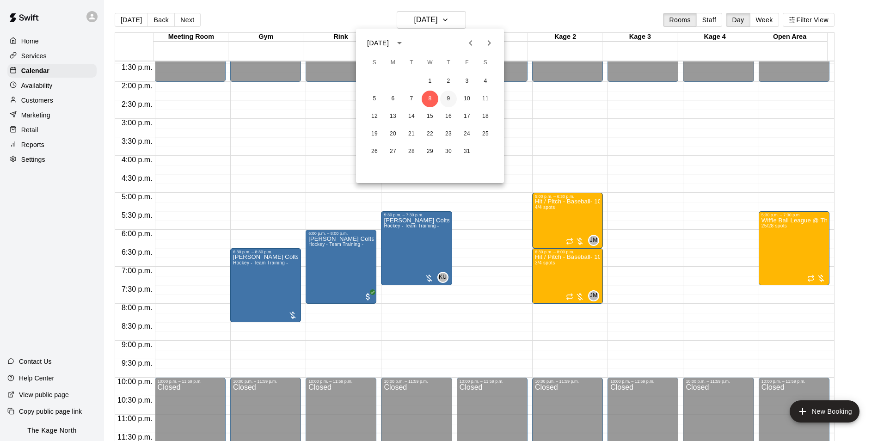
click at [446, 97] on button "9" at bounding box center [448, 99] width 17 height 17
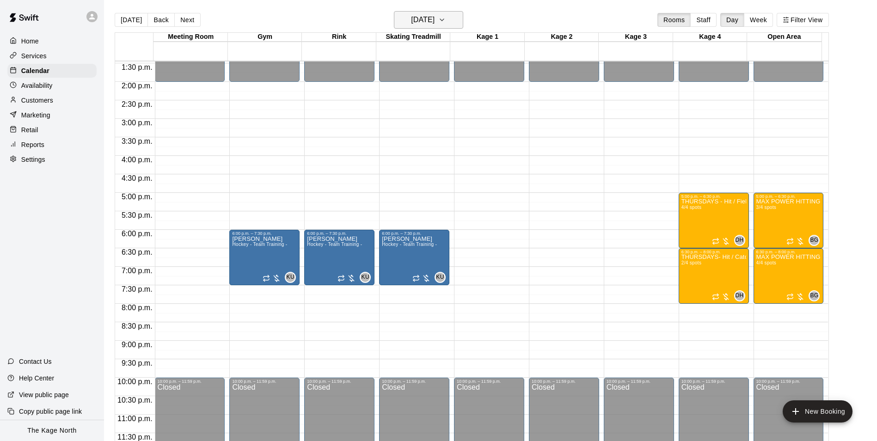
click at [434, 17] on h6 "[DATE]" at bounding box center [423, 19] width 24 height 13
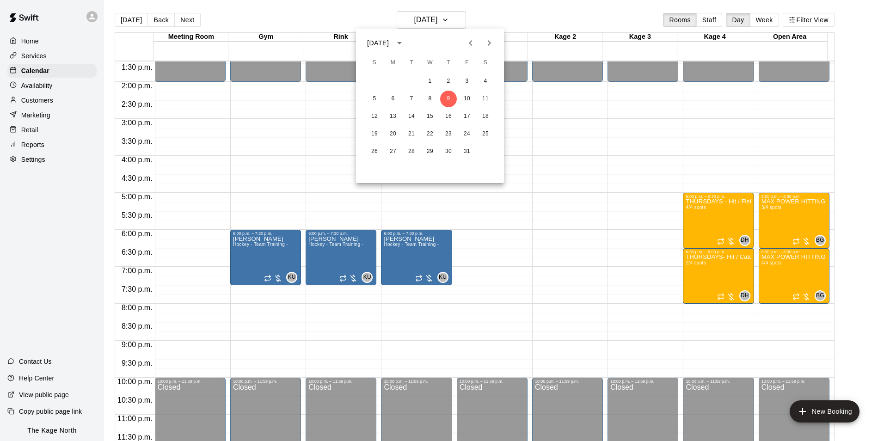
click at [473, 42] on icon "Previous month" at bounding box center [470, 42] width 11 height 11
click at [376, 133] on button "21" at bounding box center [374, 134] width 17 height 17
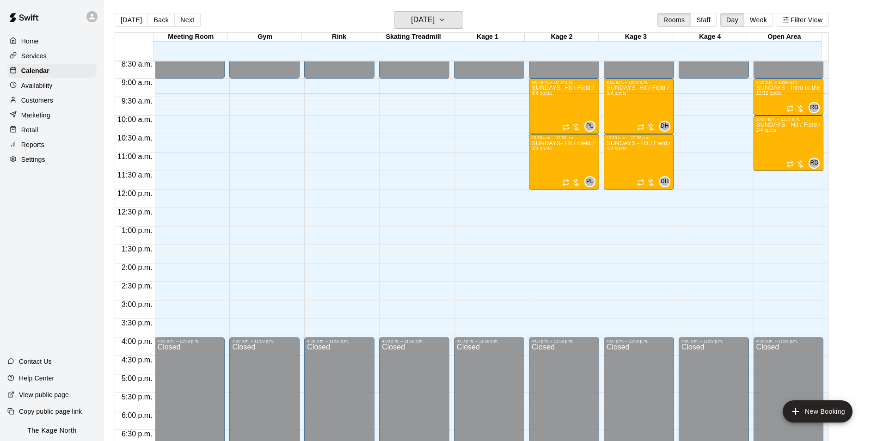
scroll to position [313, 0]
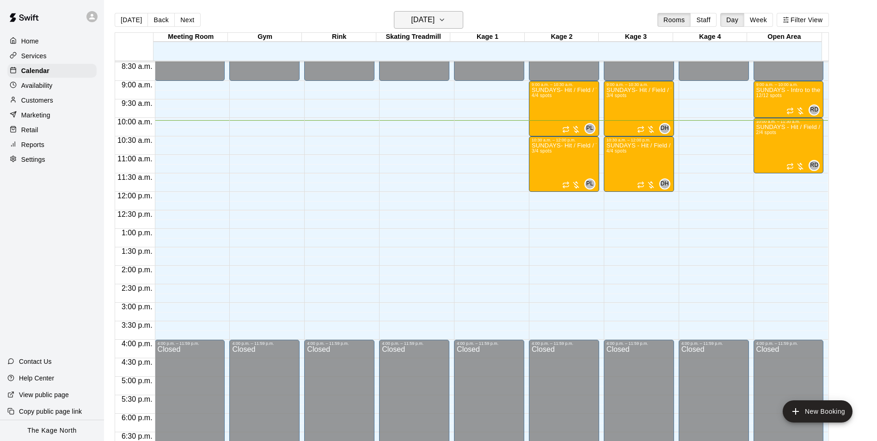
click at [434, 13] on h6 "[DATE]" at bounding box center [423, 19] width 24 height 13
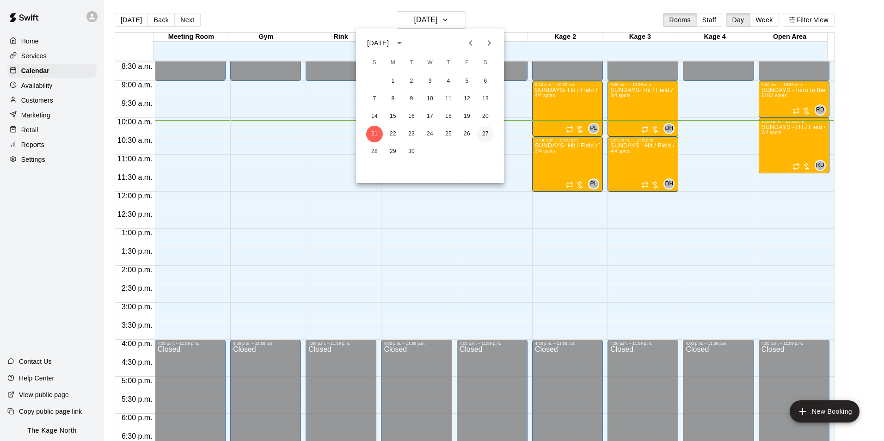
click at [486, 134] on button "27" at bounding box center [485, 134] width 17 height 17
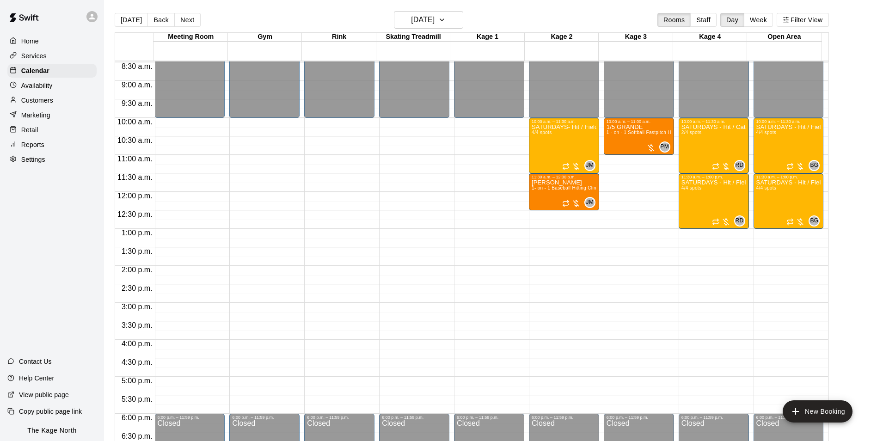
click at [43, 56] on p "Services" at bounding box center [33, 55] width 25 height 9
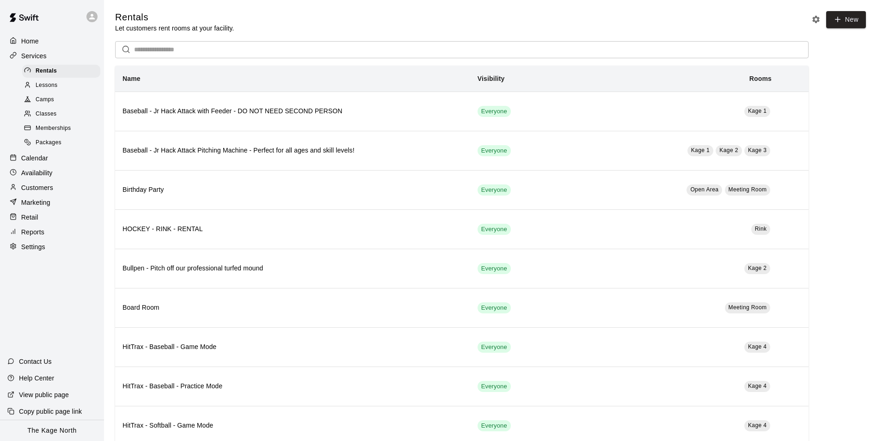
click at [50, 89] on span "Lessons" at bounding box center [47, 85] width 22 height 9
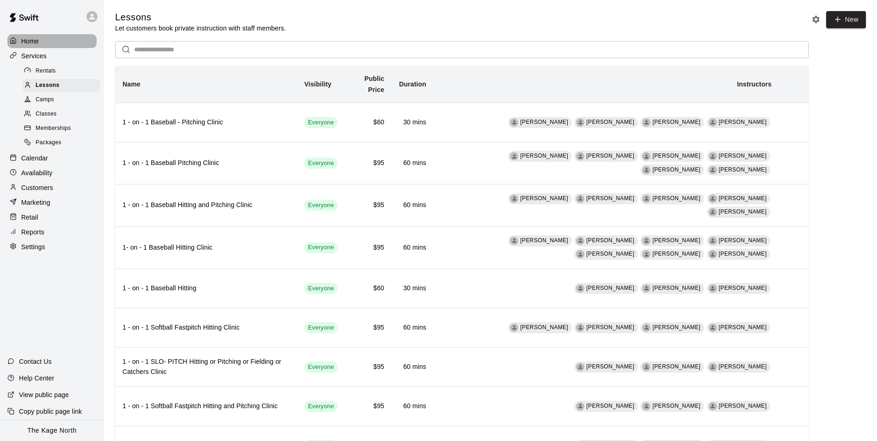
click at [44, 42] on div "Home" at bounding box center [51, 41] width 89 height 14
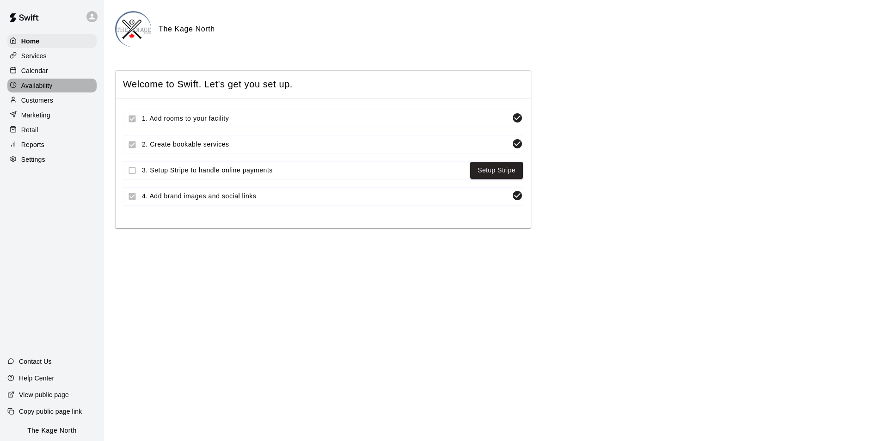
click at [46, 86] on p "Availability" at bounding box center [36, 85] width 31 height 9
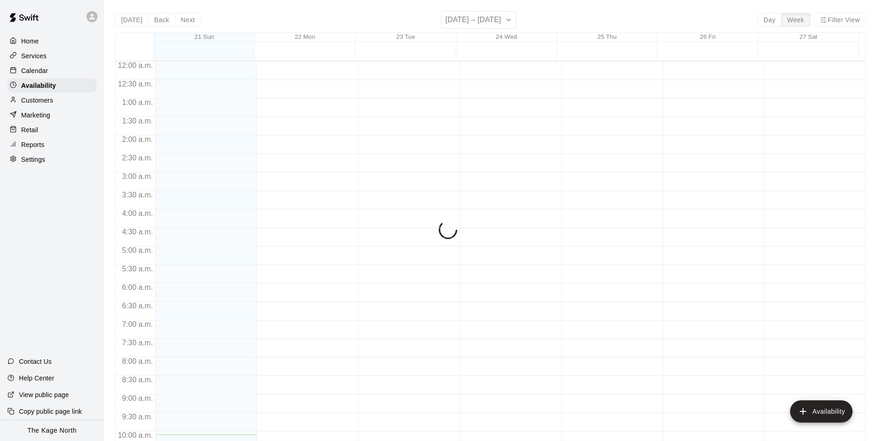
scroll to position [373, 0]
click at [38, 66] on div "Calendar" at bounding box center [51, 71] width 89 height 14
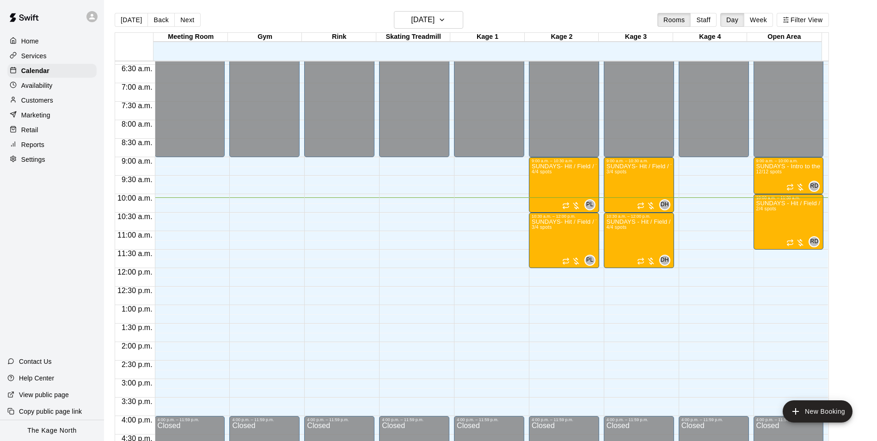
scroll to position [235, 0]
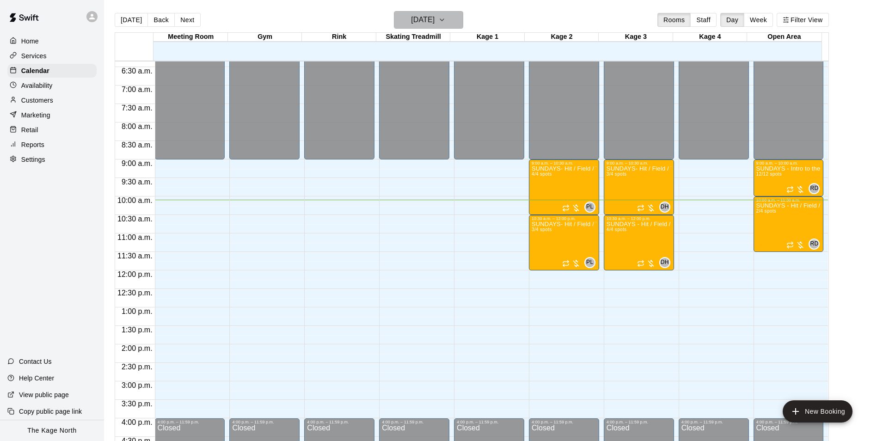
click at [434, 19] on h6 "[DATE]" at bounding box center [423, 19] width 24 height 13
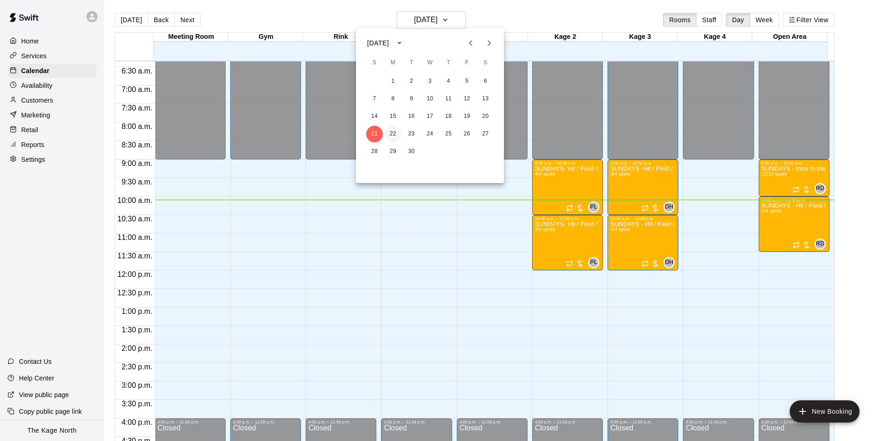
click at [395, 133] on button "22" at bounding box center [393, 134] width 17 height 17
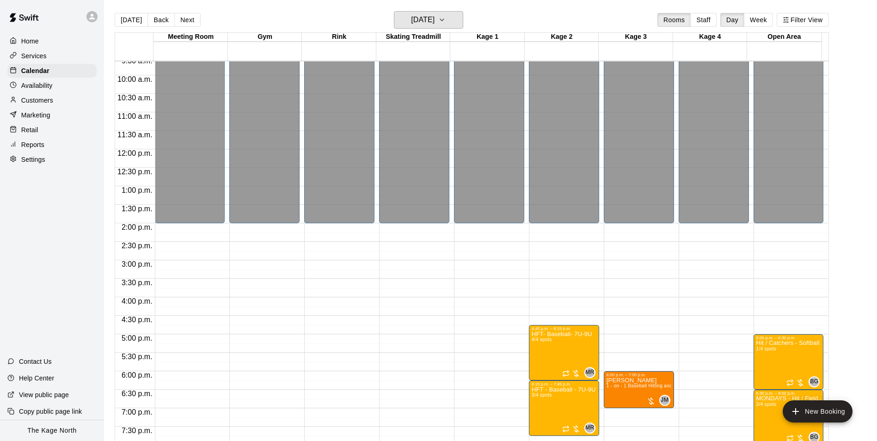
scroll to position [498, 0]
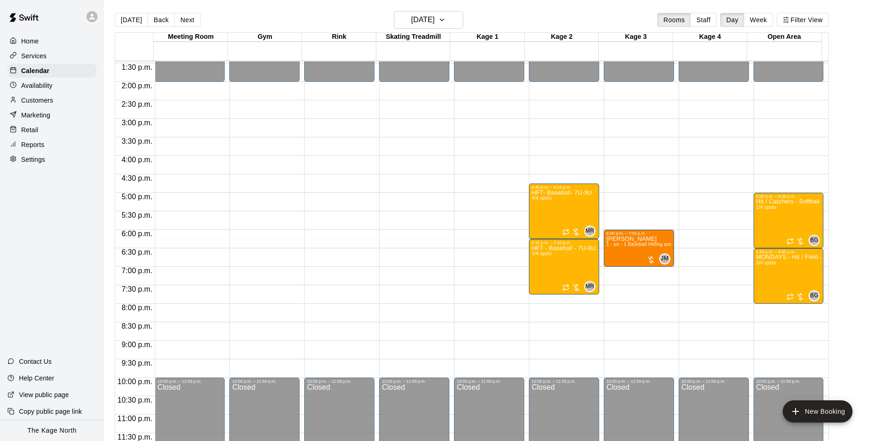
click at [435, 11] on main "[DATE] Back [DATE][DATE] Rooms Staff Day Week Filter View Meeting Room 22 [GEOG…" at bounding box center [490, 228] width 773 height 456
click at [434, 23] on h6 "[DATE]" at bounding box center [423, 19] width 24 height 13
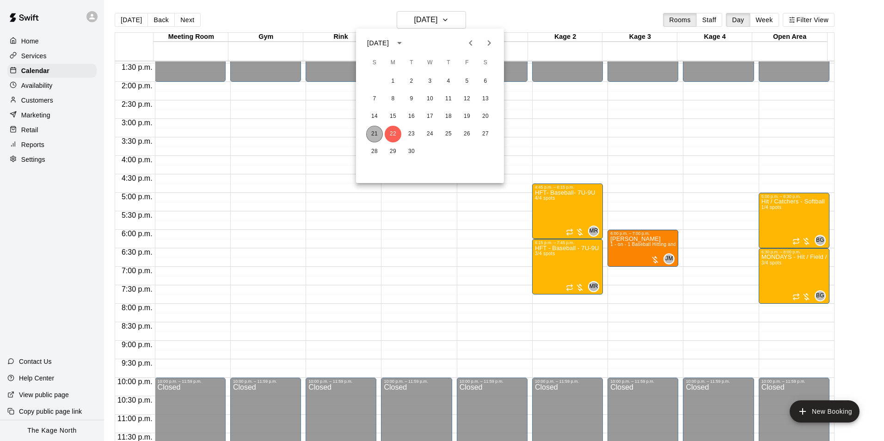
click at [371, 131] on button "21" at bounding box center [374, 134] width 17 height 17
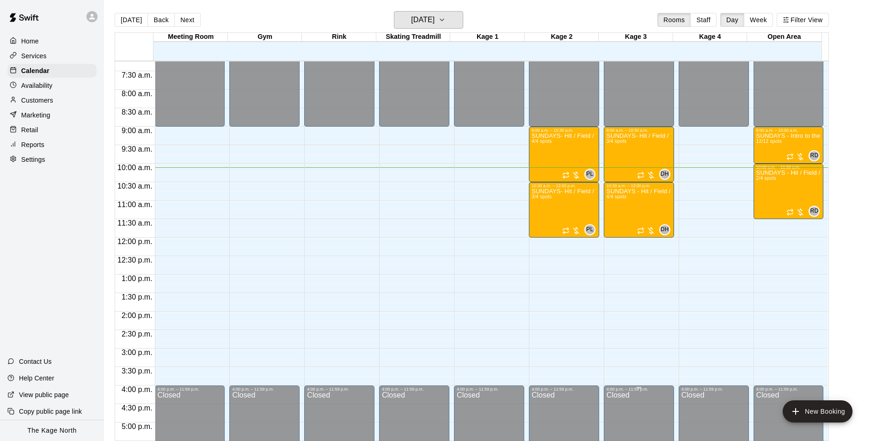
scroll to position [267, 0]
click at [93, 18] on icon at bounding box center [92, 16] width 8 height 8
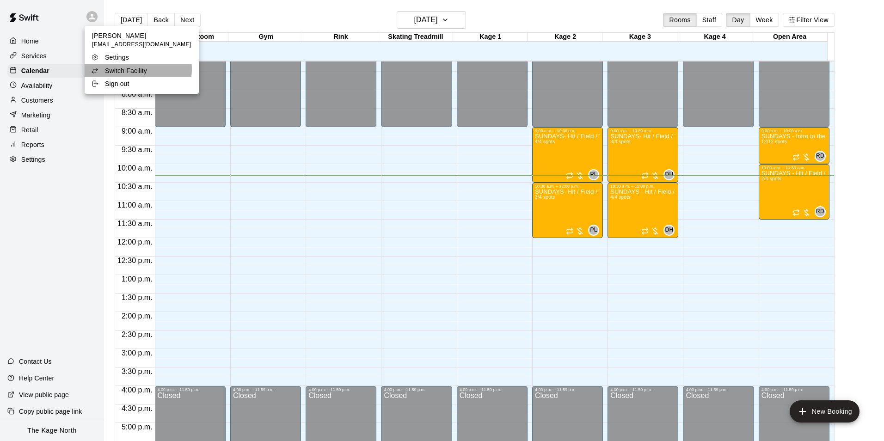
click at [138, 69] on p "Switch Facility" at bounding box center [126, 70] width 42 height 9
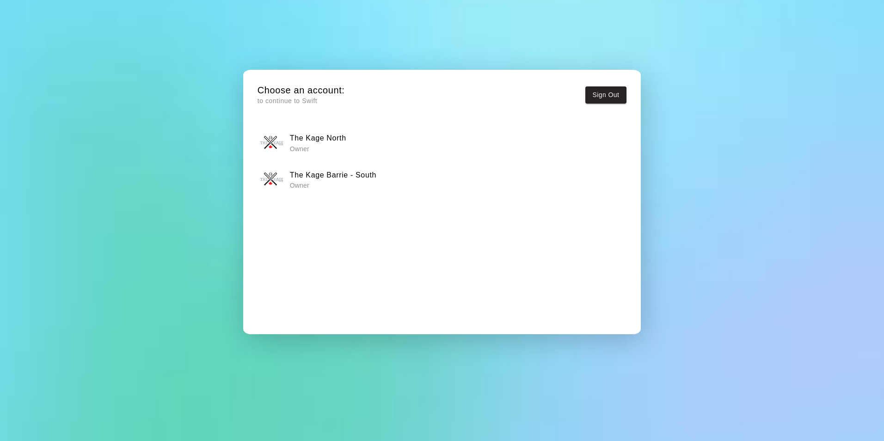
click at [336, 179] on h6 "The Kage Barrie - South" at bounding box center [333, 175] width 86 height 12
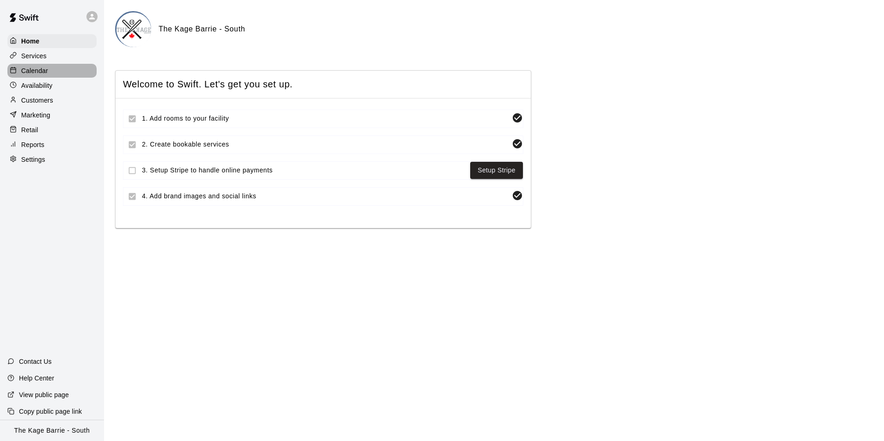
click at [56, 78] on div "Calendar" at bounding box center [51, 71] width 89 height 14
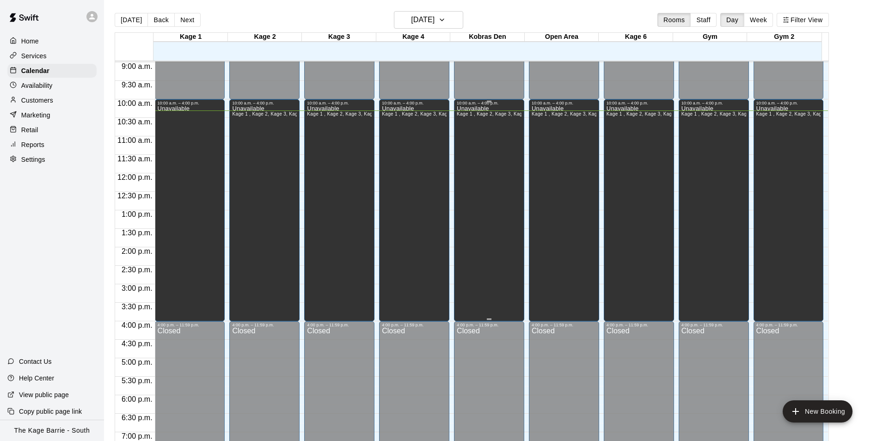
scroll to position [313, 0]
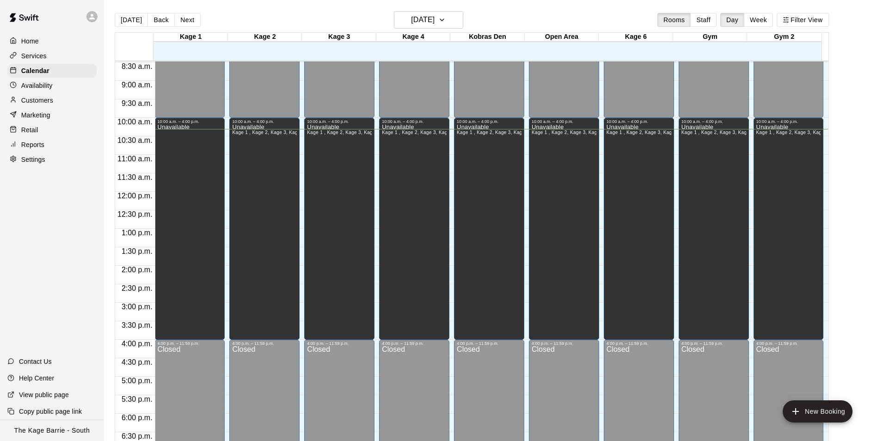
click at [37, 39] on p "Home" at bounding box center [30, 41] width 18 height 9
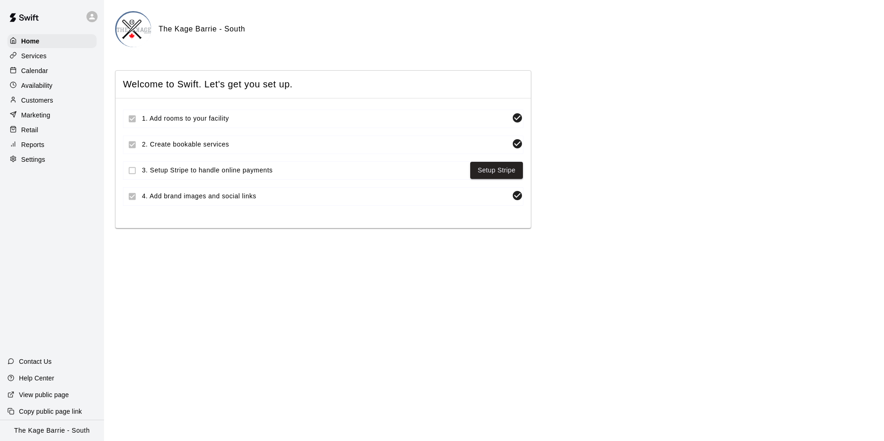
click at [97, 18] on div at bounding box center [91, 16] width 11 height 11
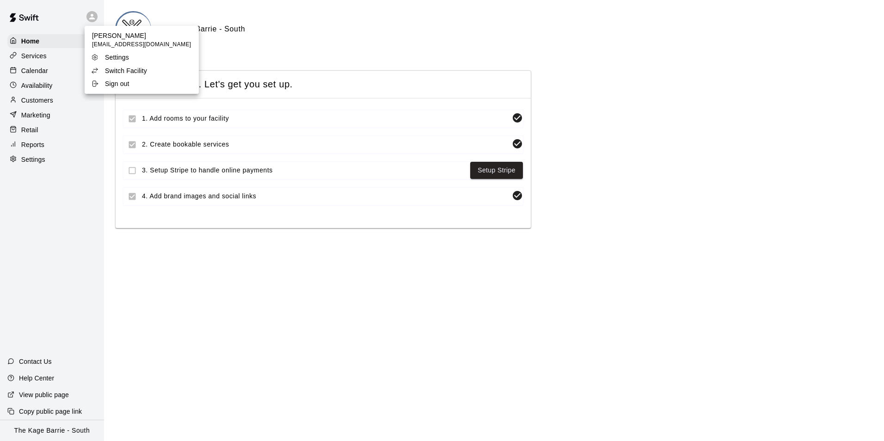
click at [133, 69] on p "Switch Facility" at bounding box center [126, 70] width 42 height 9
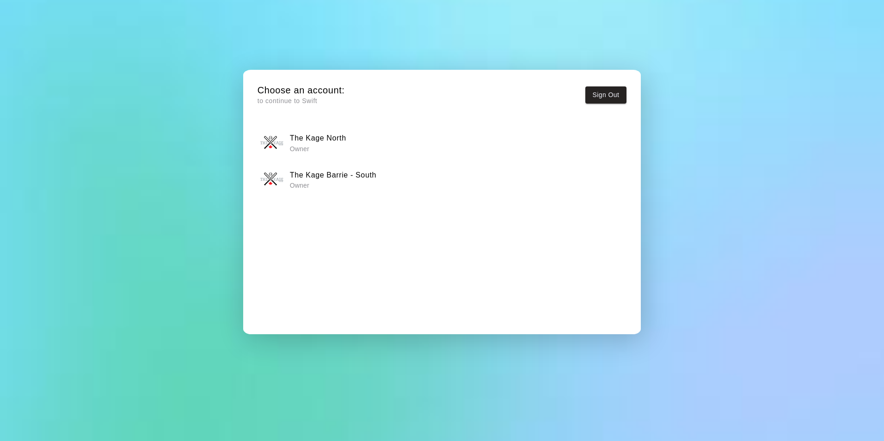
click at [346, 145] on div "The Kage North Owner" at bounding box center [441, 142] width 363 height 23
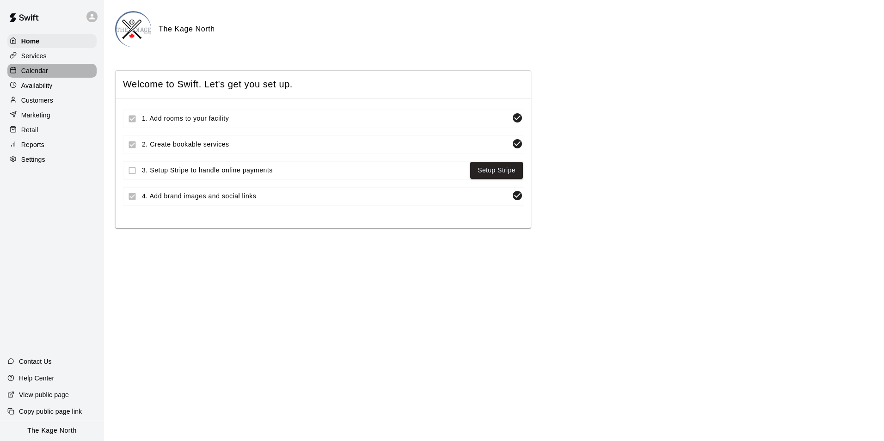
click at [29, 67] on div "Calendar" at bounding box center [51, 71] width 89 height 14
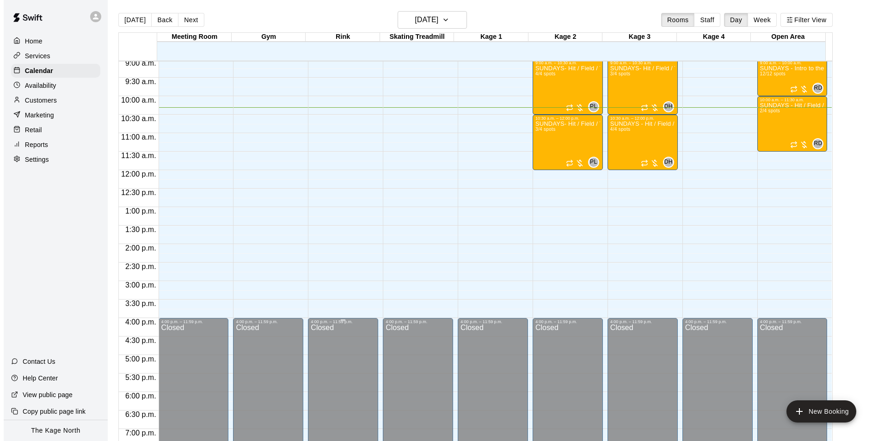
scroll to position [289, 0]
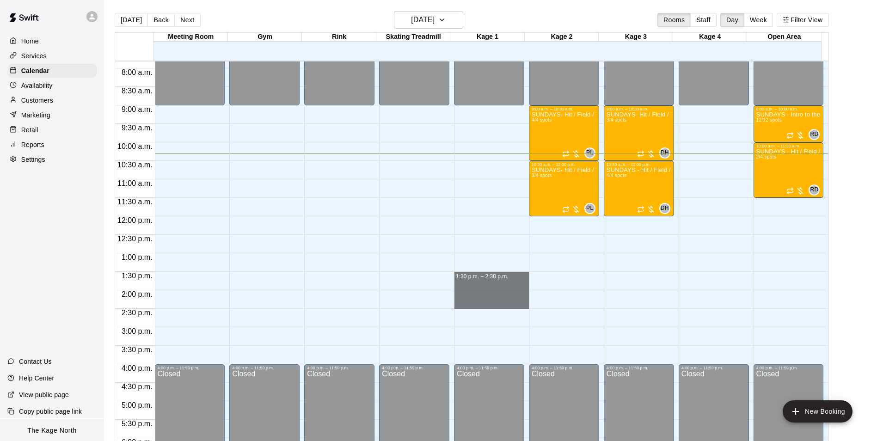
drag, startPoint x: 499, startPoint y: 274, endPoint x: 504, endPoint y: 306, distance: 32.3
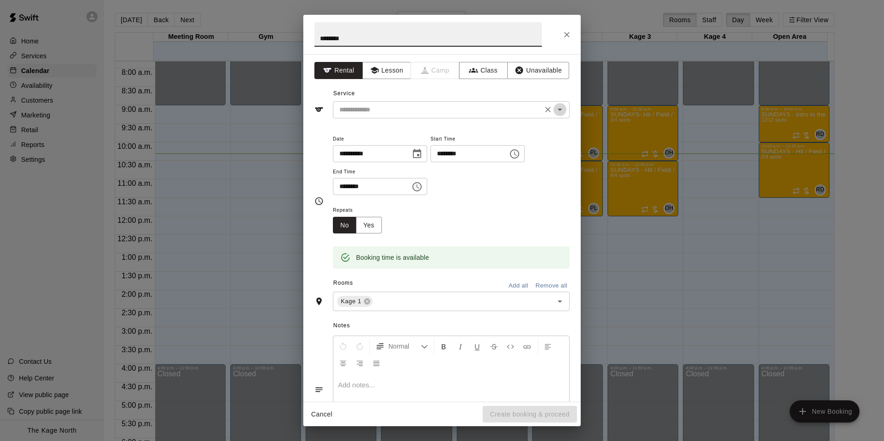
click at [554, 109] on icon "Open" at bounding box center [559, 109] width 11 height 11
type input "********"
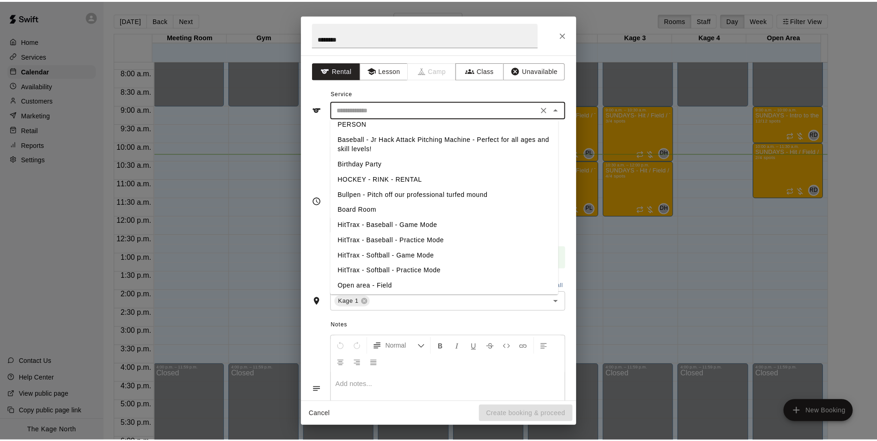
scroll to position [0, 0]
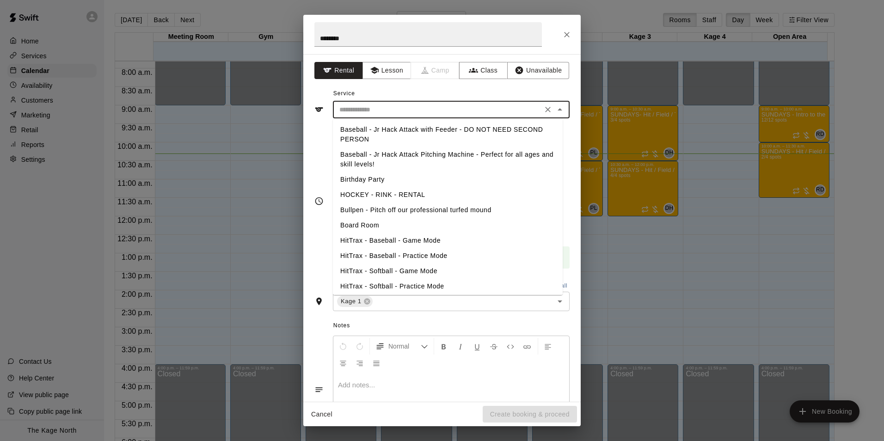
click at [421, 126] on li "Baseball - Jr Hack Attack with Feeder - DO NOT NEED SECOND PERSON" at bounding box center [448, 134] width 230 height 25
type input "**********"
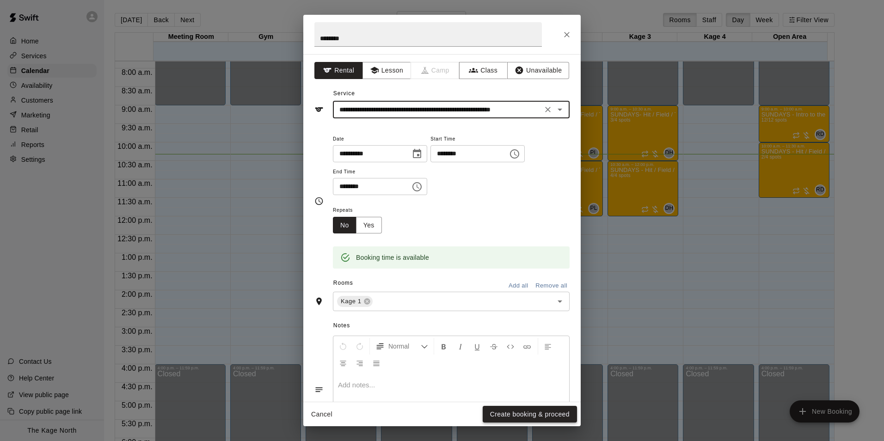
click at [534, 413] on button "Create booking & proceed" at bounding box center [529, 414] width 94 height 17
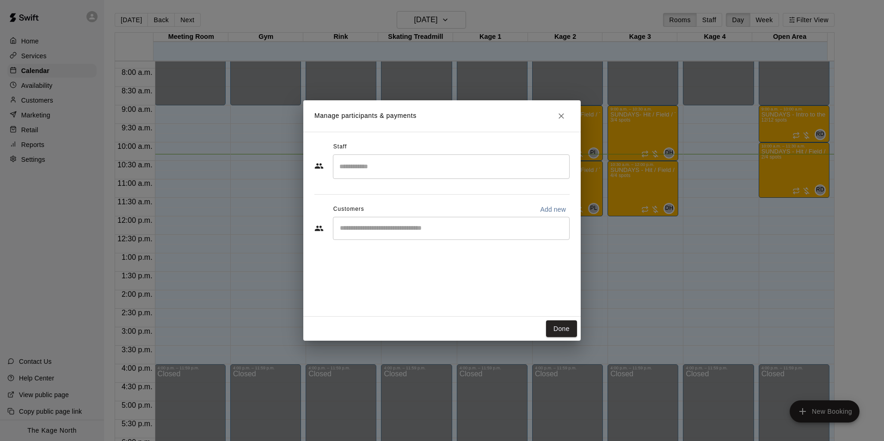
click at [405, 226] on input "Start typing to search customers..." at bounding box center [451, 228] width 228 height 9
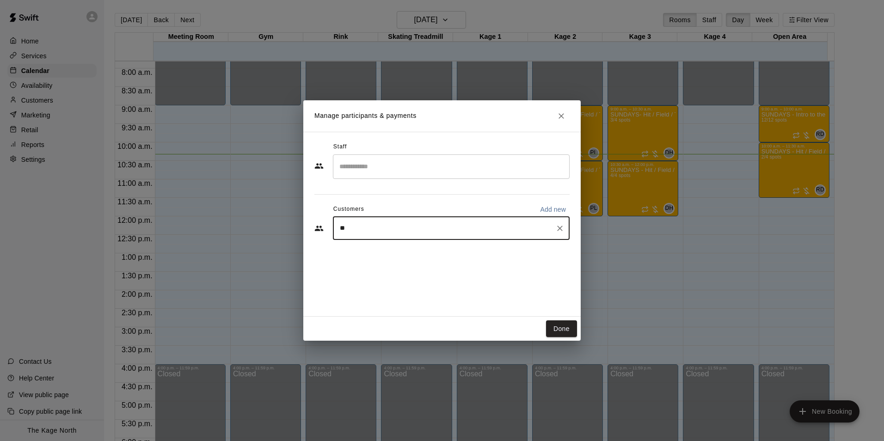
type input "*"
click at [553, 206] on p "Add new" at bounding box center [553, 209] width 26 height 9
select select "**"
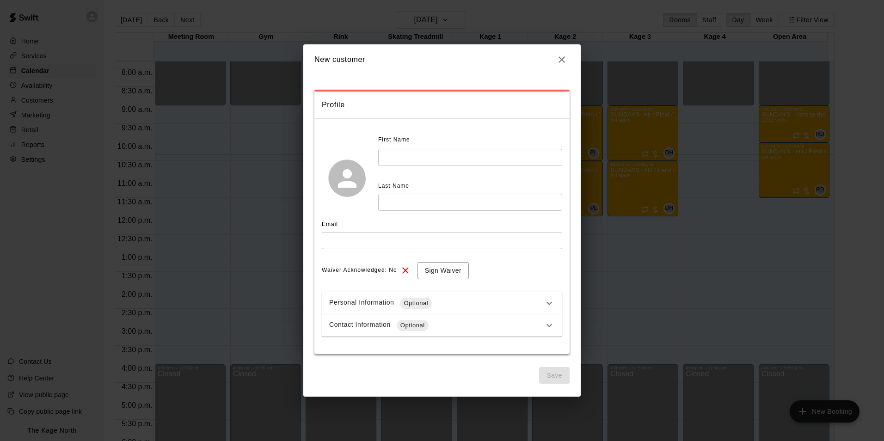
click at [467, 159] on input "text" at bounding box center [470, 157] width 184 height 17
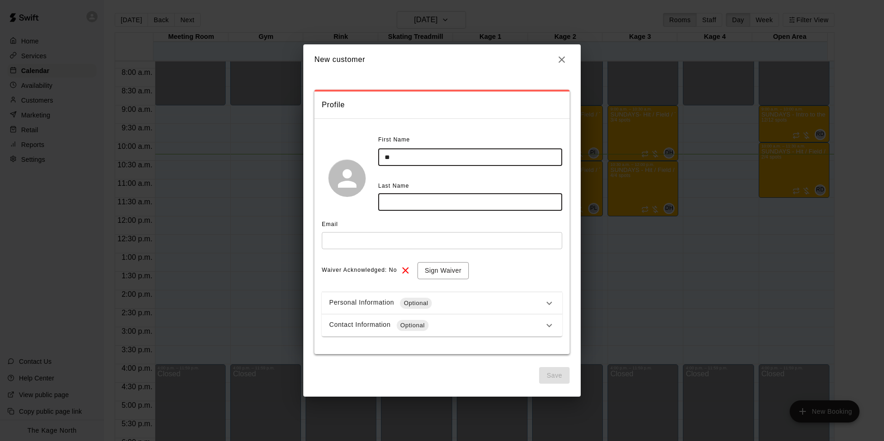
type input "**"
click at [464, 205] on input "text" at bounding box center [470, 202] width 184 height 17
type input "*****"
click at [374, 218] on div "Email" at bounding box center [442, 224] width 240 height 15
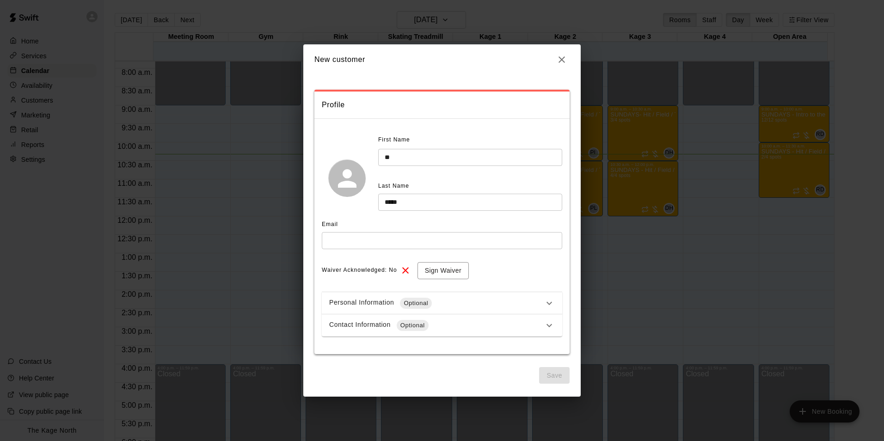
click at [396, 246] on input "text" at bounding box center [442, 240] width 240 height 17
click at [363, 213] on div "First Name ** ​ Last Name ***** ​" at bounding box center [442, 179] width 240 height 92
click at [559, 61] on icon "button" at bounding box center [561, 59] width 6 height 6
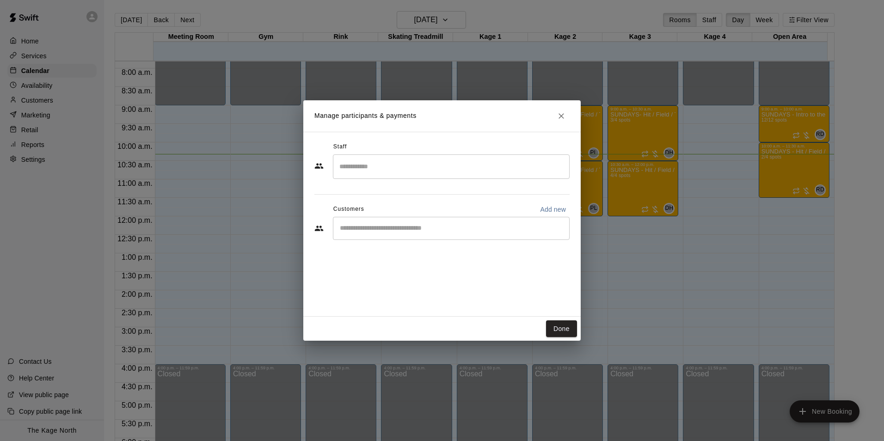
click at [548, 208] on p "Add new" at bounding box center [553, 209] width 26 height 9
select select "**"
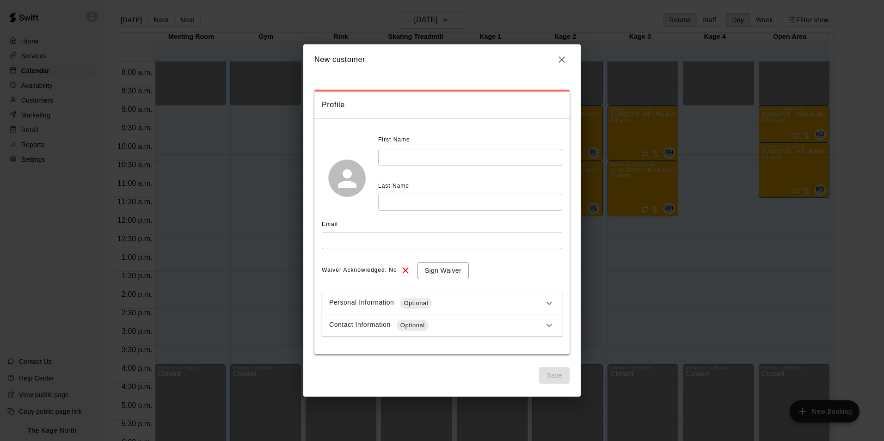
click at [561, 58] on icon "button" at bounding box center [561, 59] width 11 height 11
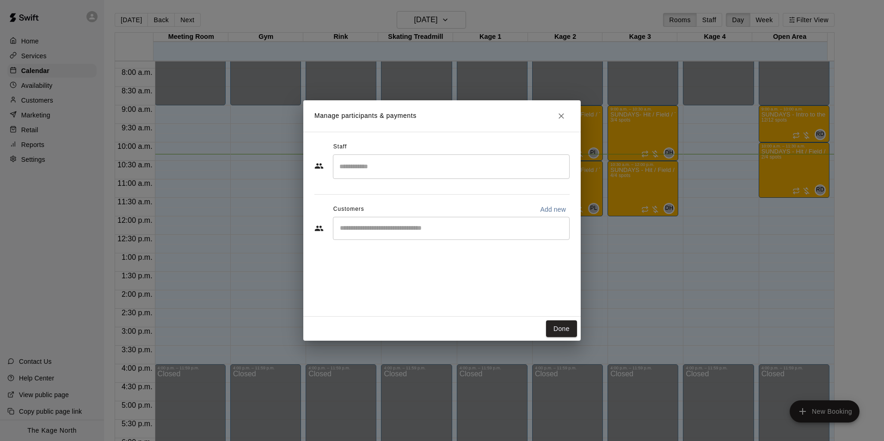
click at [555, 117] on button "Close" at bounding box center [561, 116] width 17 height 17
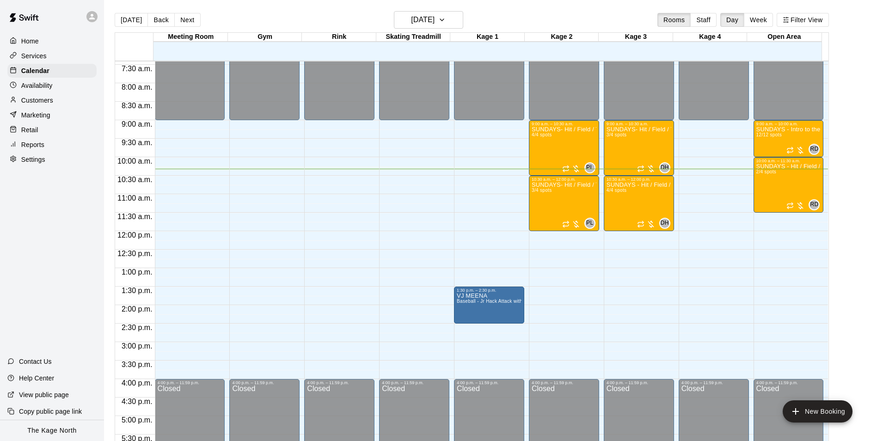
scroll to position [289, 0]
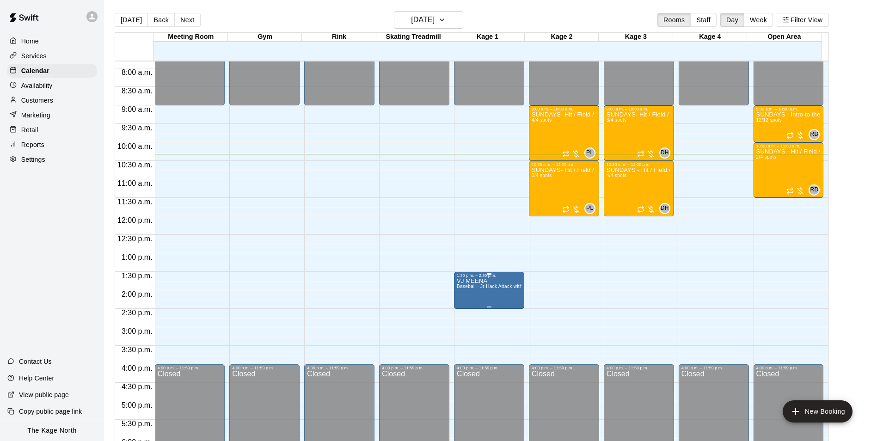
click at [488, 286] on span "Baseball - Jr Hack Attack with Feeder - DO NOT NEED SECOND PERSON" at bounding box center [539, 286] width 165 height 5
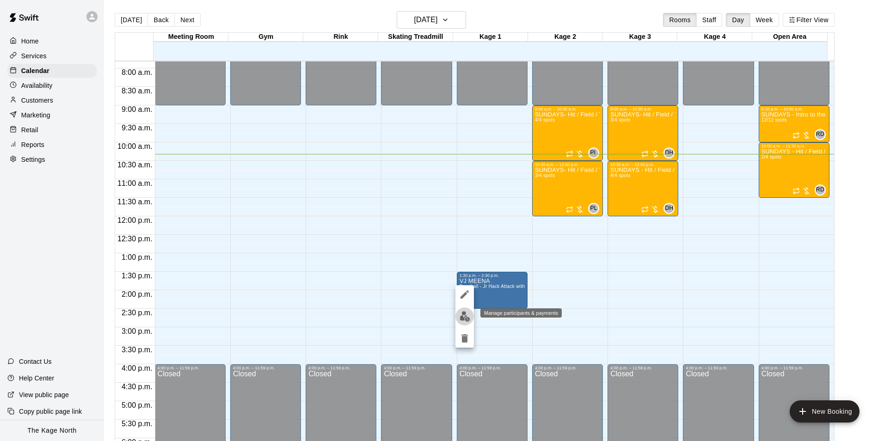
click at [462, 320] on img "edit" at bounding box center [464, 316] width 11 height 11
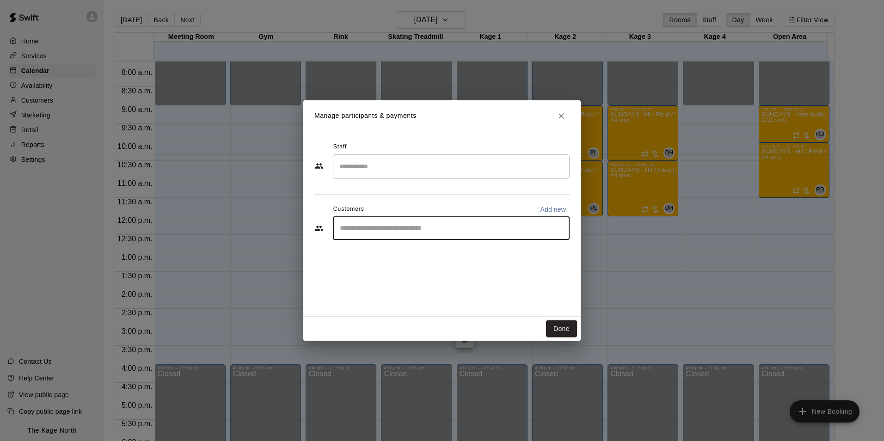
click at [420, 231] on input "Start typing to search customers..." at bounding box center [451, 228] width 228 height 9
type input "*"
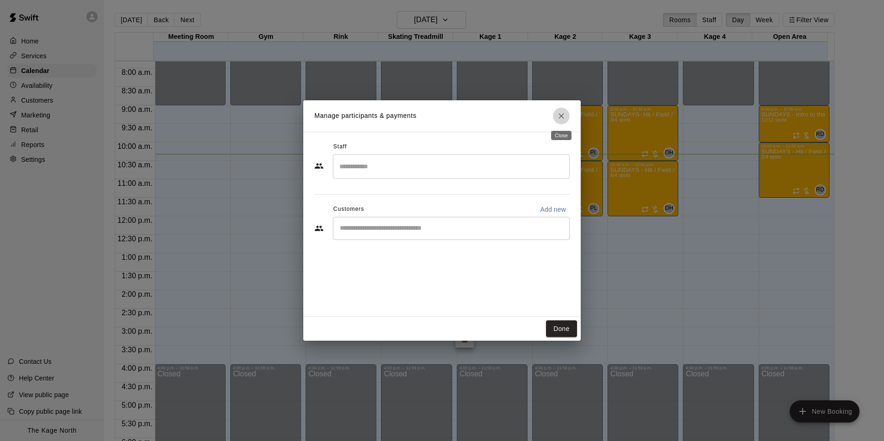
click at [559, 116] on icon "Close" at bounding box center [560, 115] width 9 height 9
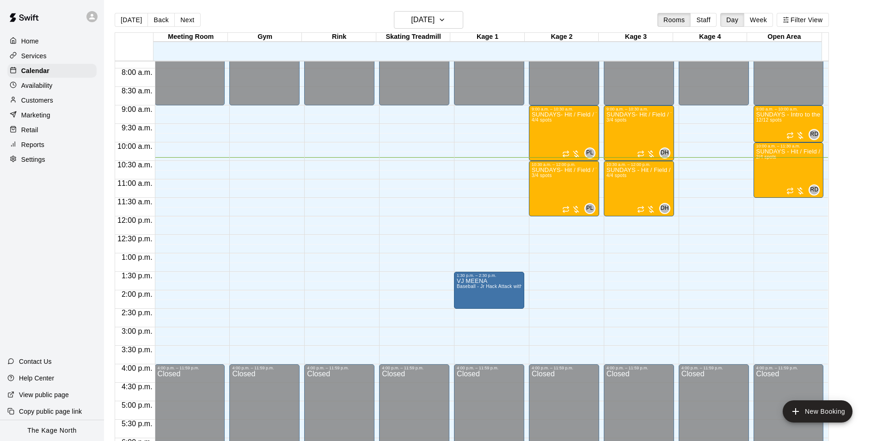
click at [615, 276] on div "12:00 a.m. – 9:00 a.m. Closed 9:00 a.m. – 10:30 a.m. SUNDAYS- Hit / Field / Thr…" at bounding box center [639, 216] width 70 height 887
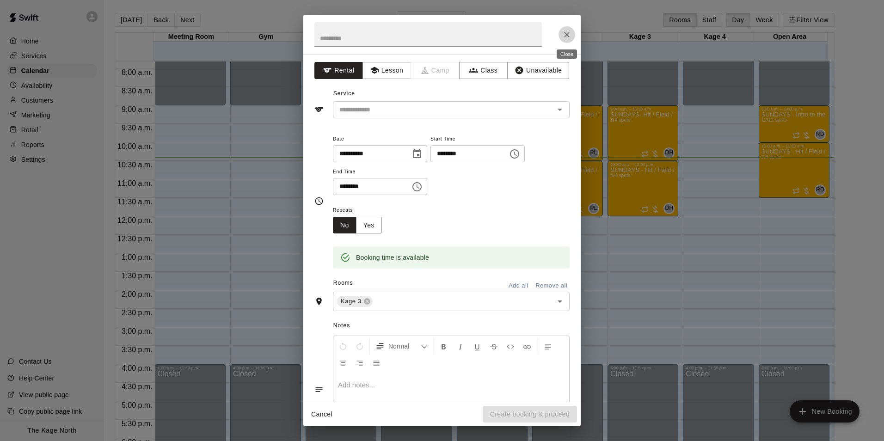
click at [567, 33] on icon "Close" at bounding box center [566, 34] width 9 height 9
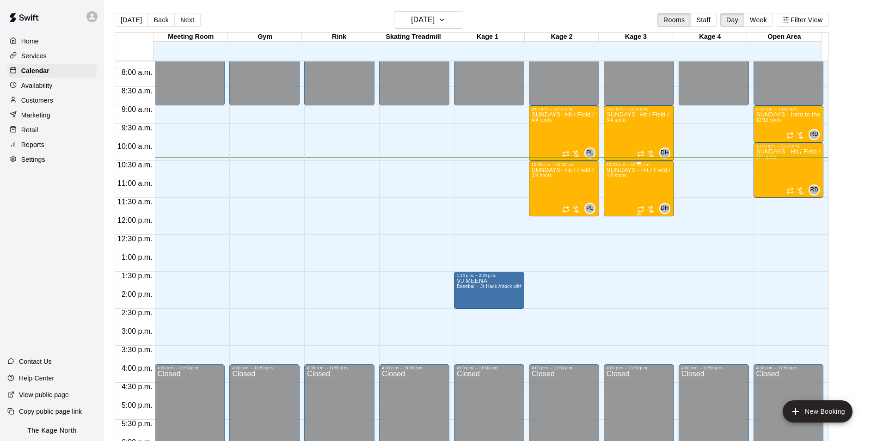
click at [651, 183] on div "SUNDAYS - Hit / Field / Throw - Baseball Program - 7U-9U 4/4 spots" at bounding box center [638, 387] width 65 height 441
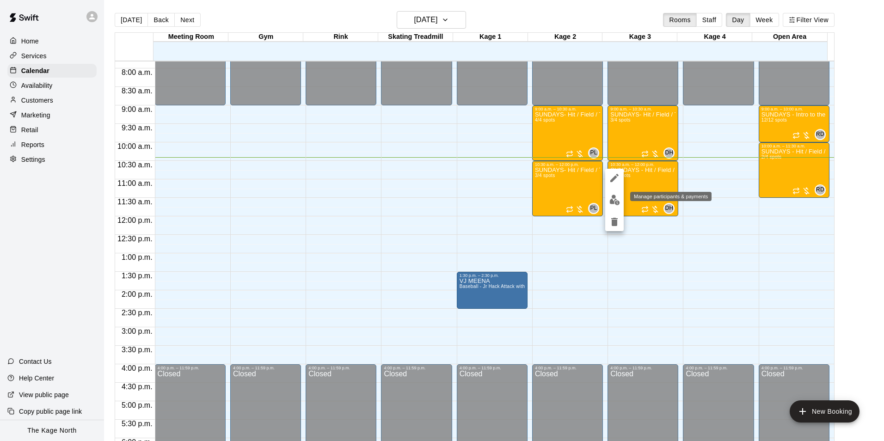
click at [619, 200] on img "edit" at bounding box center [614, 200] width 11 height 11
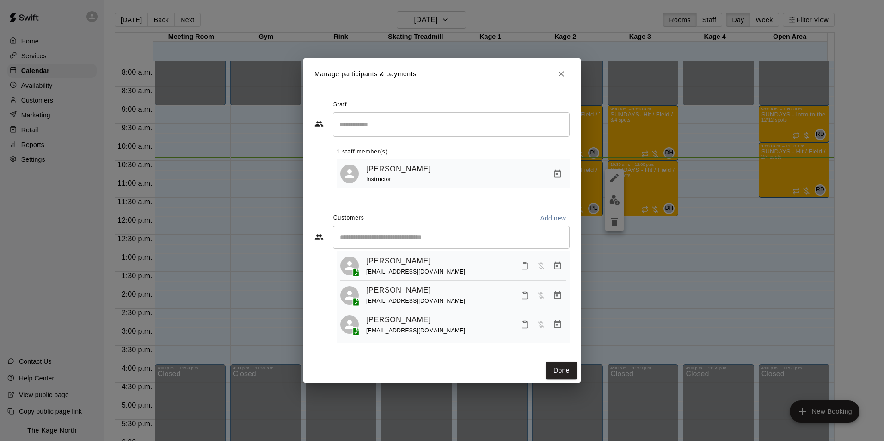
scroll to position [56, 0]
click at [565, 369] on button "Done" at bounding box center [561, 370] width 31 height 17
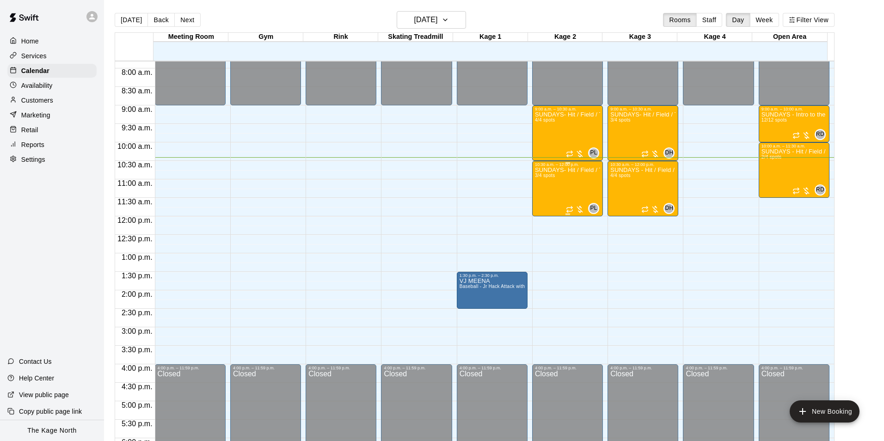
click at [563, 189] on div "SUNDAYS- Hit / Field / Throw - Baseball Program - 12U-14U 3/4 spots" at bounding box center [567, 387] width 65 height 441
click at [538, 203] on img "edit" at bounding box center [539, 200] width 11 height 11
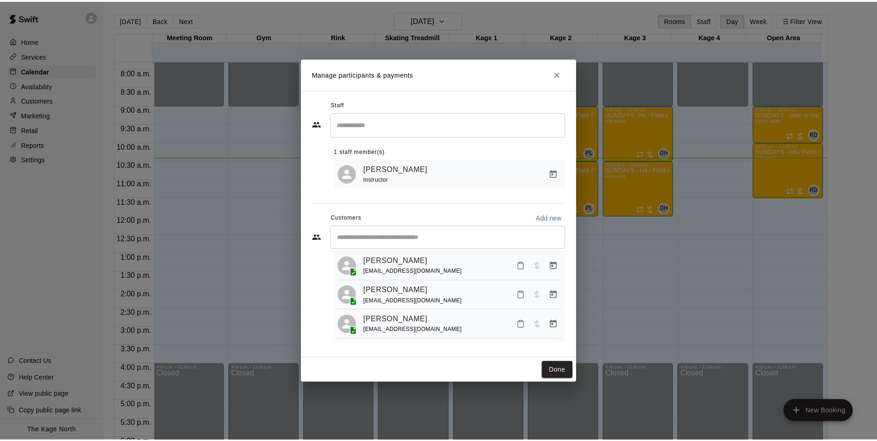
scroll to position [0, 0]
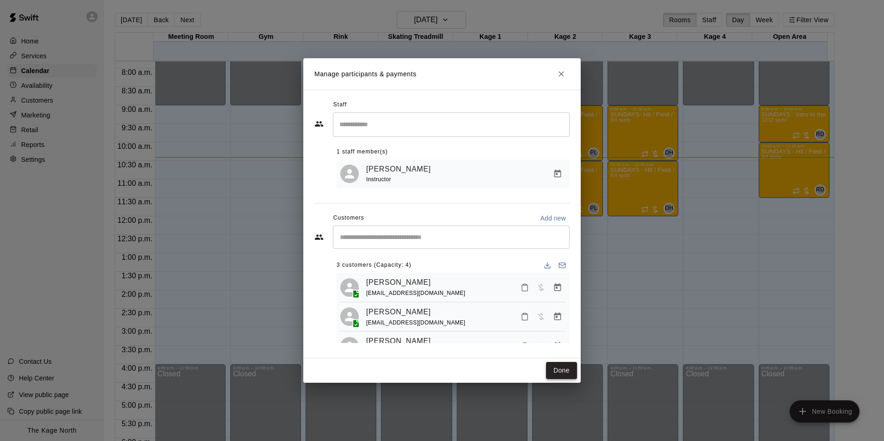
click at [561, 366] on button "Done" at bounding box center [561, 370] width 31 height 17
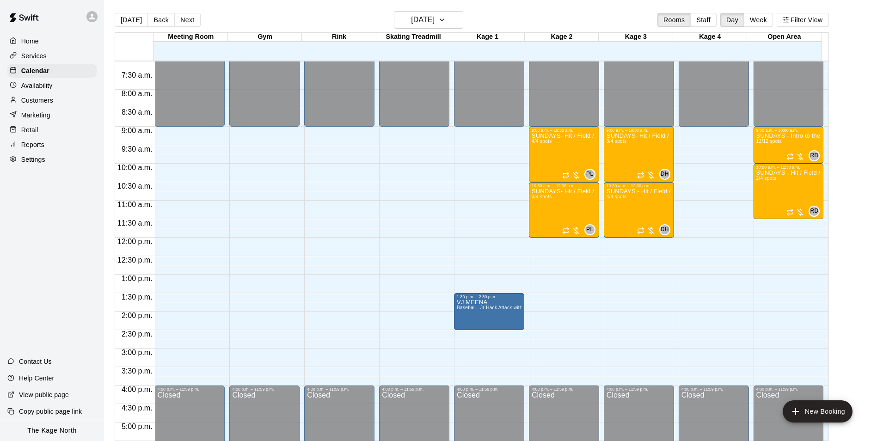
scroll to position [289, 0]
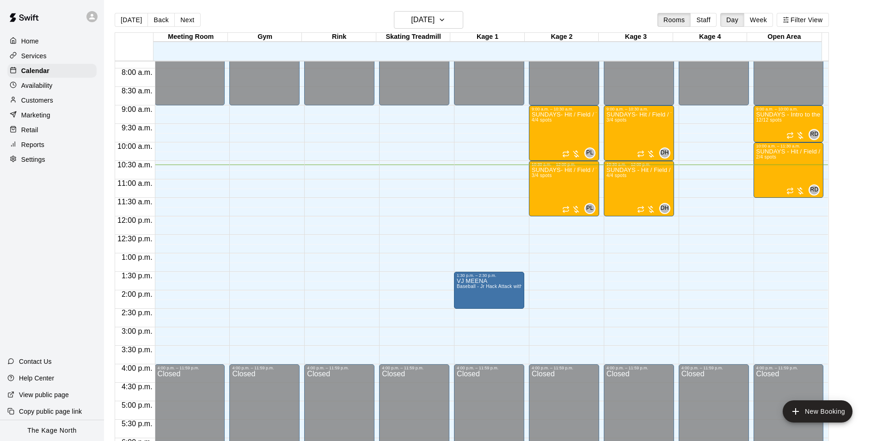
click at [538, 17] on div "[DATE] Back [DATE][DATE] Rooms Staff Day Week Filter View" at bounding box center [472, 21] width 714 height 21
click at [81, 17] on div at bounding box center [52, 16] width 104 height 33
click at [86, 18] on div at bounding box center [94, 16] width 19 height 18
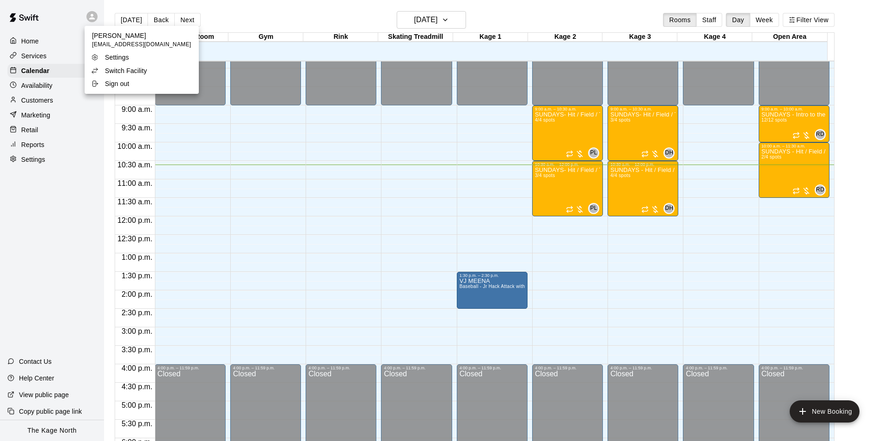
click at [128, 69] on p "Switch Facility" at bounding box center [126, 70] width 42 height 9
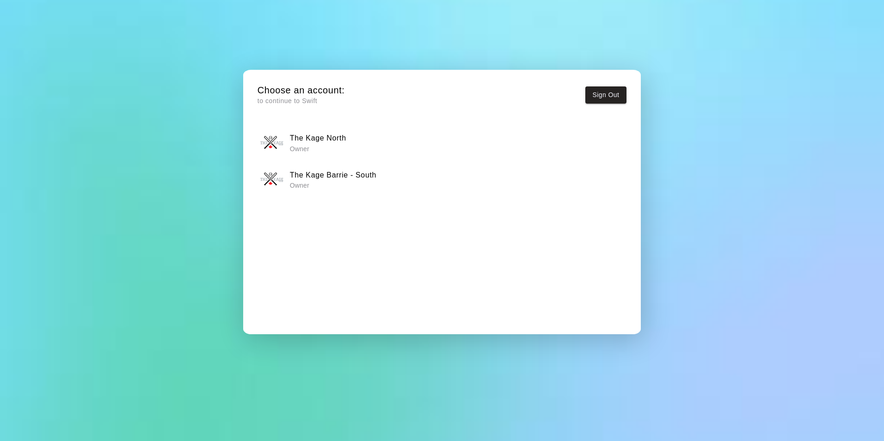
click at [353, 143] on div "The Kage North Owner" at bounding box center [441, 142] width 363 height 23
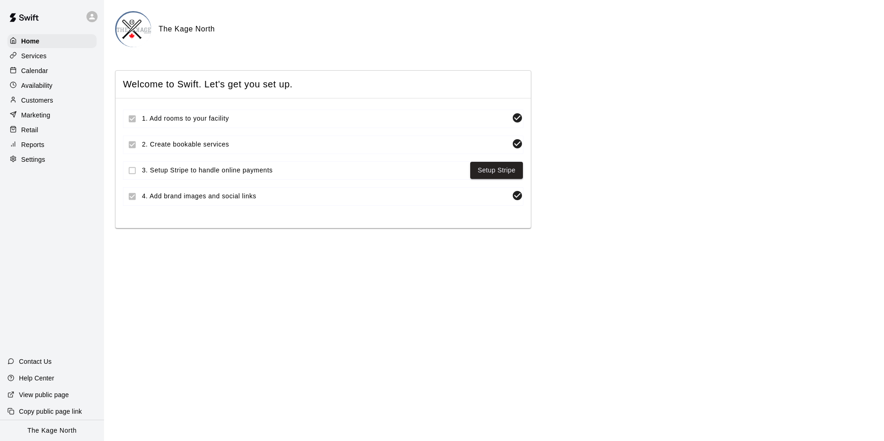
click at [92, 16] on icon at bounding box center [92, 17] width 6 height 6
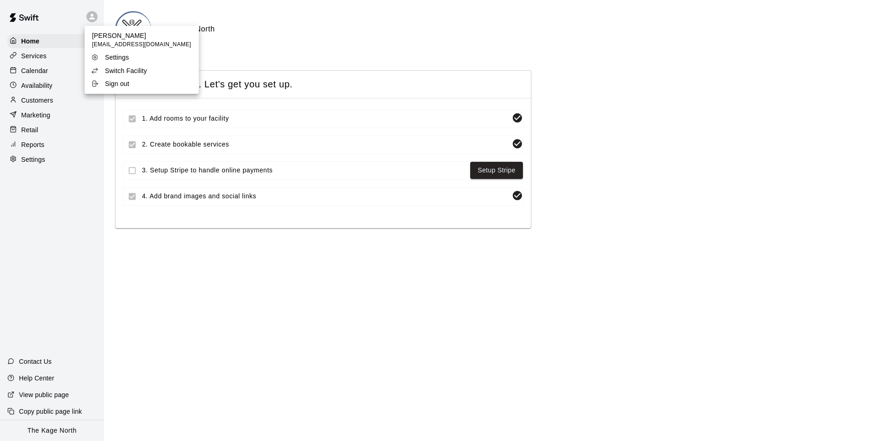
click at [148, 67] on div "Switch Facility" at bounding box center [121, 70] width 60 height 9
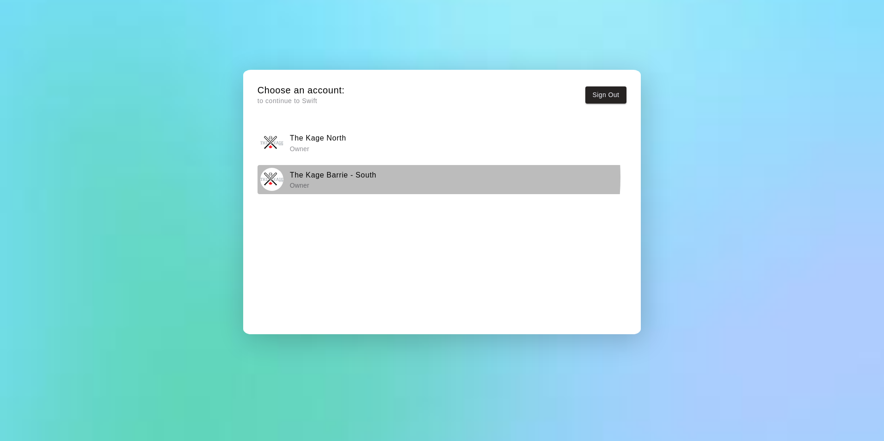
click at [381, 177] on div "The Kage Barrie - South Owner" at bounding box center [441, 179] width 363 height 23
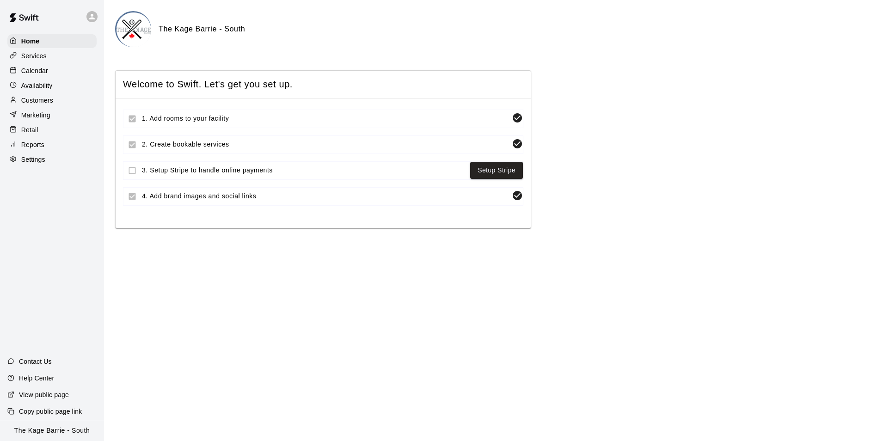
click at [59, 74] on div "Calendar" at bounding box center [51, 71] width 89 height 14
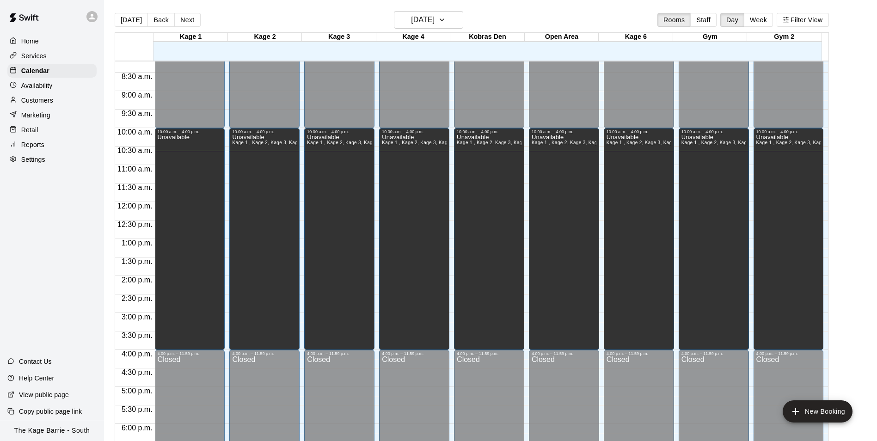
scroll to position [208, 0]
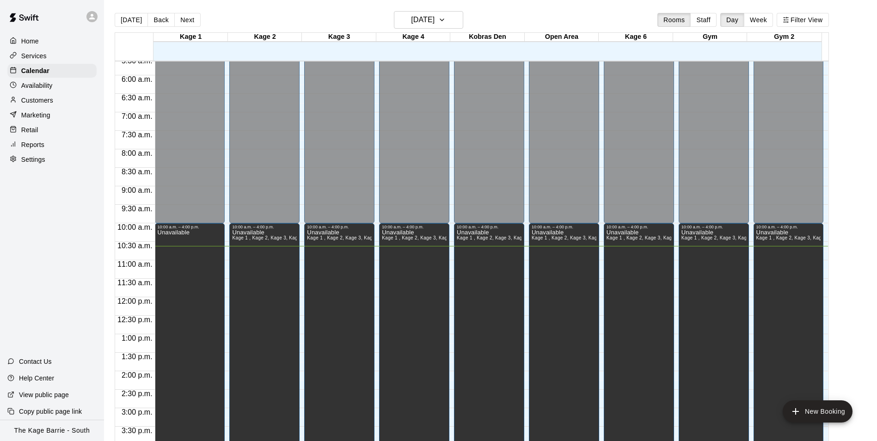
click at [41, 38] on div "Home" at bounding box center [51, 41] width 89 height 14
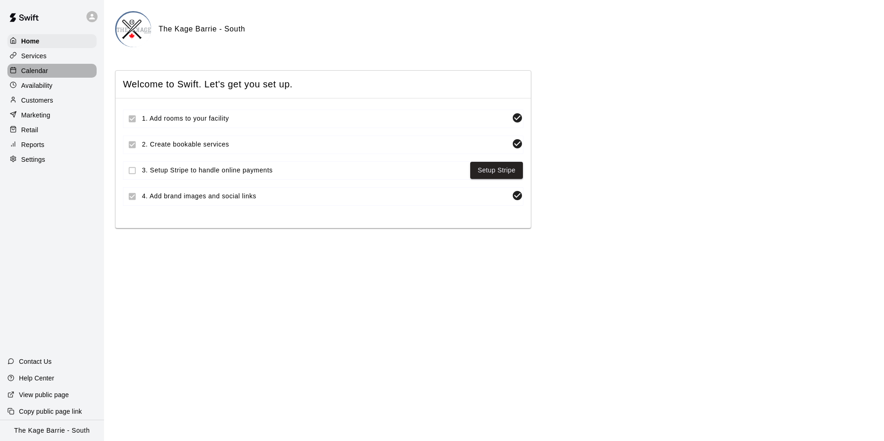
click at [49, 72] on div "Calendar" at bounding box center [51, 71] width 89 height 14
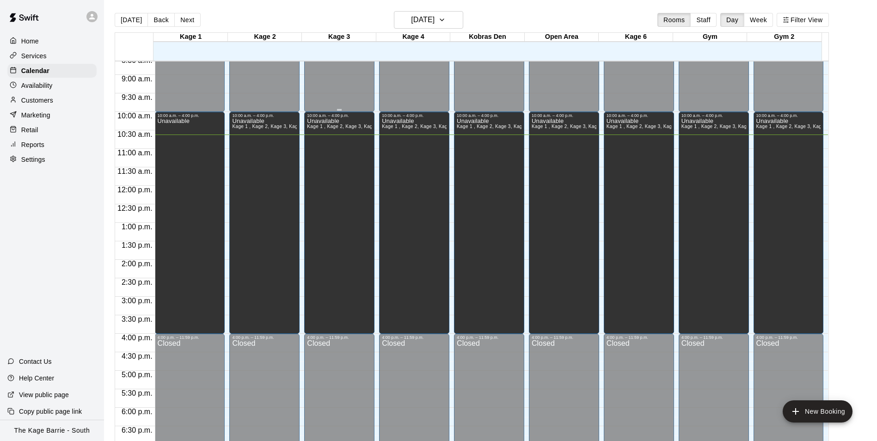
scroll to position [254, 0]
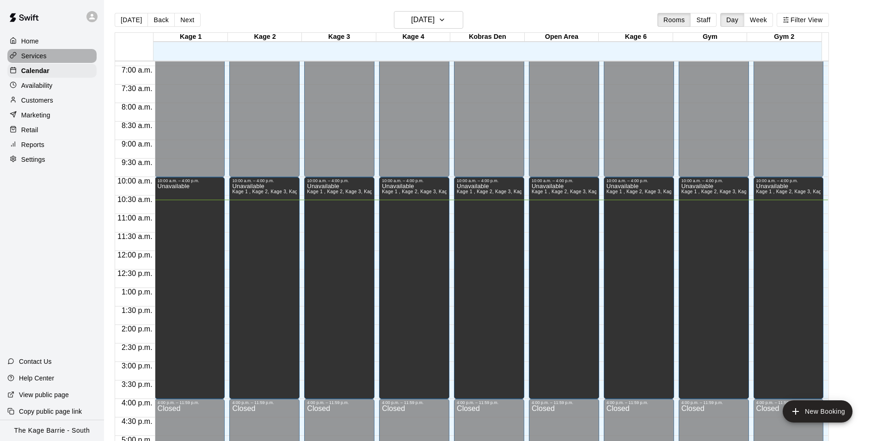
click at [40, 57] on p "Services" at bounding box center [33, 55] width 25 height 9
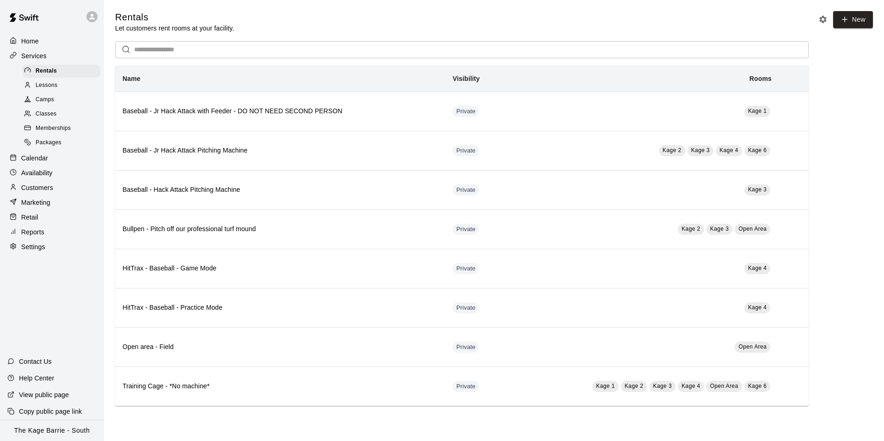
click at [62, 99] on div "Camps" at bounding box center [61, 99] width 78 height 13
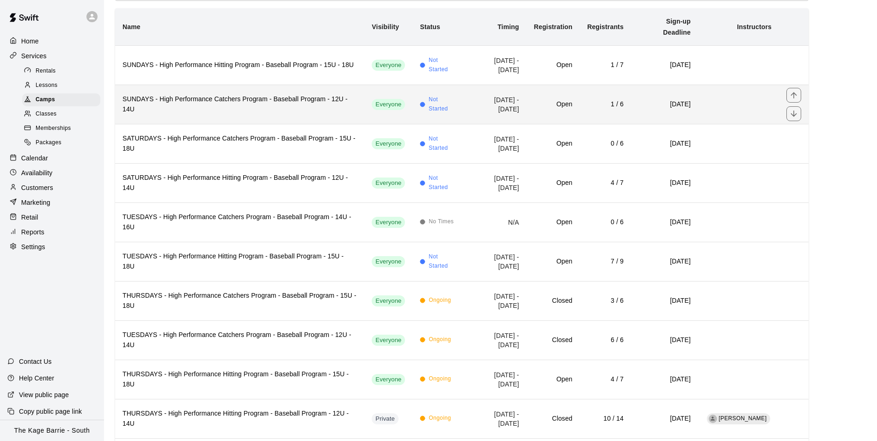
scroll to position [92, 0]
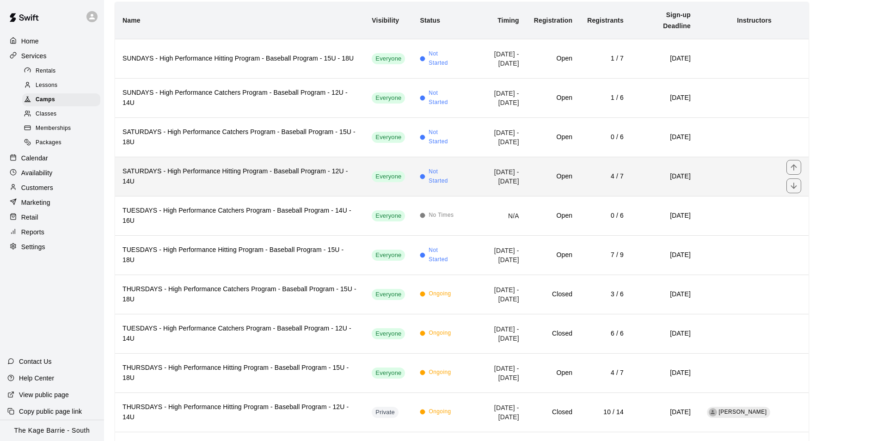
click at [287, 175] on h6 "SATURDAYS - High Performance Hitting Program - Baseball Program - 12U - 14U" at bounding box center [239, 176] width 234 height 20
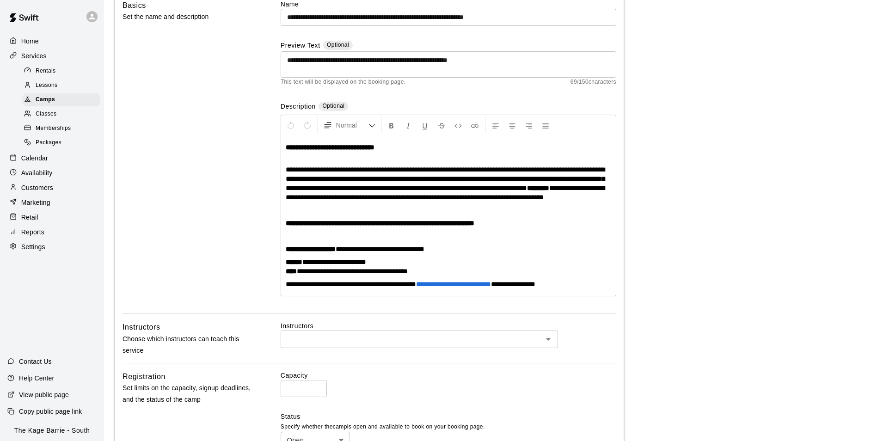
scroll to position [92, 0]
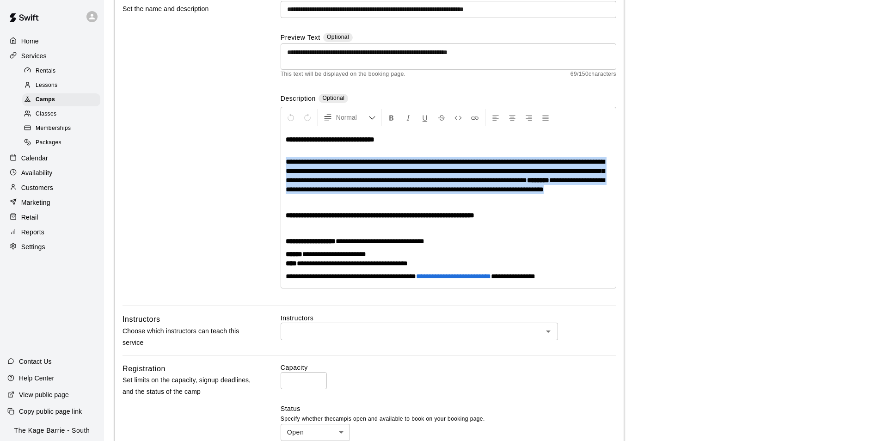
drag, startPoint x: 386, startPoint y: 203, endPoint x: 284, endPoint y: 165, distance: 109.4
click at [284, 165] on div "**********" at bounding box center [448, 208] width 335 height 160
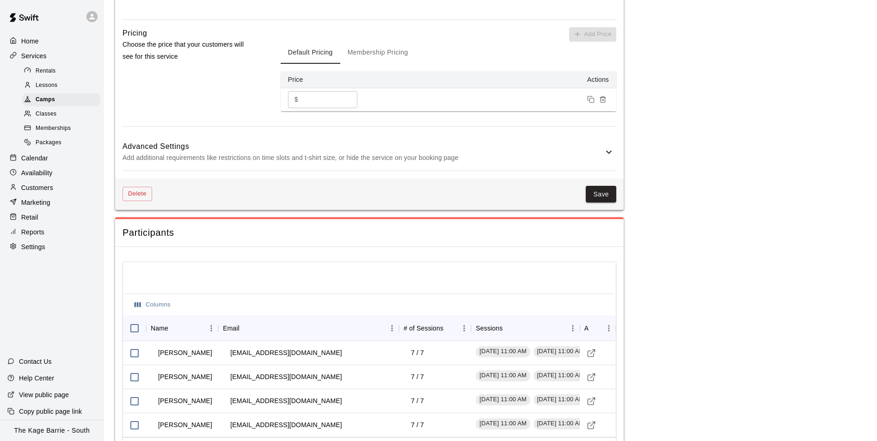
scroll to position [691, 0]
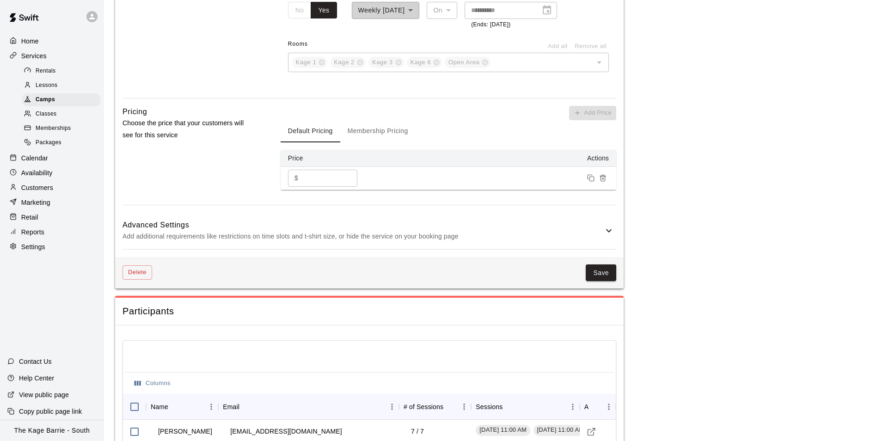
click at [606, 236] on icon at bounding box center [608, 230] width 11 height 11
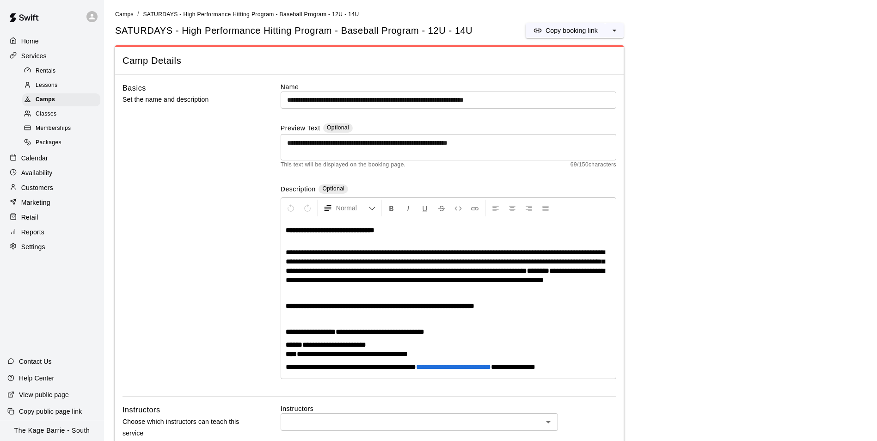
scroll to position [0, 0]
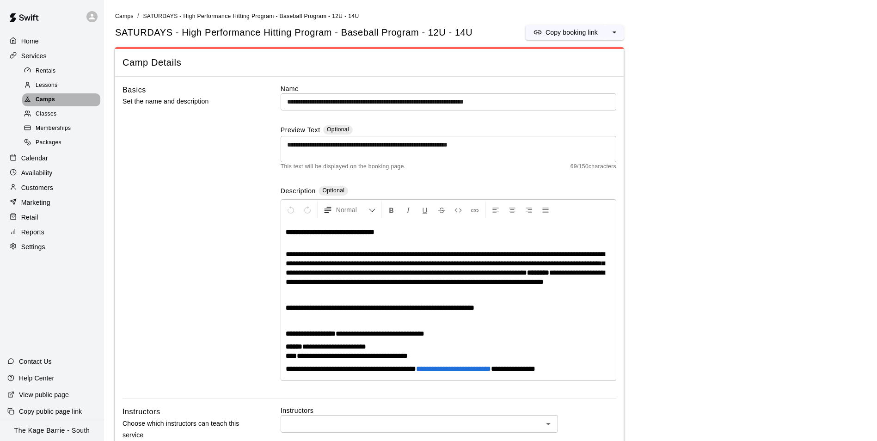
click at [38, 100] on span "Camps" at bounding box center [45, 99] width 19 height 9
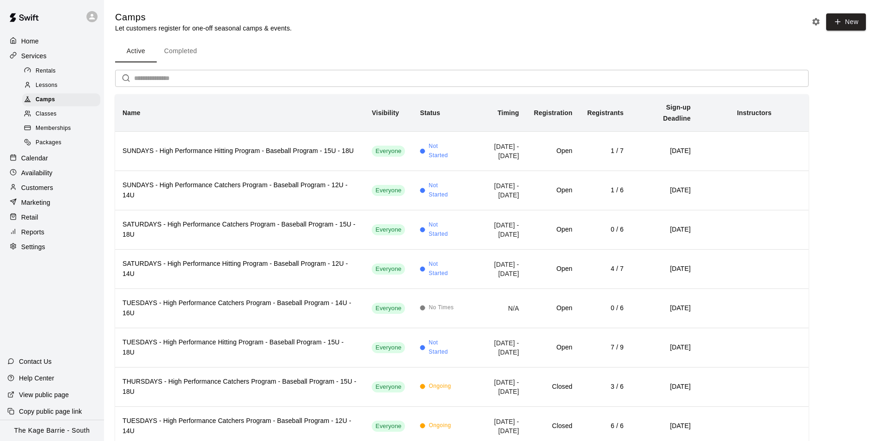
click at [41, 44] on div "Home" at bounding box center [51, 41] width 89 height 14
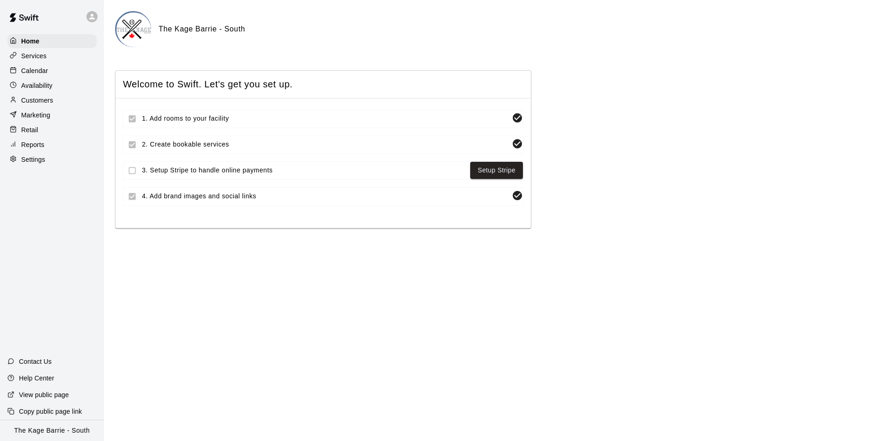
click at [47, 78] on div "Calendar" at bounding box center [51, 71] width 89 height 14
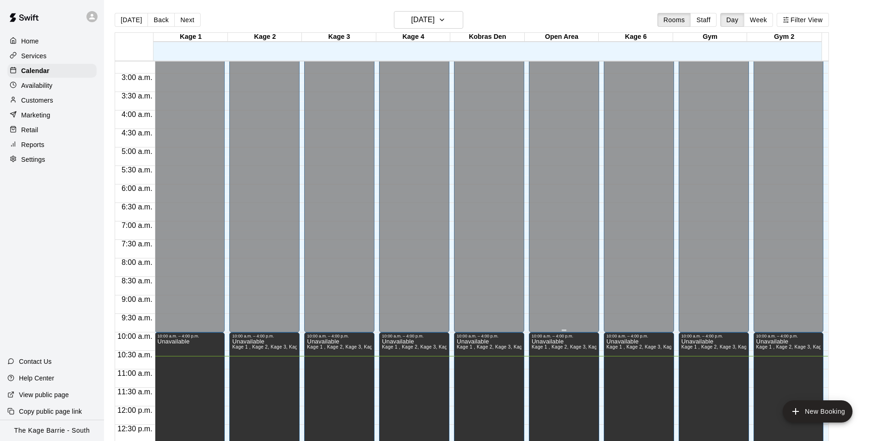
scroll to position [231, 0]
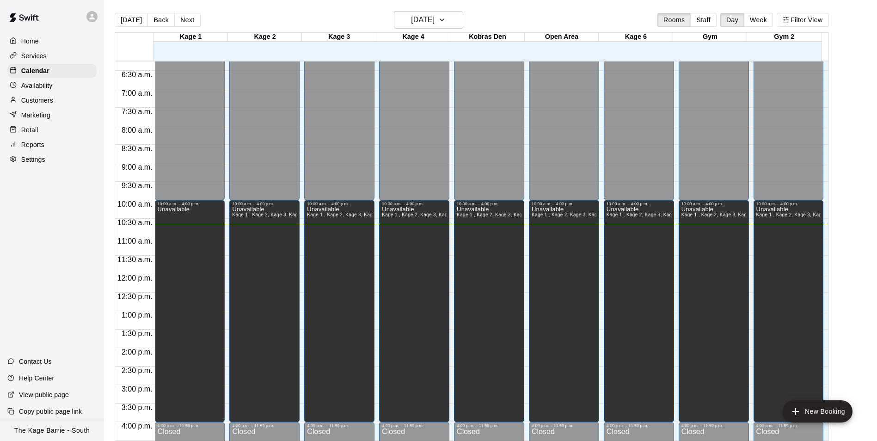
drag, startPoint x: 26, startPoint y: 45, endPoint x: 30, endPoint y: 51, distance: 6.8
click at [26, 45] on p "Home" at bounding box center [30, 41] width 18 height 9
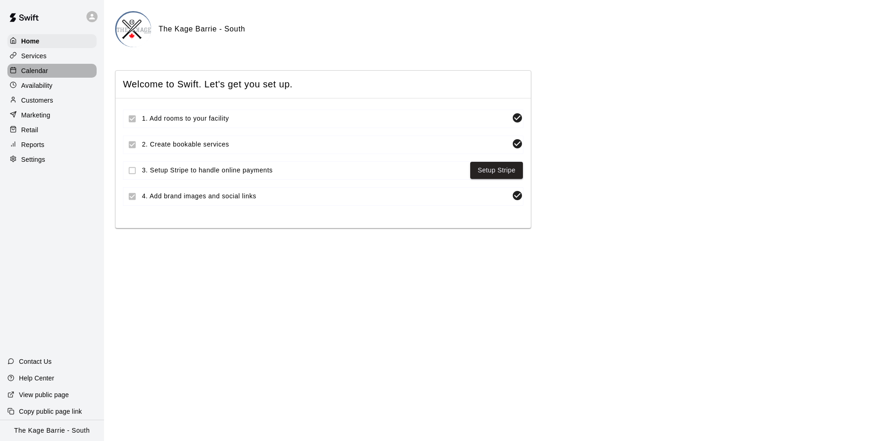
click at [39, 67] on p "Calendar" at bounding box center [34, 70] width 27 height 9
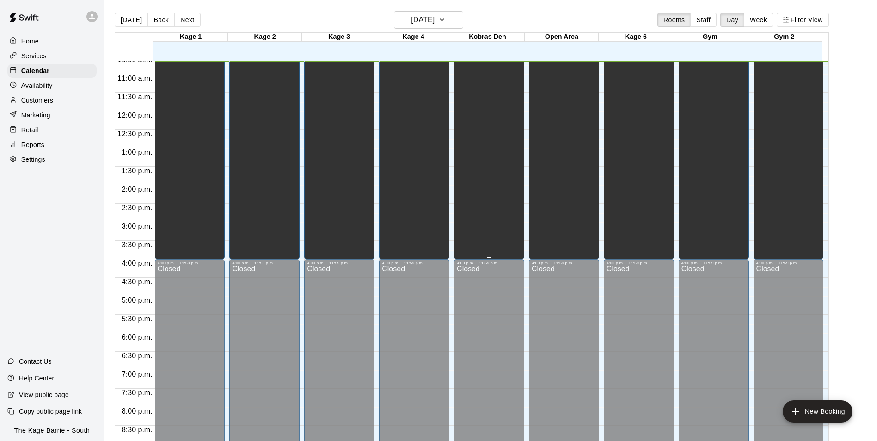
scroll to position [255, 0]
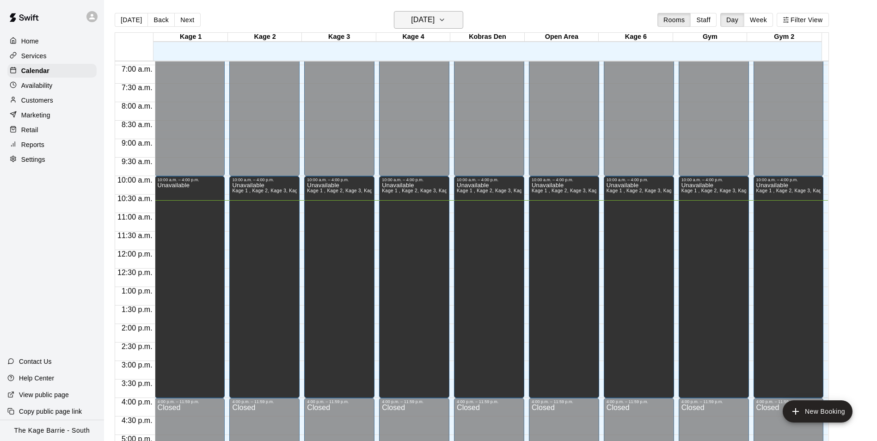
click at [434, 16] on h6 "[DATE]" at bounding box center [423, 19] width 24 height 13
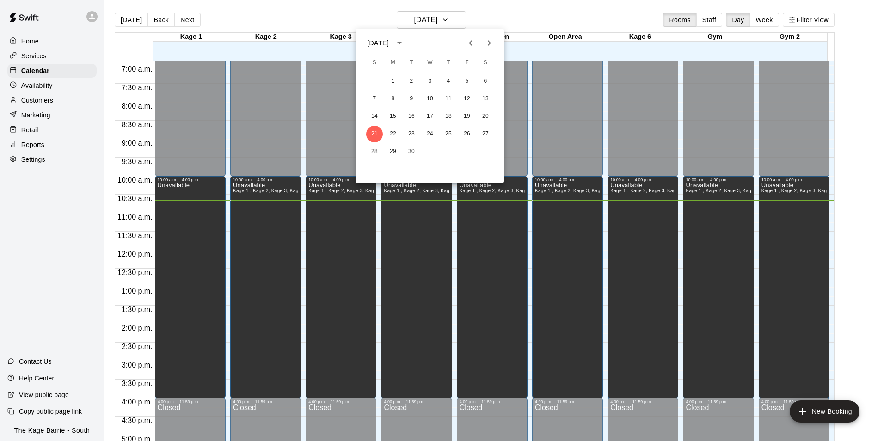
click at [532, 20] on div at bounding box center [442, 220] width 884 height 441
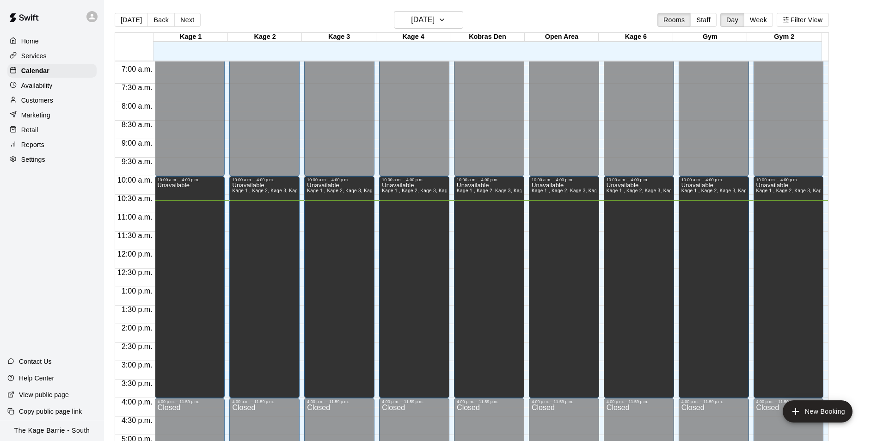
click at [94, 19] on icon at bounding box center [92, 17] width 6 height 6
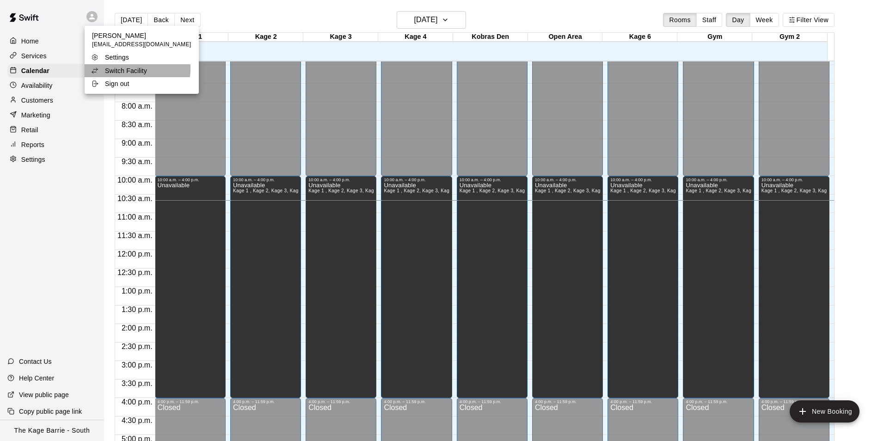
click at [124, 69] on p "Switch Facility" at bounding box center [126, 70] width 42 height 9
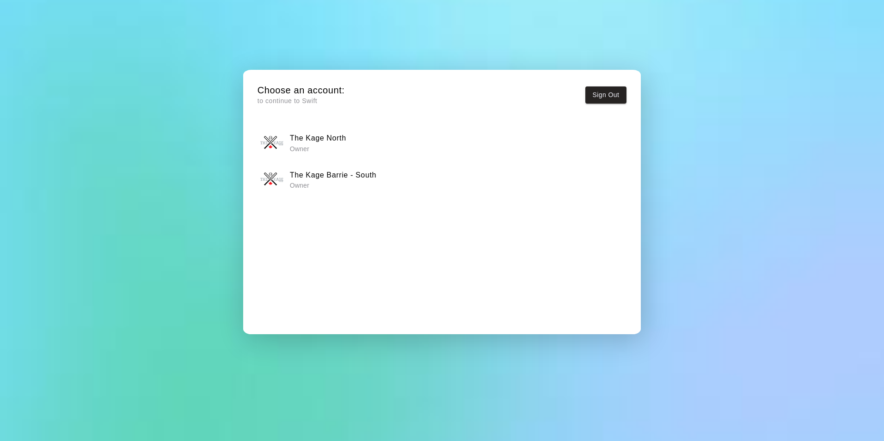
click at [323, 136] on h6 "The Kage North" at bounding box center [318, 138] width 56 height 12
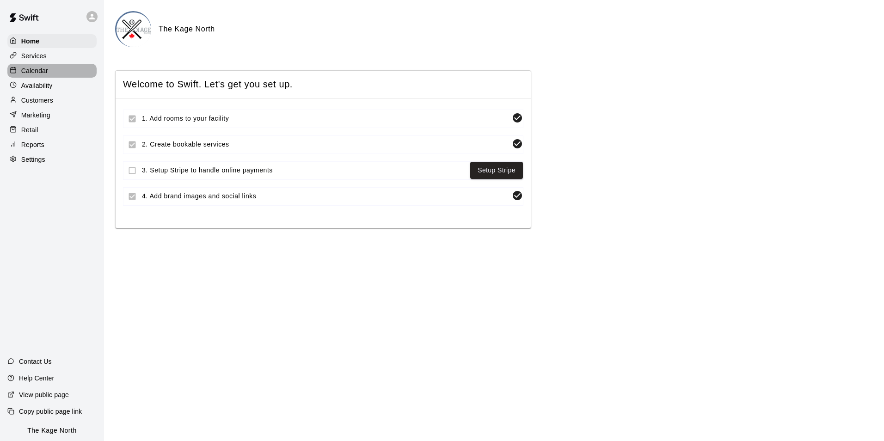
click at [37, 67] on p "Calendar" at bounding box center [34, 70] width 27 height 9
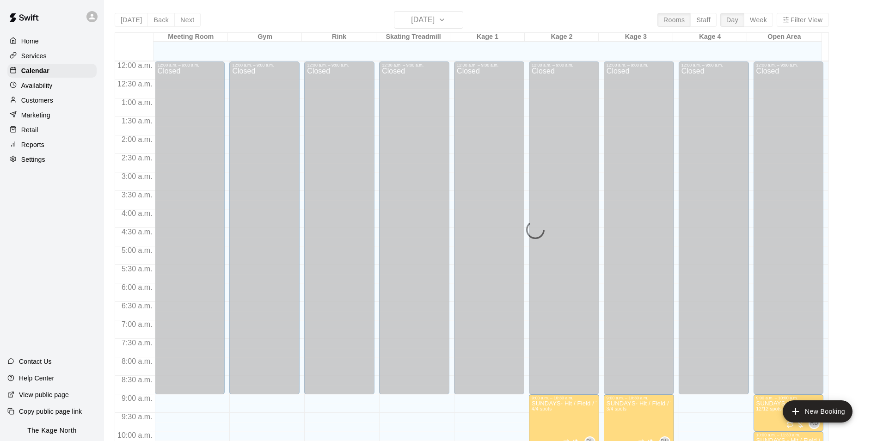
scroll to position [394, 0]
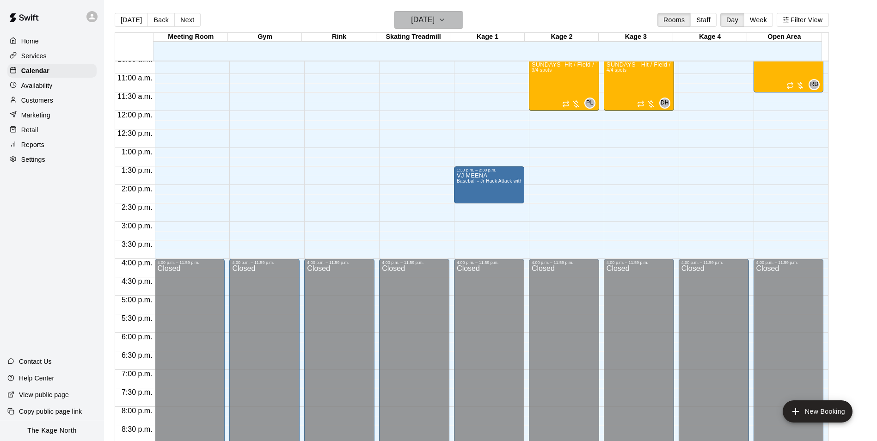
click at [434, 25] on h6 "[DATE]" at bounding box center [423, 19] width 24 height 13
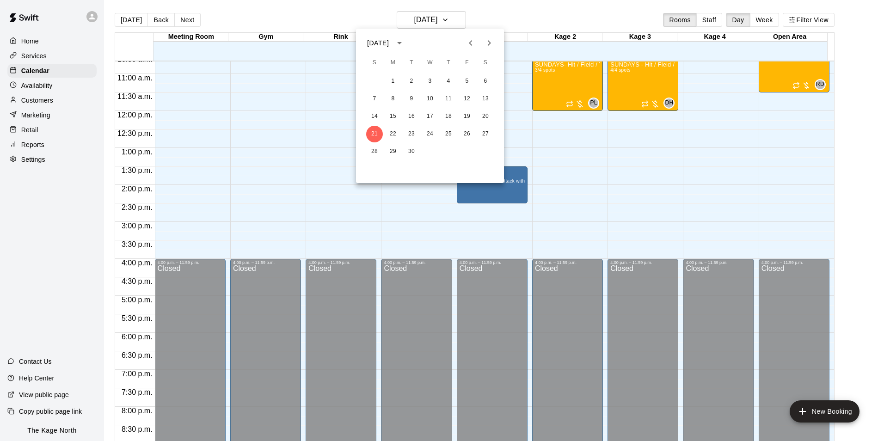
click at [308, 11] on div at bounding box center [442, 220] width 884 height 441
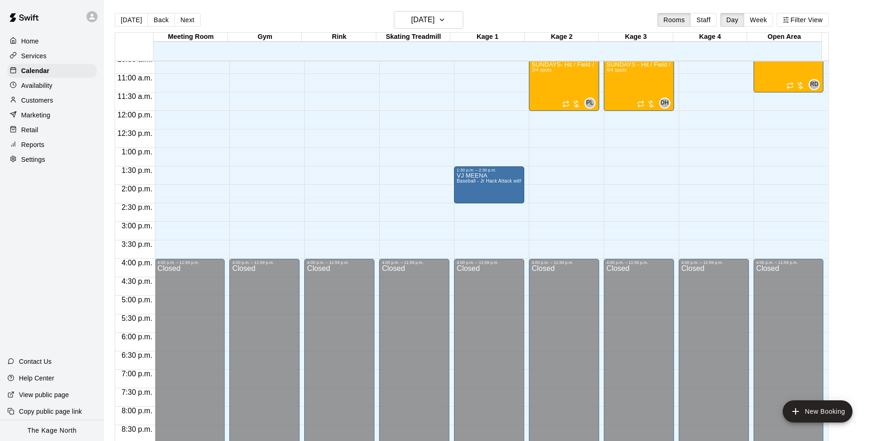
click at [256, 18] on div "[DATE] Back [DATE][DATE] Rooms Staff Day Week Filter View" at bounding box center [472, 21] width 714 height 21
click at [85, 19] on div at bounding box center [94, 16] width 19 height 18
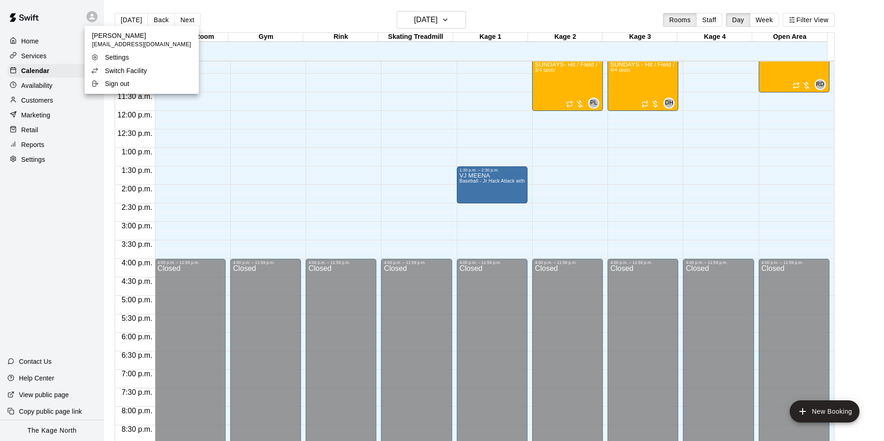
click at [264, 18] on div at bounding box center [442, 220] width 884 height 441
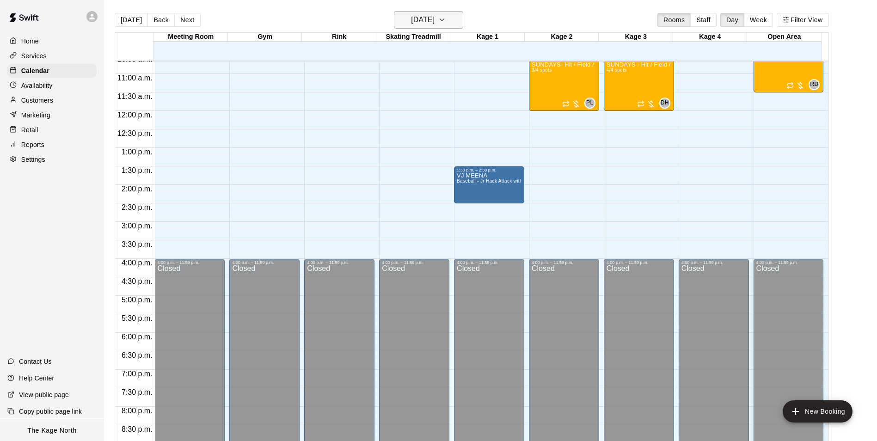
click at [446, 20] on icon "button" at bounding box center [441, 19] width 7 height 11
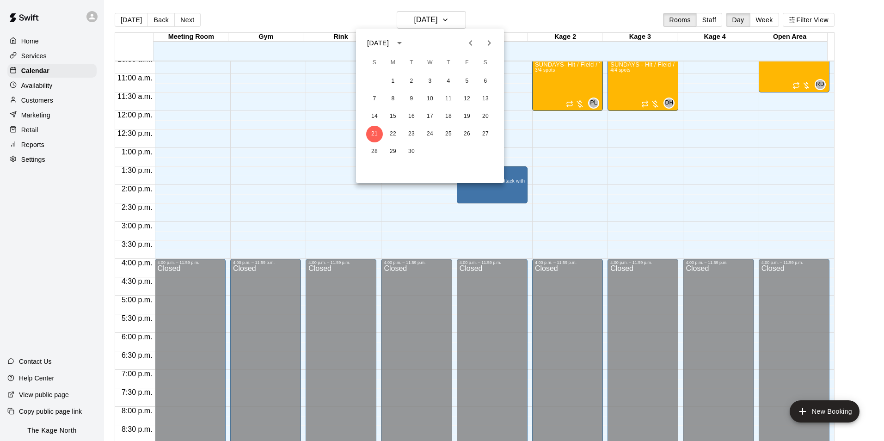
click at [487, 19] on div at bounding box center [442, 220] width 884 height 441
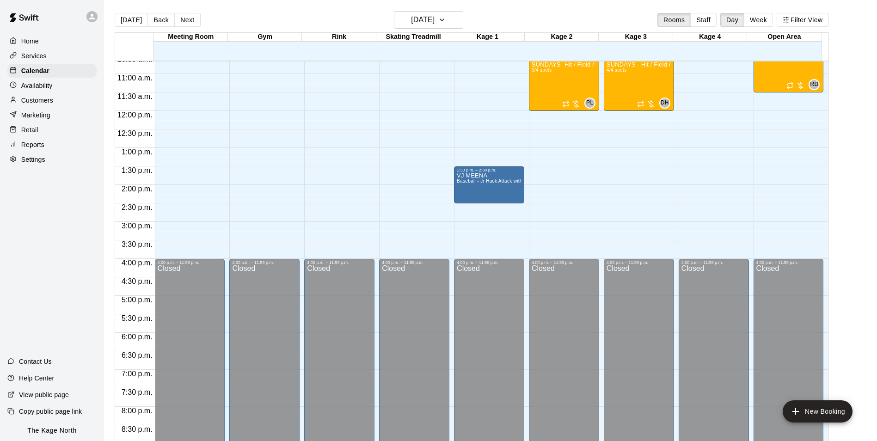
click at [290, 21] on div "[DATE] Back [DATE][DATE] Rooms Staff Day Week Filter View" at bounding box center [472, 21] width 714 height 21
click at [275, 20] on div "[DATE] Back [DATE][DATE] Rooms Staff Day Week Filter View" at bounding box center [472, 21] width 714 height 21
click at [434, 22] on h6 "[DATE]" at bounding box center [423, 19] width 24 height 13
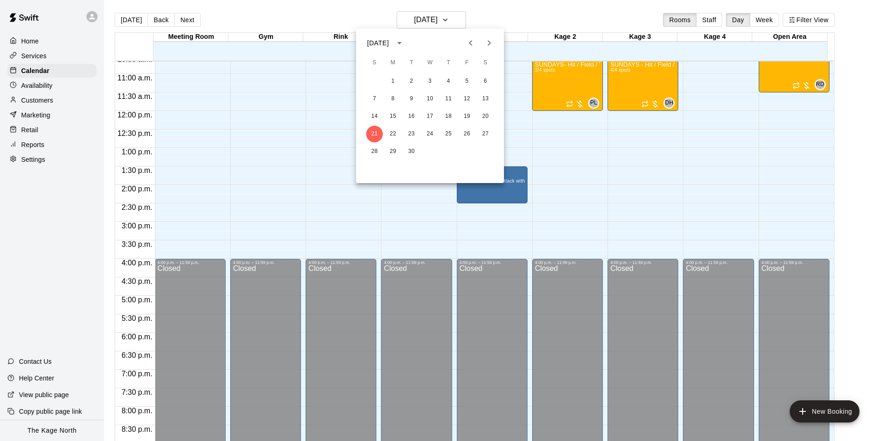
click at [508, 23] on div at bounding box center [442, 220] width 884 height 441
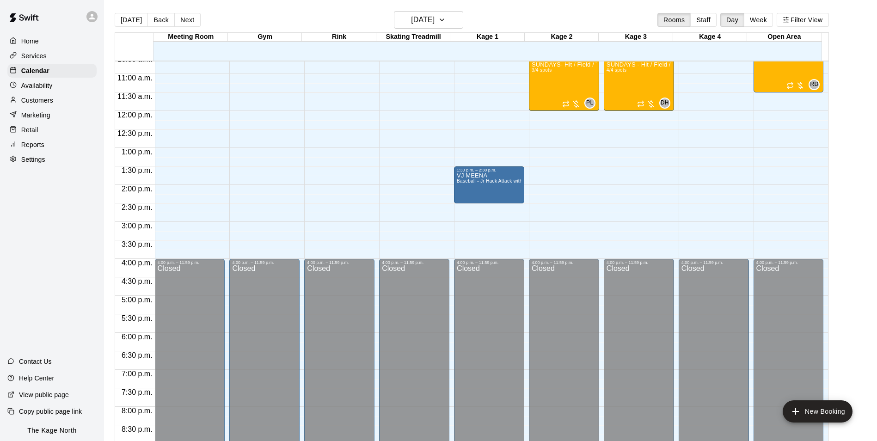
click at [490, 18] on div "[DATE] Back [DATE][DATE] Rooms Staff Day Week Filter View" at bounding box center [472, 21] width 714 height 21
click at [434, 17] on h6 "[DATE]" at bounding box center [423, 19] width 24 height 13
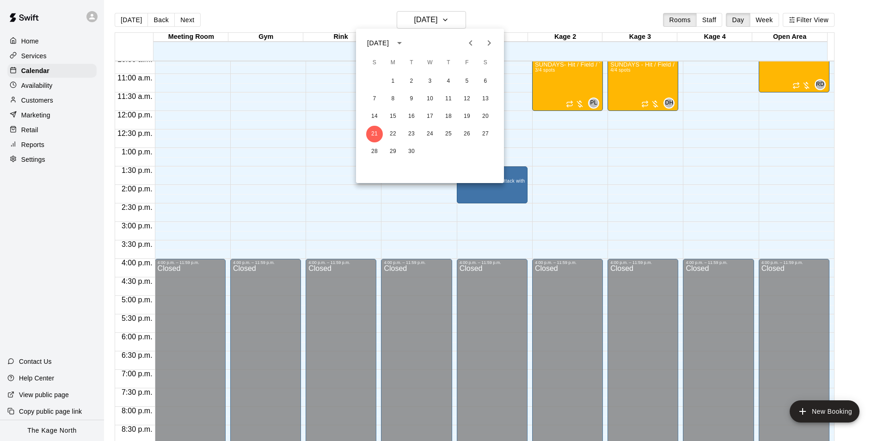
click at [488, 18] on div at bounding box center [442, 220] width 884 height 441
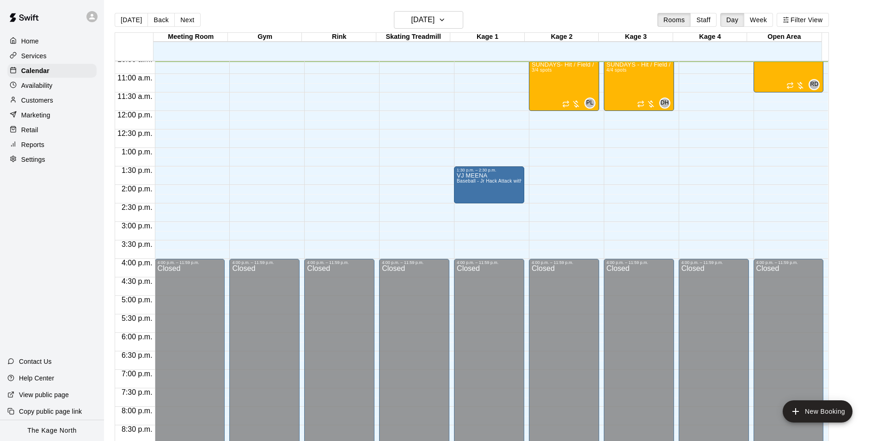
click at [485, 19] on div "[DATE] Back [DATE][DATE] Rooms Staff Day Week Filter View" at bounding box center [472, 21] width 714 height 21
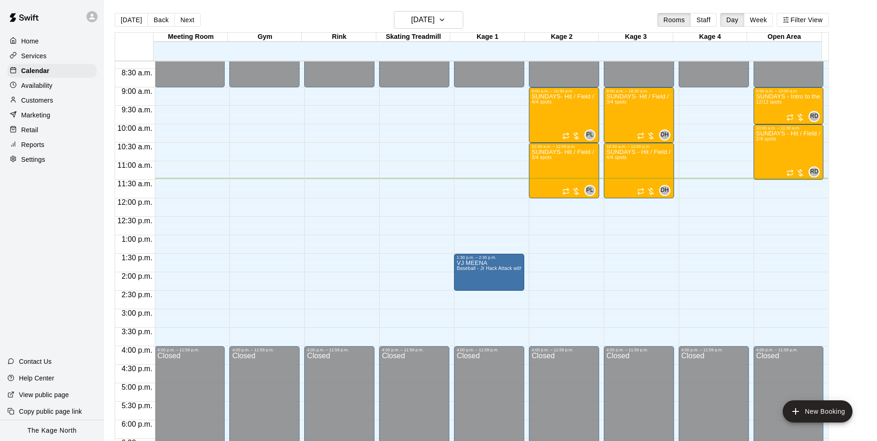
scroll to position [324, 0]
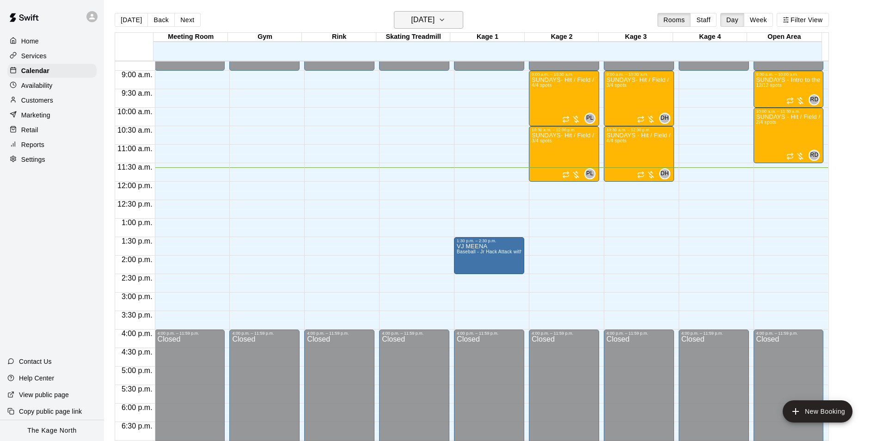
drag, startPoint x: 318, startPoint y: 21, endPoint x: 415, endPoint y: 24, distance: 96.2
click at [318, 21] on div "[DATE] Back [DATE][DATE] Rooms Staff Day Week Filter View" at bounding box center [472, 21] width 714 height 21
click at [450, 21] on button "[DATE]" at bounding box center [428, 20] width 69 height 18
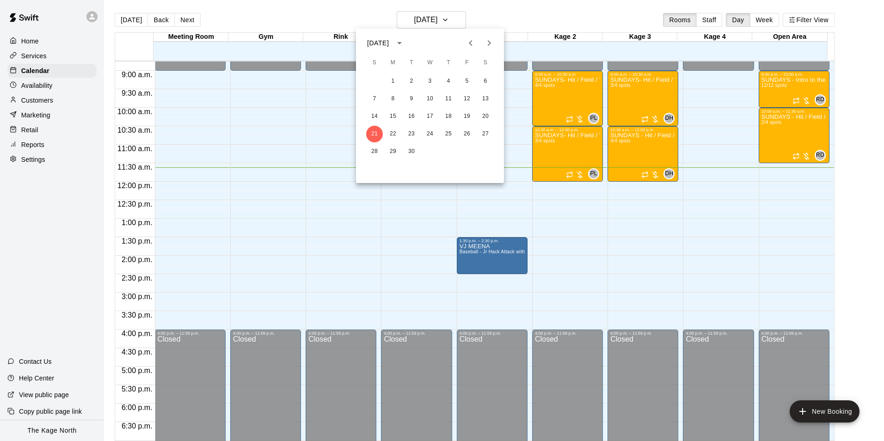
click at [501, 14] on div at bounding box center [442, 220] width 884 height 441
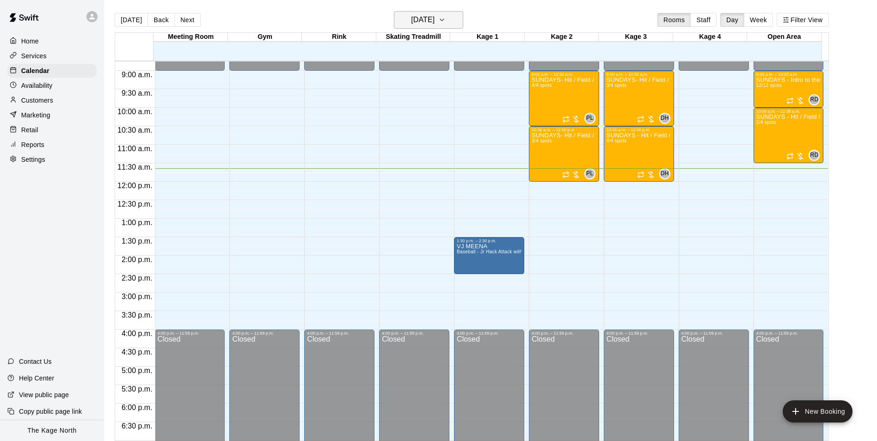
click at [434, 21] on h6 "[DATE]" at bounding box center [423, 19] width 24 height 13
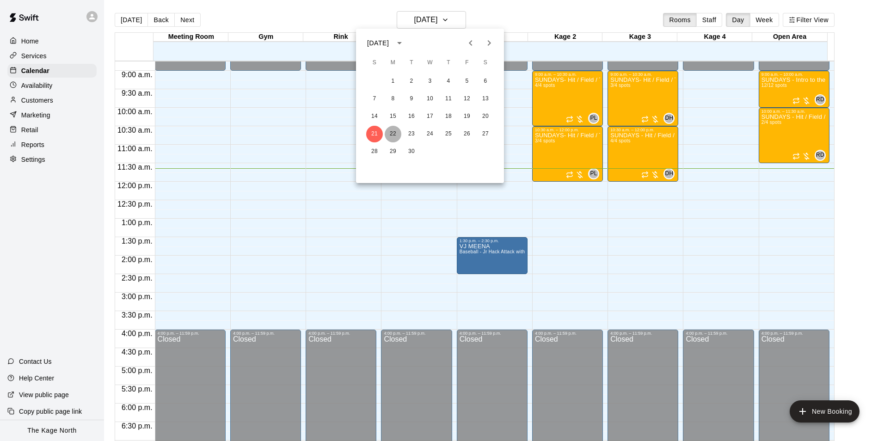
click at [396, 134] on button "22" at bounding box center [393, 134] width 17 height 17
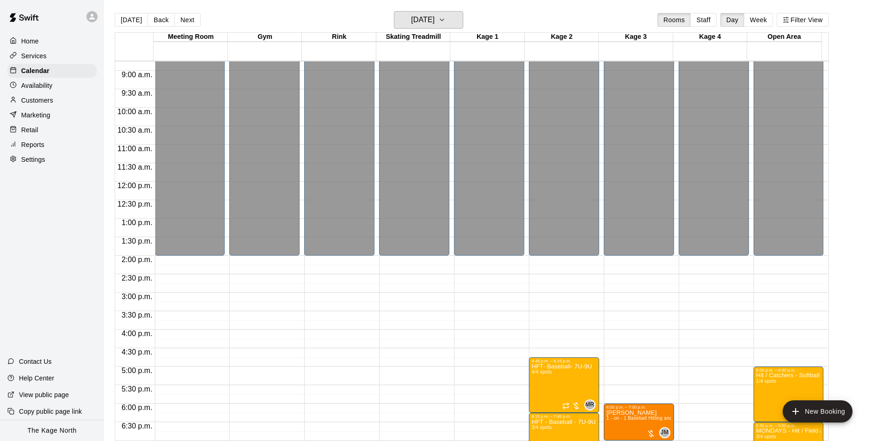
scroll to position [498, 0]
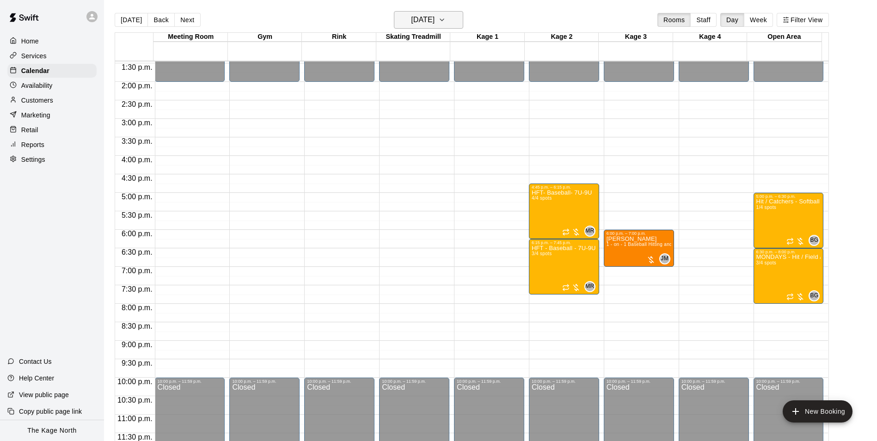
click at [434, 22] on h6 "[DATE]" at bounding box center [423, 19] width 24 height 13
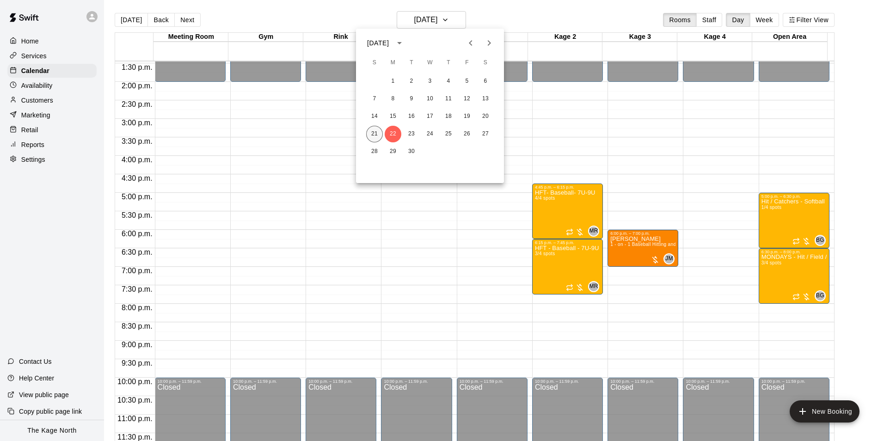
click at [374, 129] on button "21" at bounding box center [374, 134] width 17 height 17
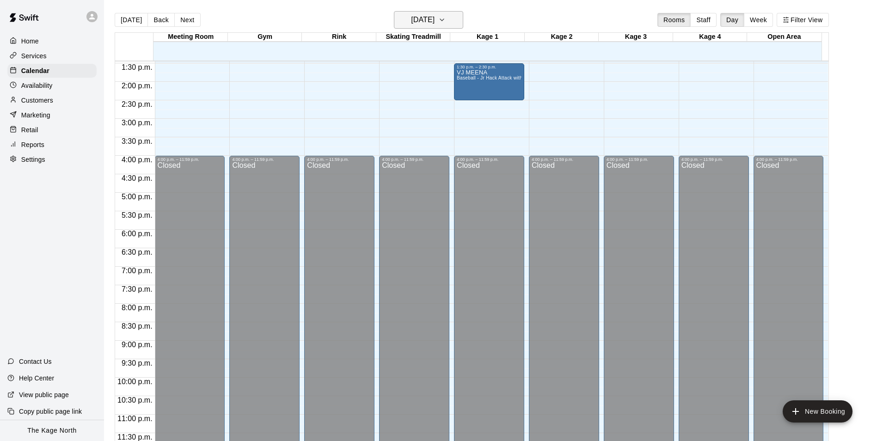
click at [434, 23] on h6 "[DATE]" at bounding box center [423, 19] width 24 height 13
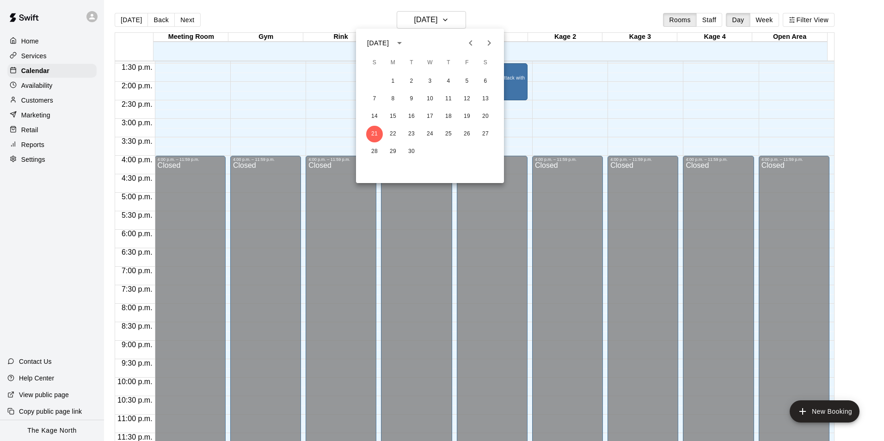
click at [498, 22] on div at bounding box center [442, 220] width 884 height 441
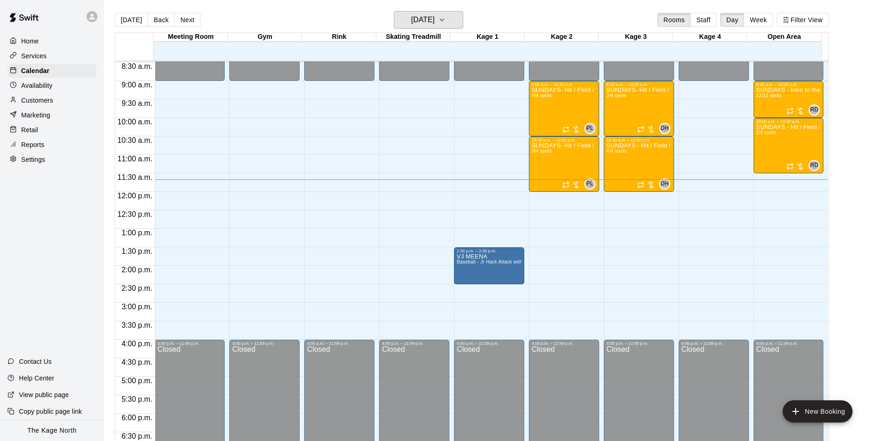
scroll to position [267, 0]
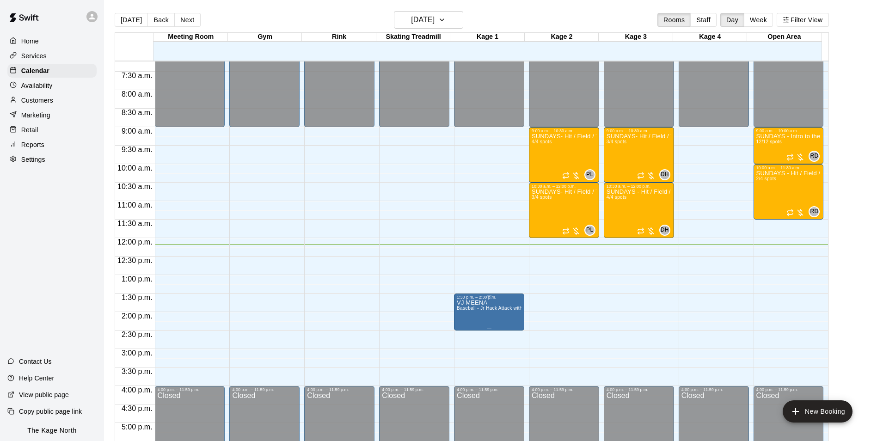
click at [476, 299] on div "1:30 p.m. – 2:30 p.m." at bounding box center [489, 297] width 65 height 5
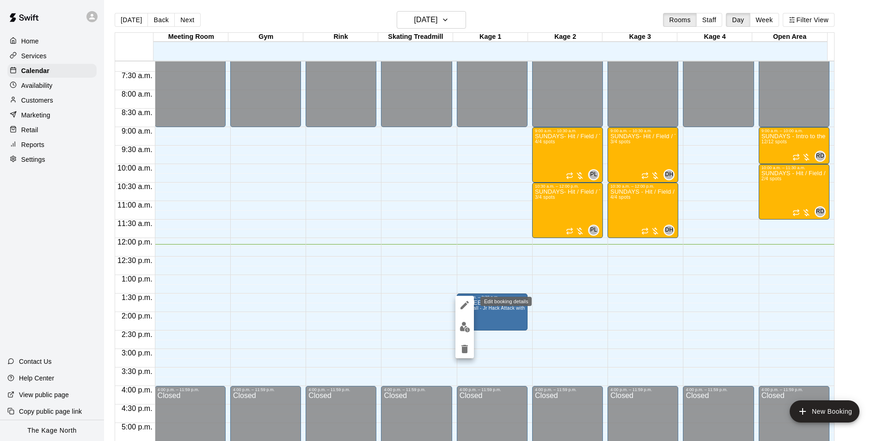
click at [464, 304] on icon "edit" at bounding box center [464, 304] width 11 height 11
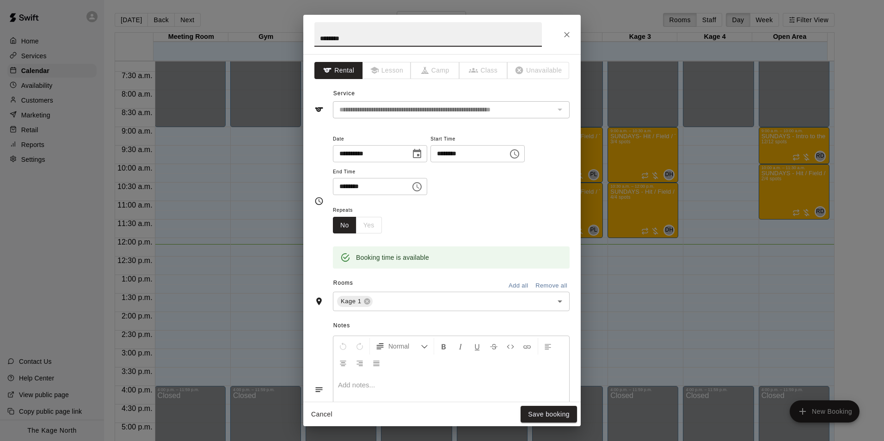
click at [314, 35] on input "********" at bounding box center [427, 34] width 227 height 24
type input "**********"
click at [551, 411] on button "Save booking" at bounding box center [548, 414] width 56 height 17
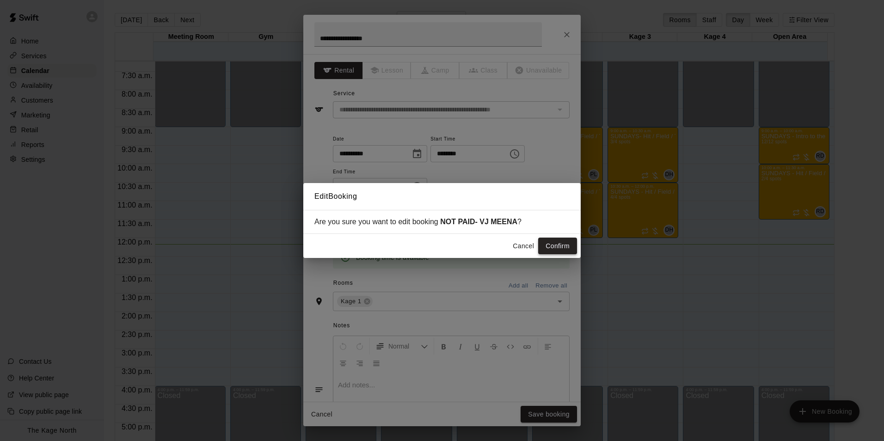
click at [548, 247] on button "Confirm" at bounding box center [557, 246] width 39 height 17
